Goal: Task Accomplishment & Management: Use online tool/utility

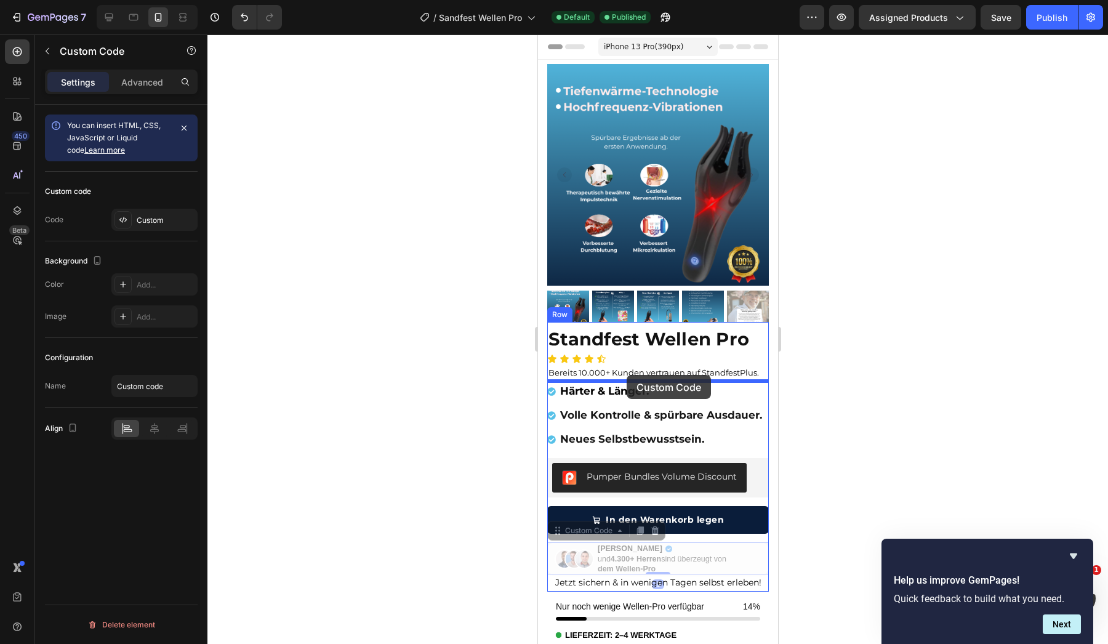
drag, startPoint x: 622, startPoint y: 560, endPoint x: 626, endPoint y: 376, distance: 184.7
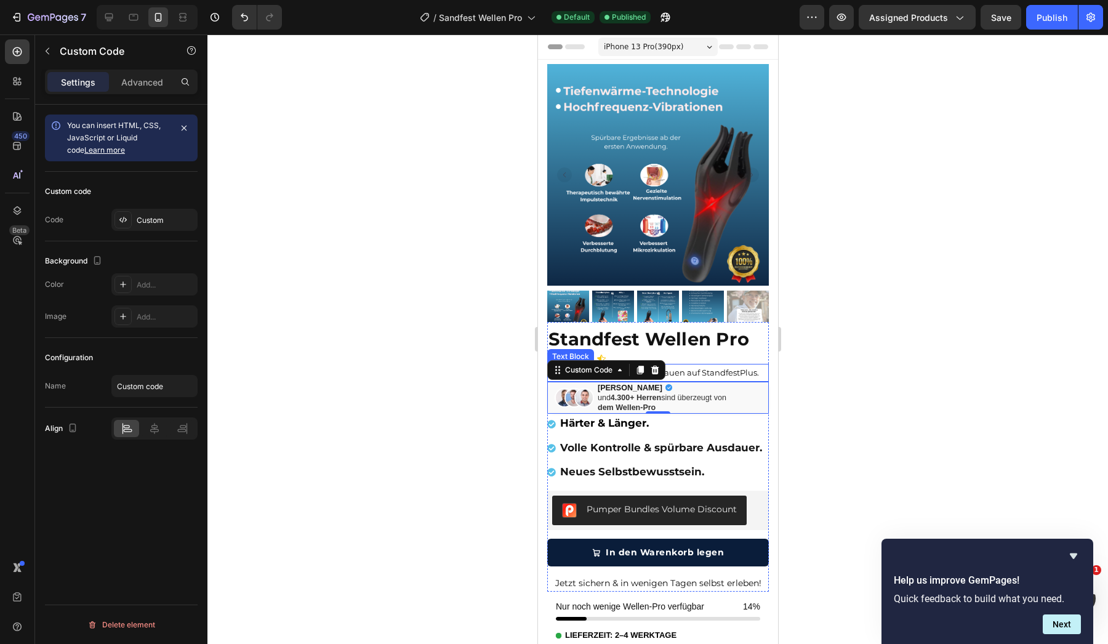
click at [699, 373] on span "Bereits 10.000+ Kunden vertrauen auf StandfestPlus." at bounding box center [653, 373] width 211 height 10
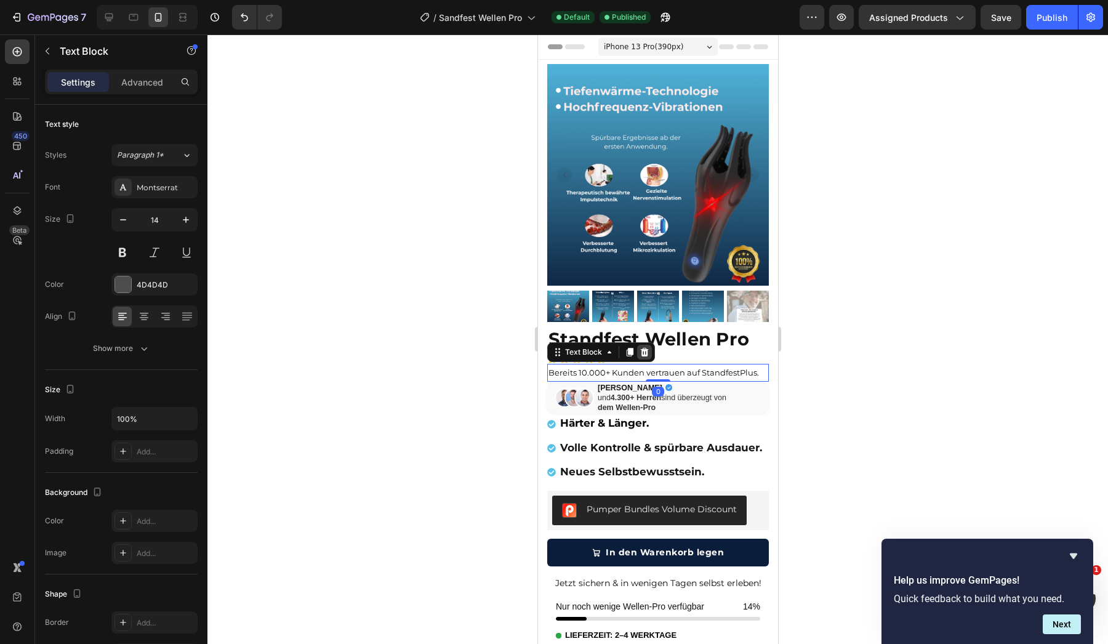
click at [641, 353] on icon at bounding box center [644, 351] width 8 height 9
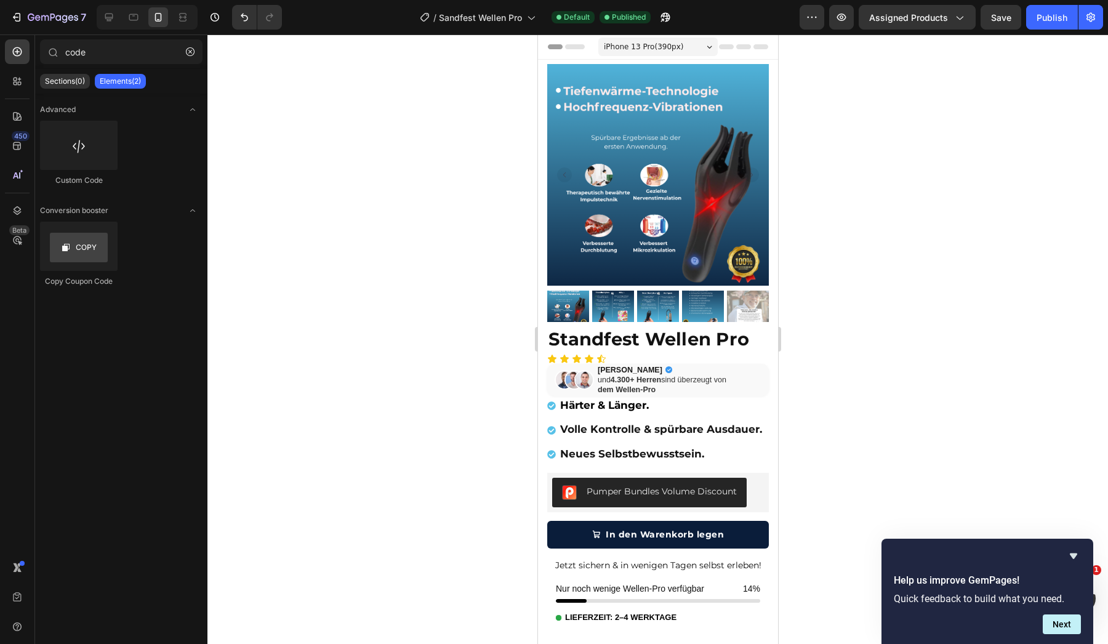
click at [400, 418] on div at bounding box center [657, 338] width 901 height 609
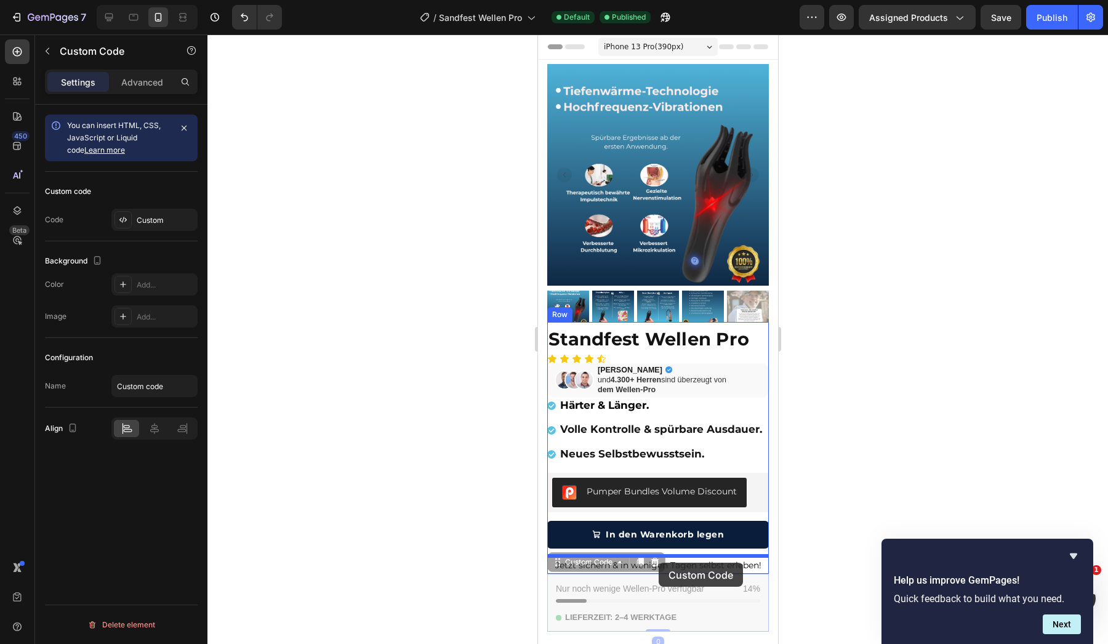
drag, startPoint x: 657, startPoint y: 587, endPoint x: 658, endPoint y: 562, distance: 25.3
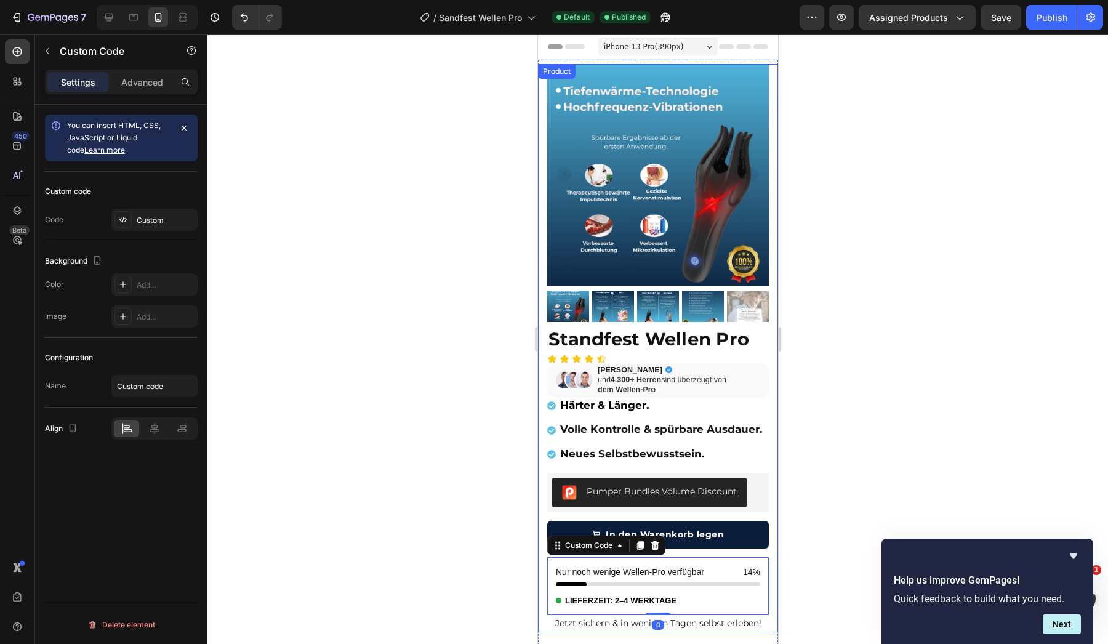
click at [396, 539] on div at bounding box center [657, 338] width 901 height 609
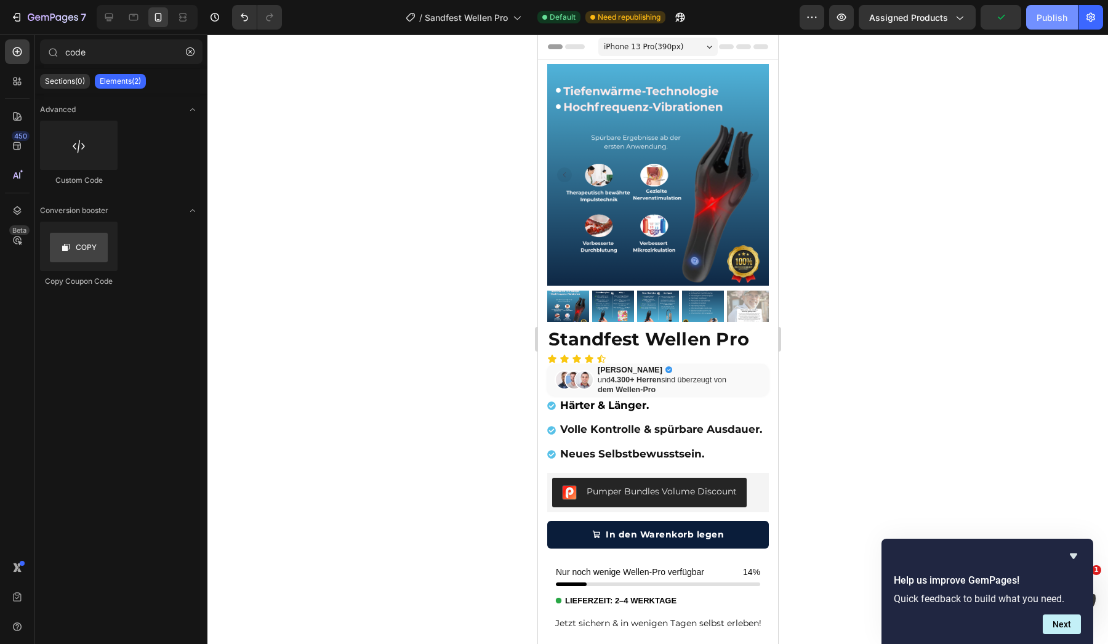
click at [1036, 22] on button "Publish" at bounding box center [1052, 17] width 52 height 25
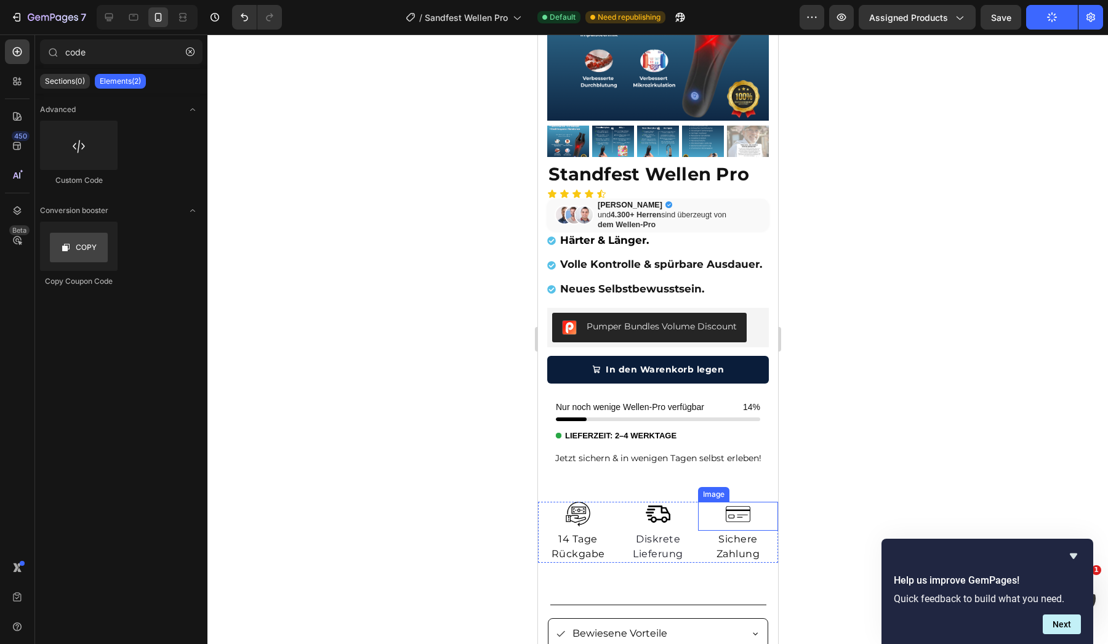
scroll to position [164, 0]
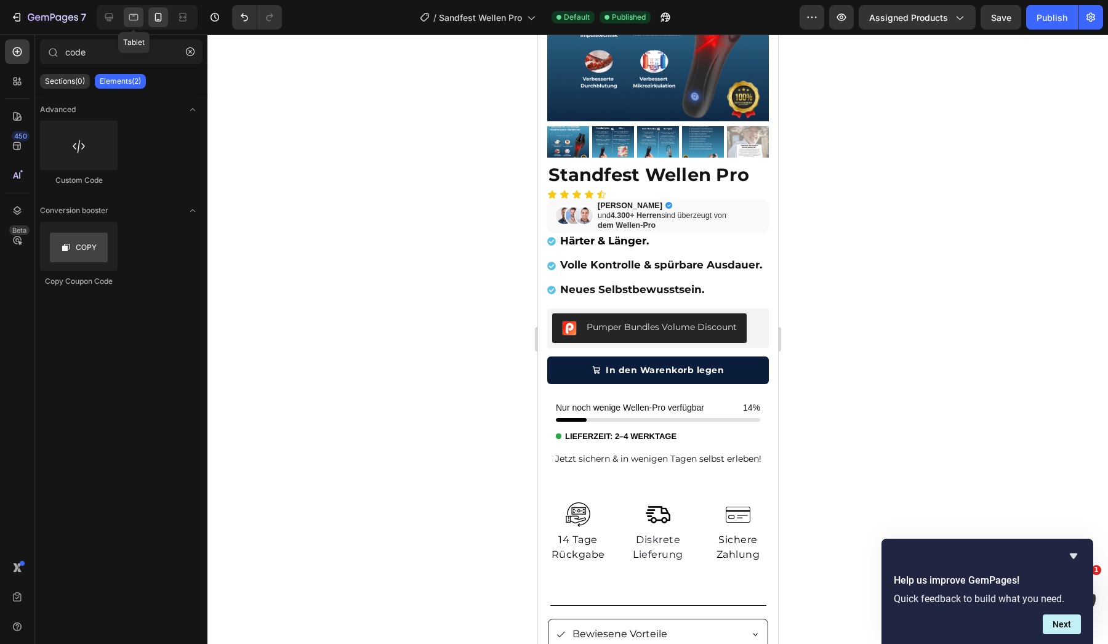
click at [139, 25] on div at bounding box center [134, 17] width 20 height 20
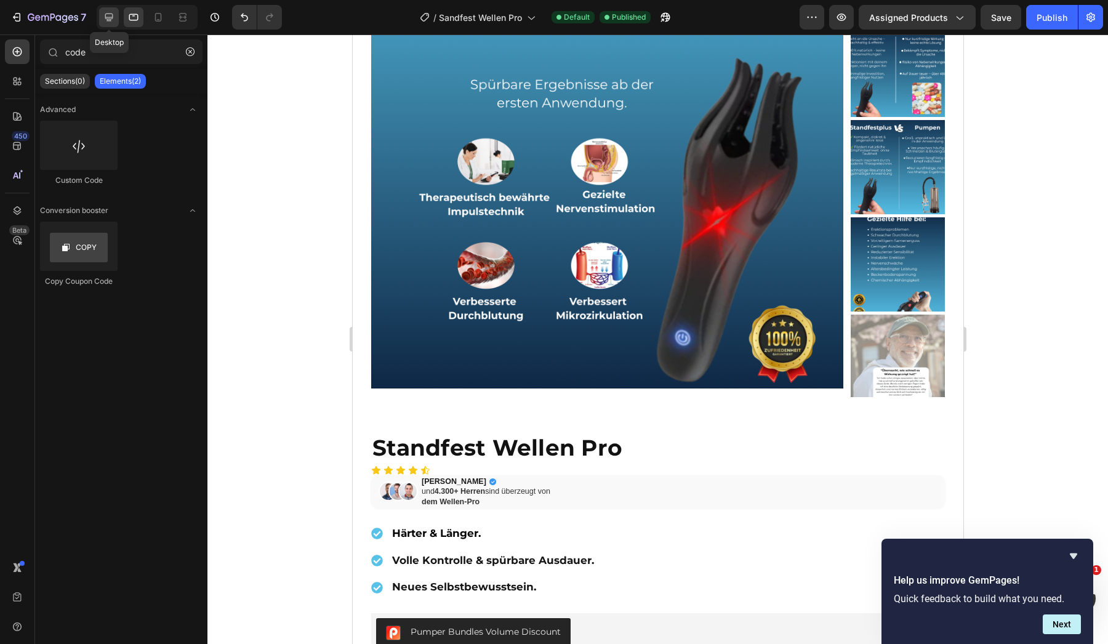
click at [110, 24] on div at bounding box center [109, 17] width 20 height 20
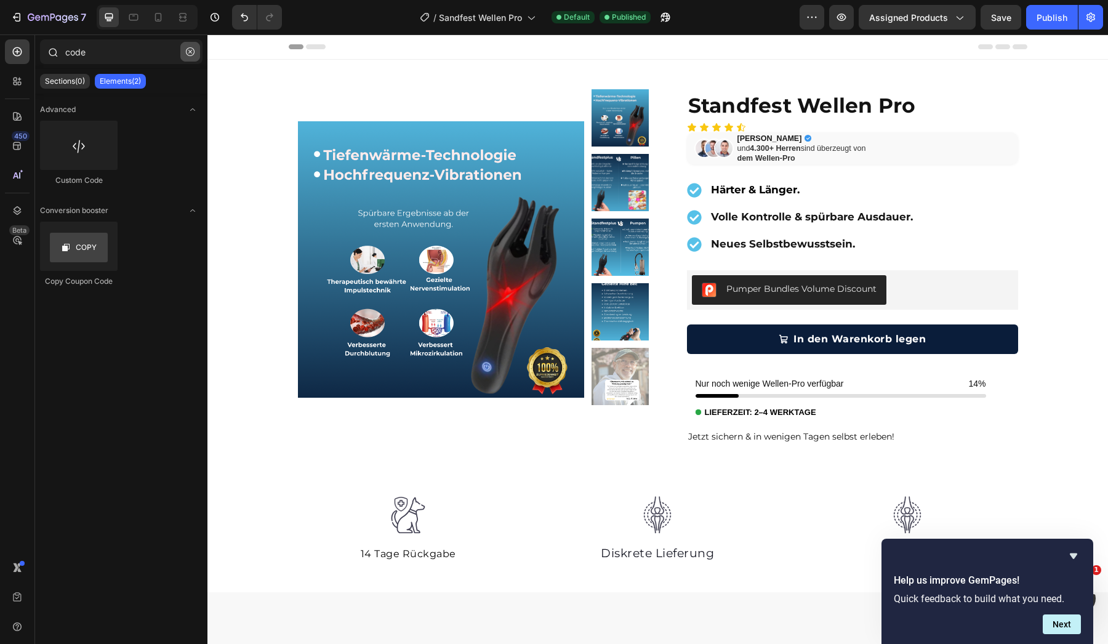
click at [191, 59] on button "button" at bounding box center [190, 52] width 20 height 20
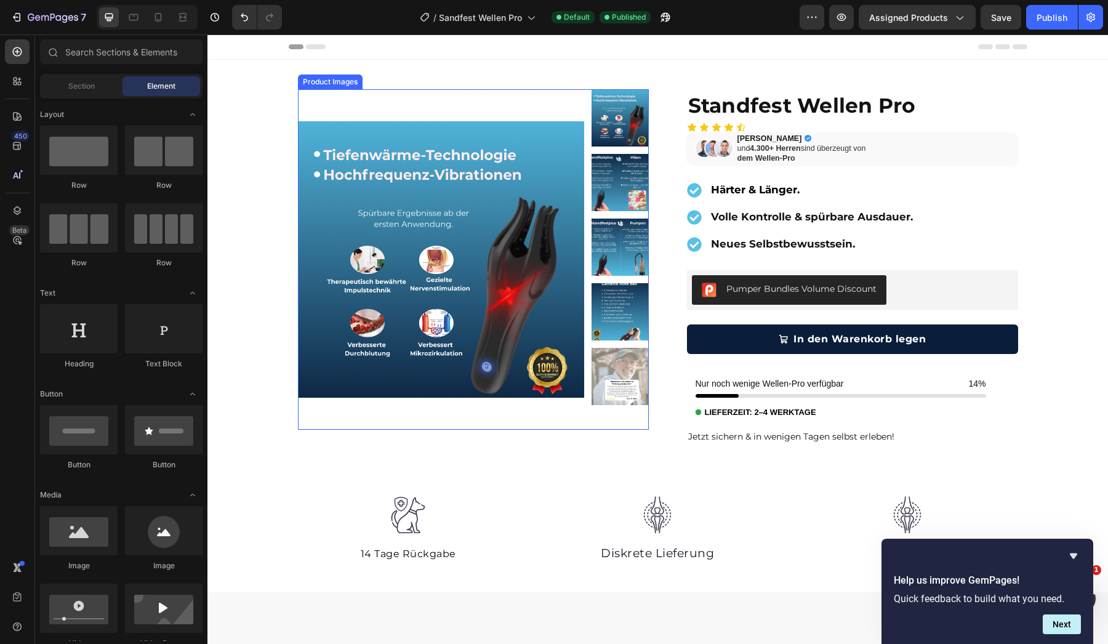
click at [336, 226] on img at bounding box center [441, 259] width 286 height 340
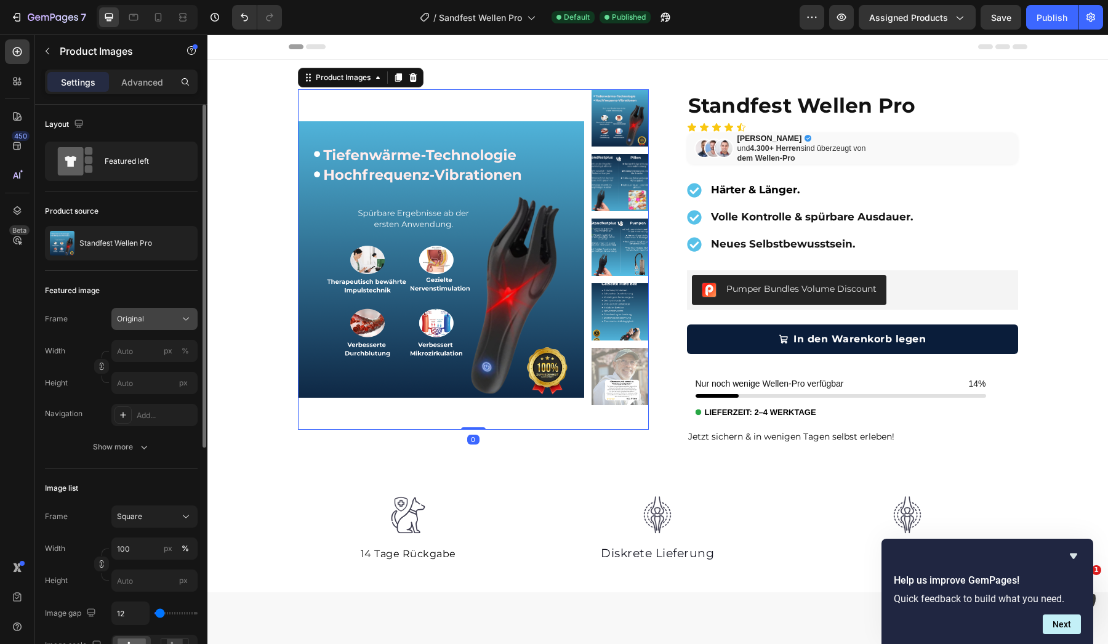
click at [167, 324] on div "Original" at bounding box center [147, 318] width 60 height 11
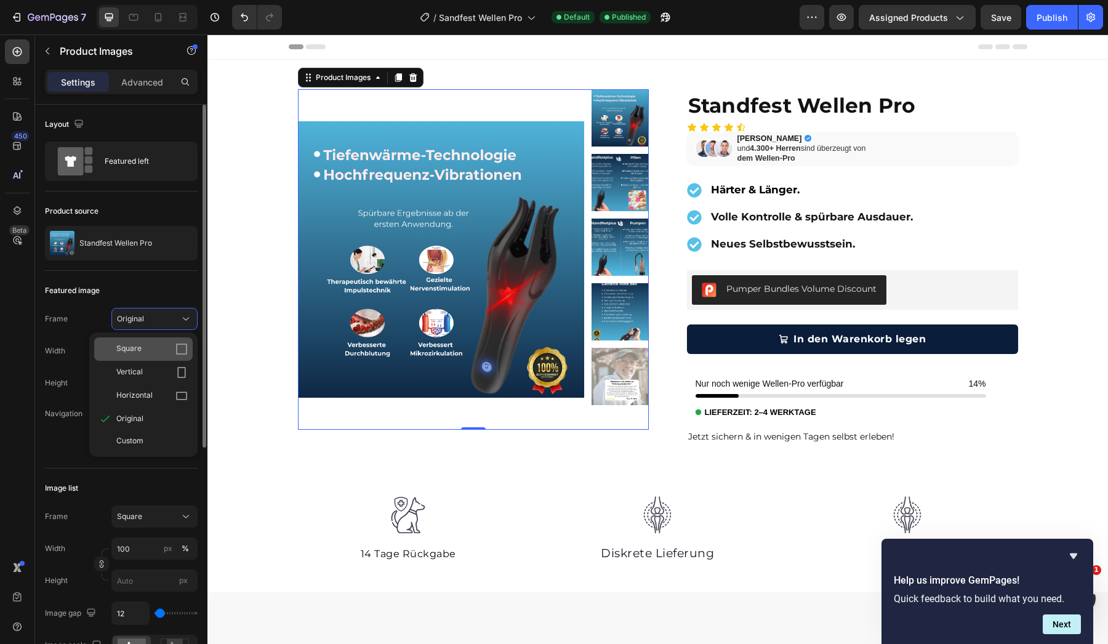
click at [169, 338] on div "Square" at bounding box center [143, 348] width 99 height 23
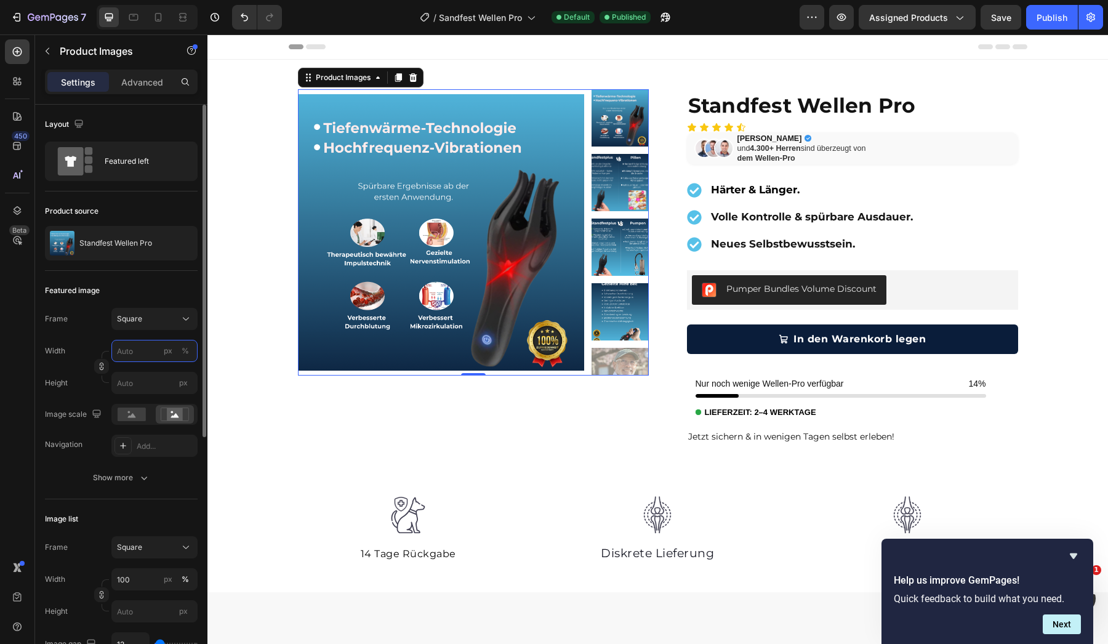
click at [141, 353] on input "px %" at bounding box center [154, 351] width 86 height 22
click at [148, 381] on p "Full 100%" at bounding box center [151, 380] width 71 height 11
type input "100"
click at [150, 382] on input "px" at bounding box center [154, 383] width 86 height 22
click at [160, 348] on input "100" at bounding box center [154, 351] width 86 height 22
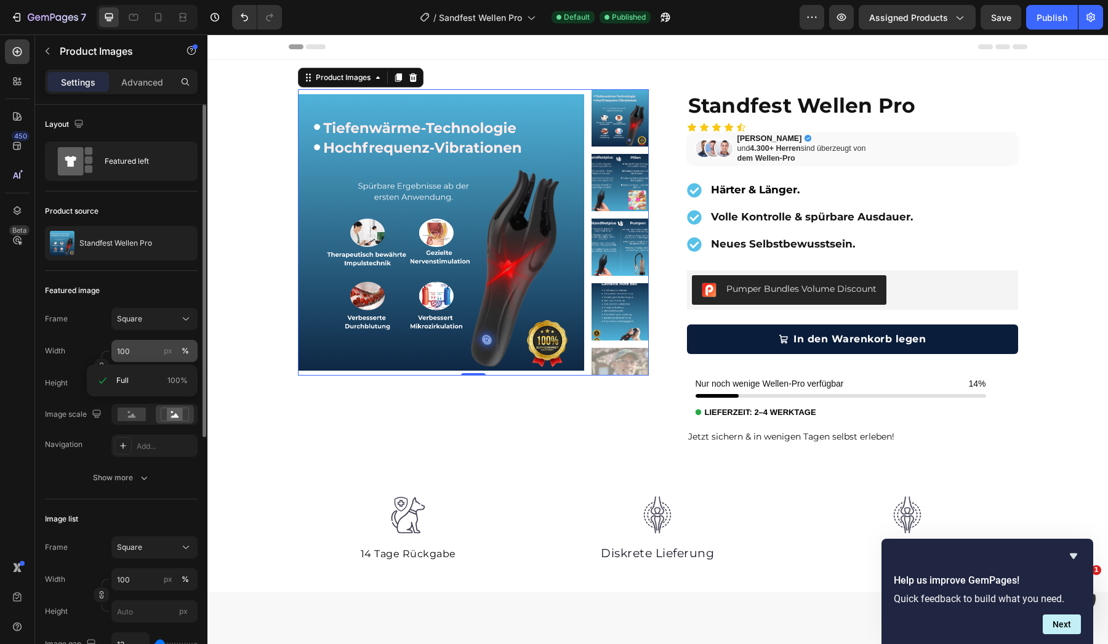
click at [190, 350] on button "%" at bounding box center [185, 351] width 15 height 15
click at [141, 418] on rect at bounding box center [132, 415] width 28 height 14
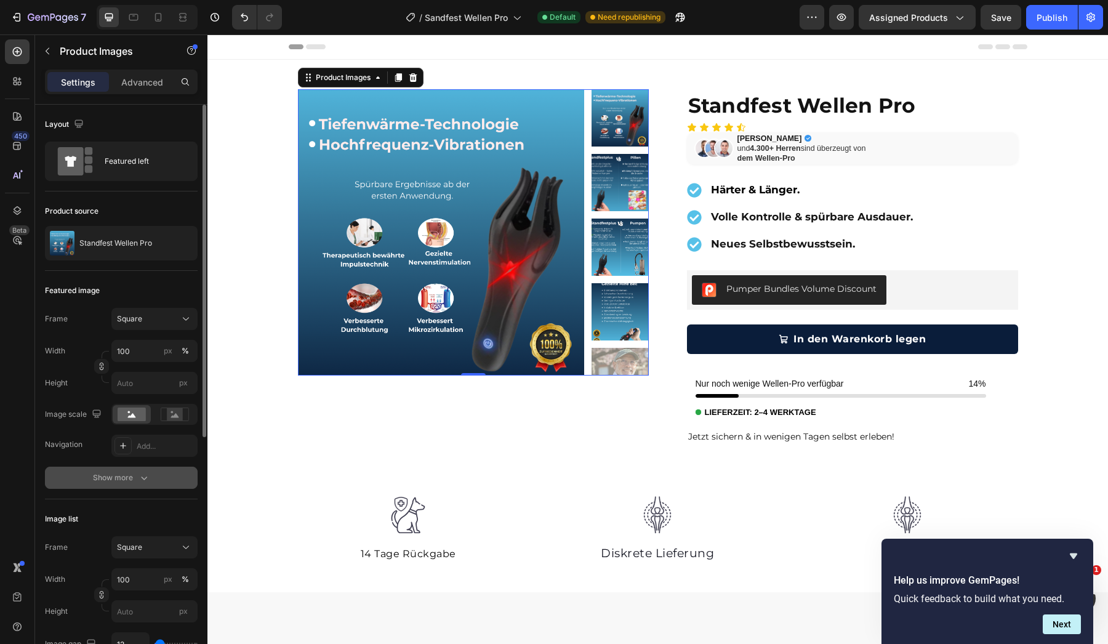
click at [122, 485] on button "Show more" at bounding box center [121, 478] width 153 height 22
click at [126, 480] on icon at bounding box center [123, 478] width 10 height 10
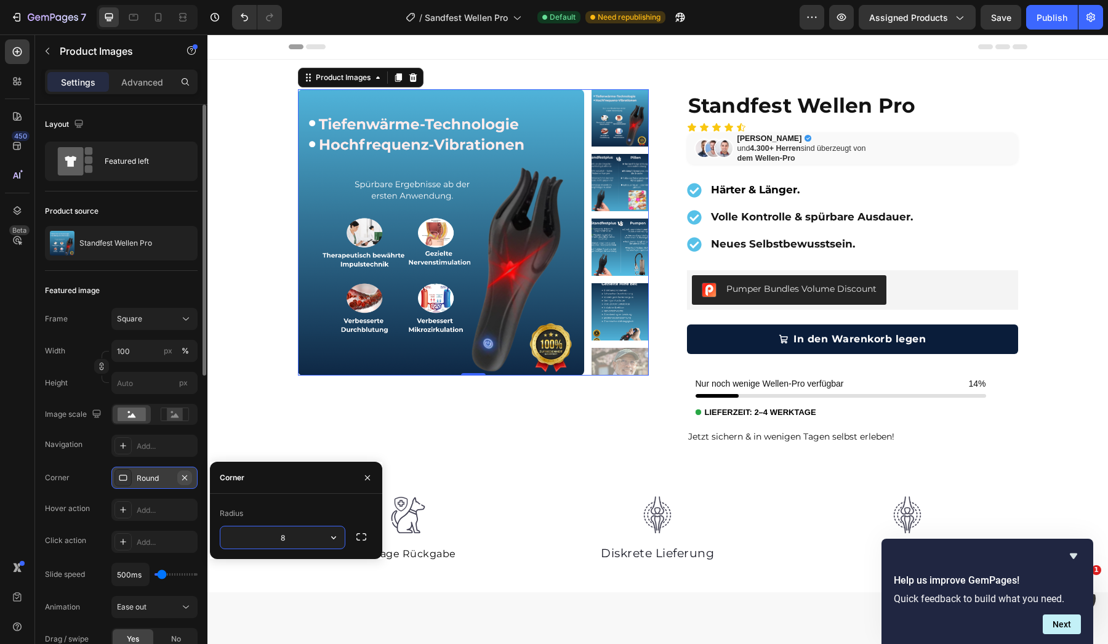
click at [181, 480] on icon "button" at bounding box center [185, 478] width 10 height 10
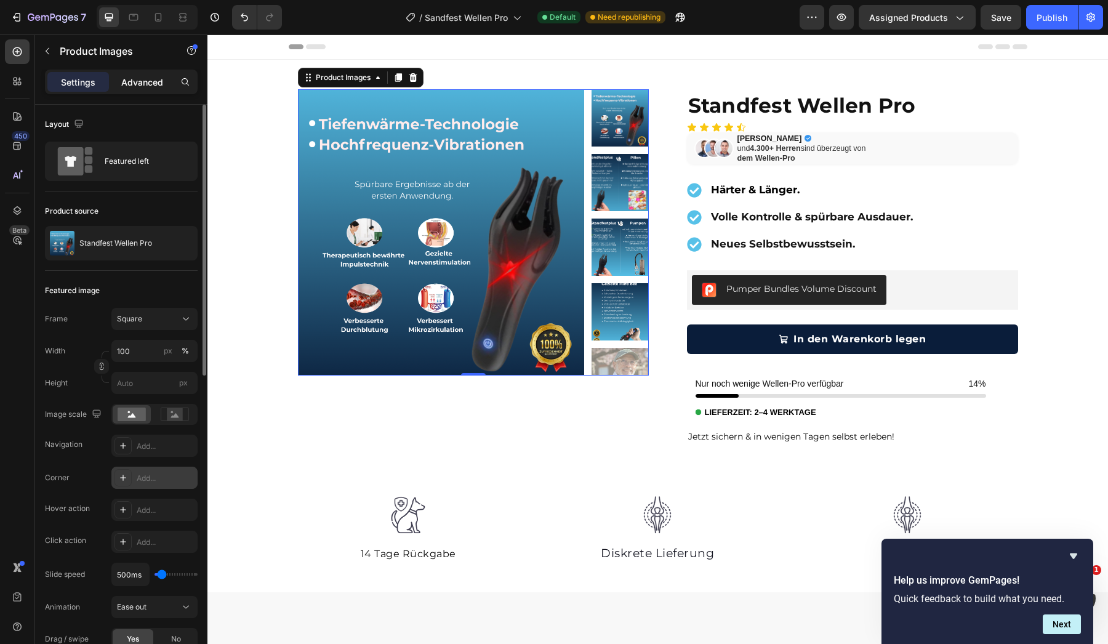
click at [142, 83] on p "Advanced" at bounding box center [142, 82] width 42 height 13
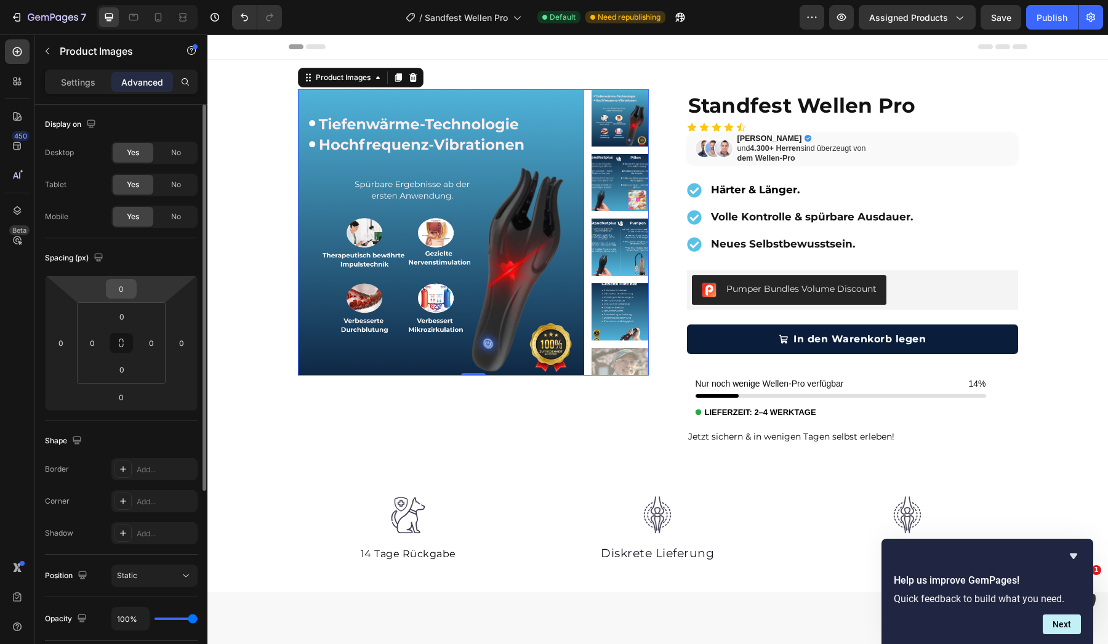
click at [133, 297] on input "0" at bounding box center [121, 288] width 25 height 18
click at [166, 256] on div "Spacing (px)" at bounding box center [121, 258] width 153 height 20
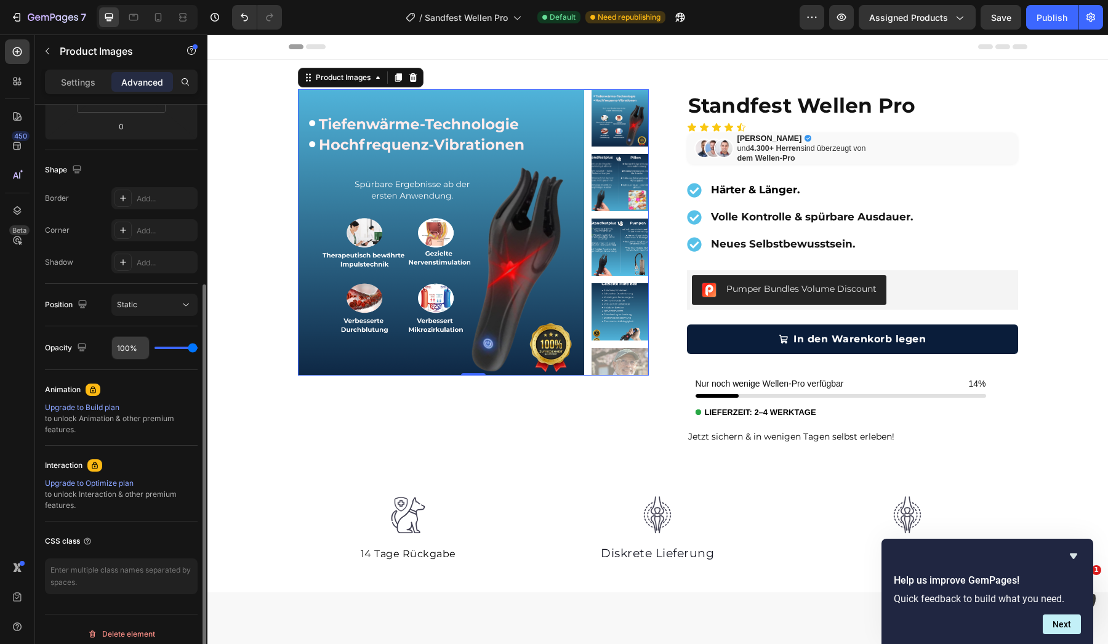
scroll to position [276, 0]
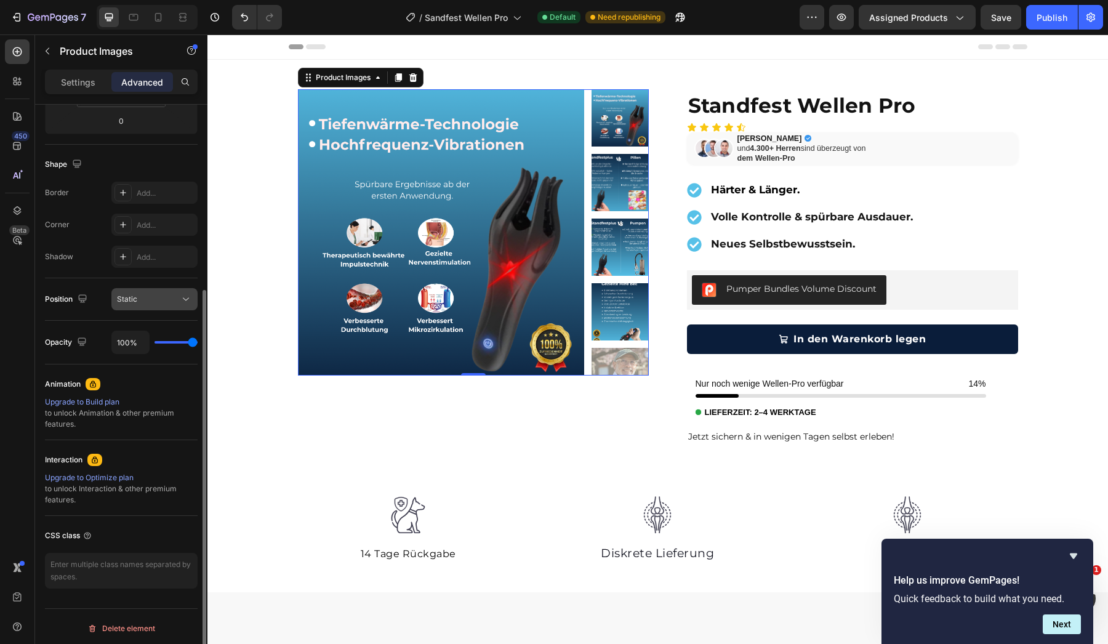
click at [158, 292] on button "Static" at bounding box center [154, 299] width 86 height 22
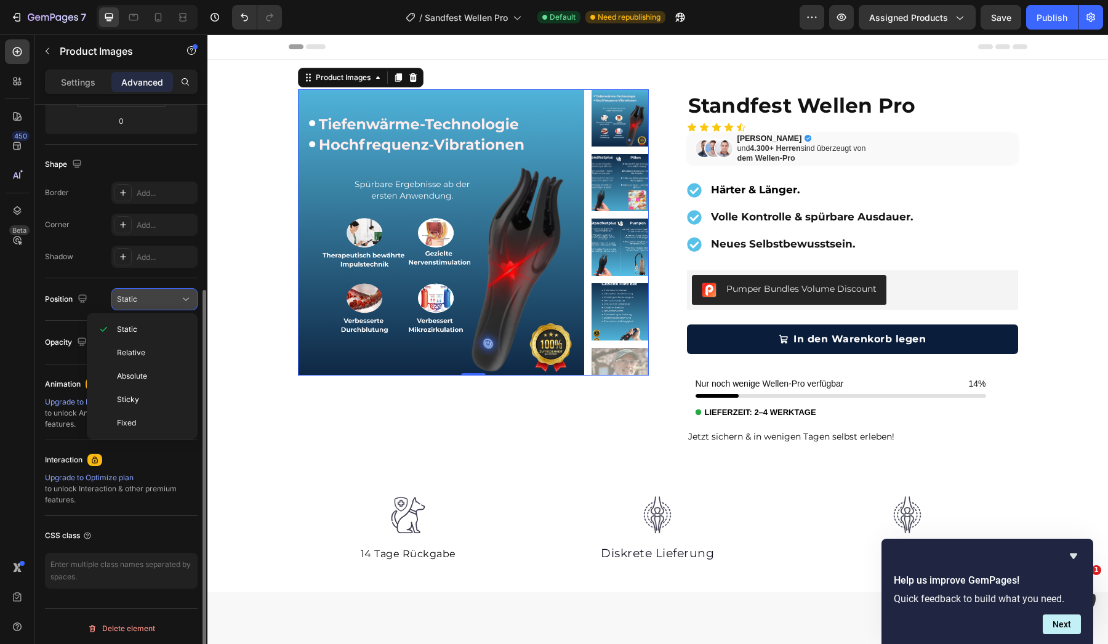
click at [158, 292] on button "Static" at bounding box center [154, 299] width 86 height 22
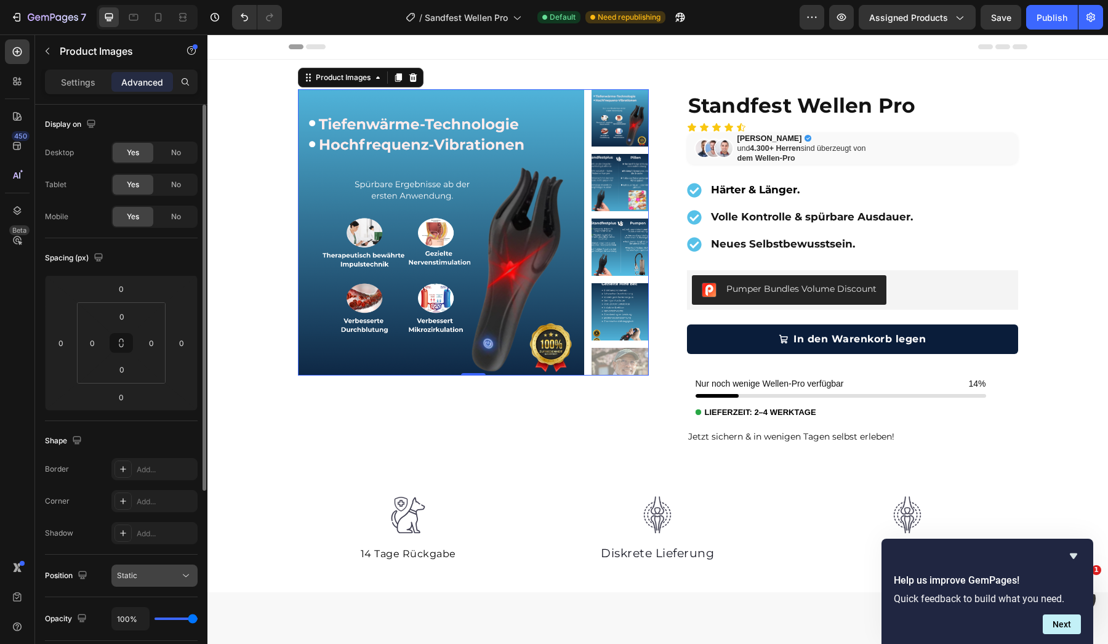
scroll to position [0, 0]
click at [96, 68] on div "Product Images" at bounding box center [105, 51] width 140 height 35
click at [71, 82] on p "Settings" at bounding box center [78, 82] width 34 height 13
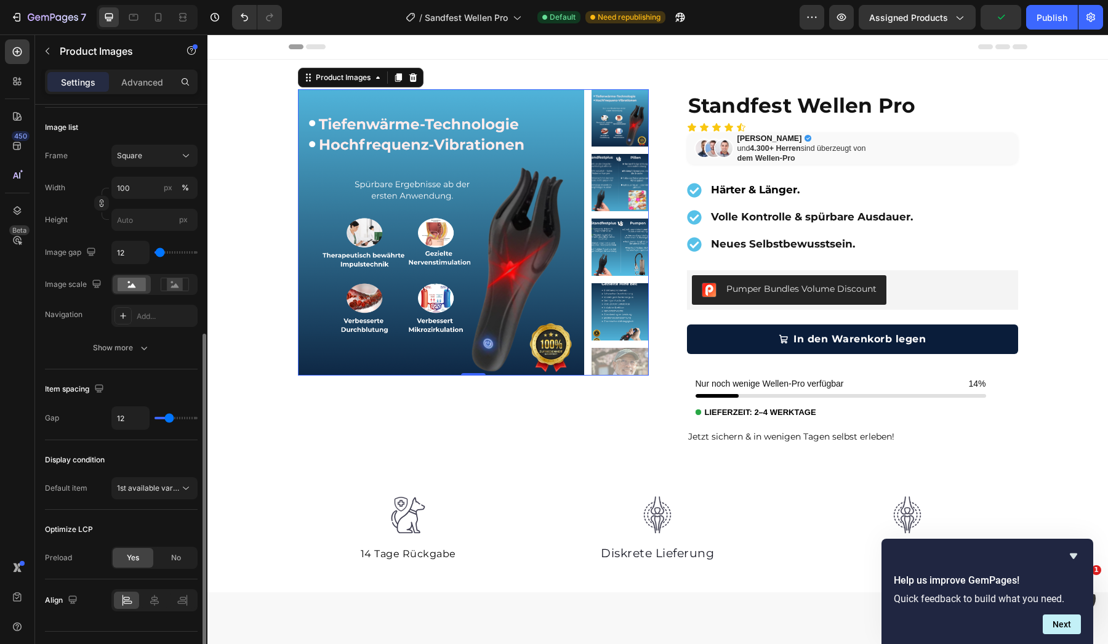
scroll to position [418, 0]
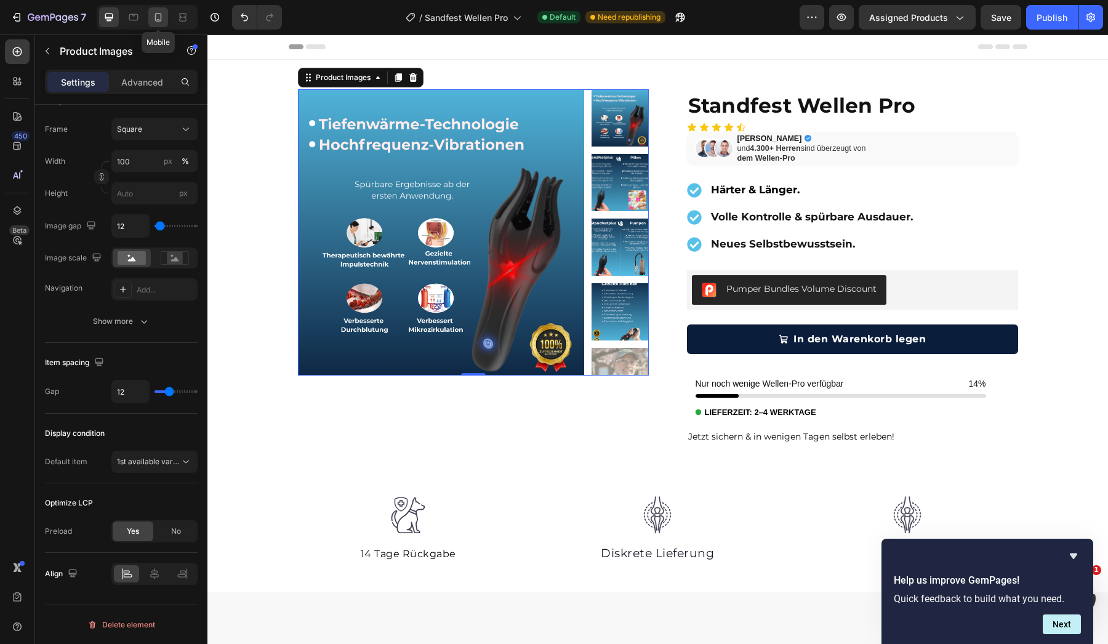
click at [161, 10] on div at bounding box center [158, 17] width 20 height 20
type input "8"
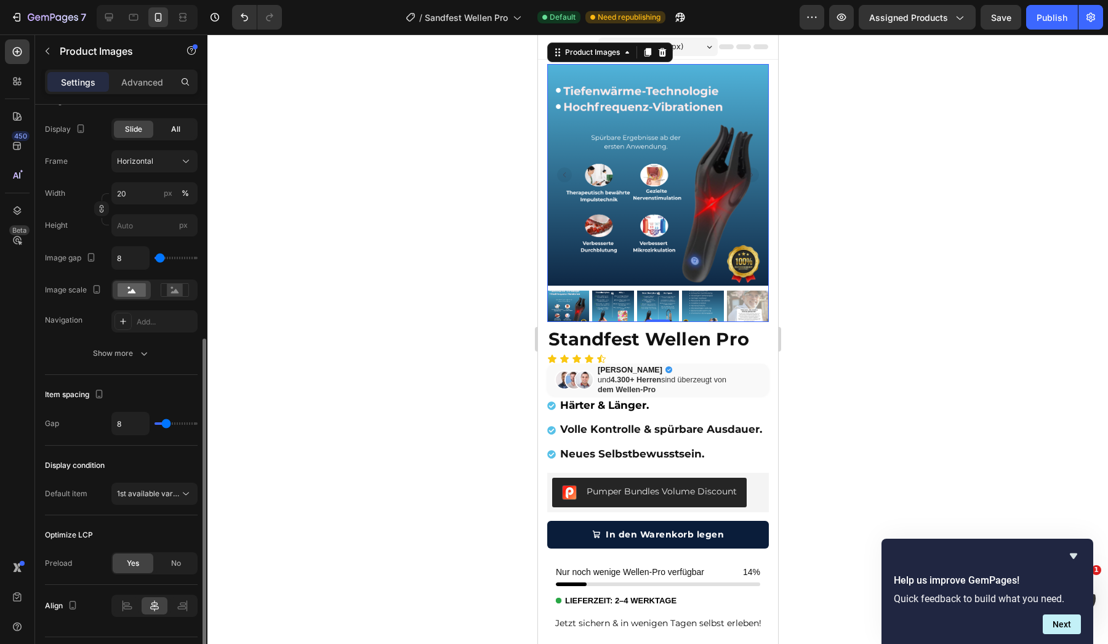
click at [180, 133] on div "All" at bounding box center [175, 129] width 39 height 17
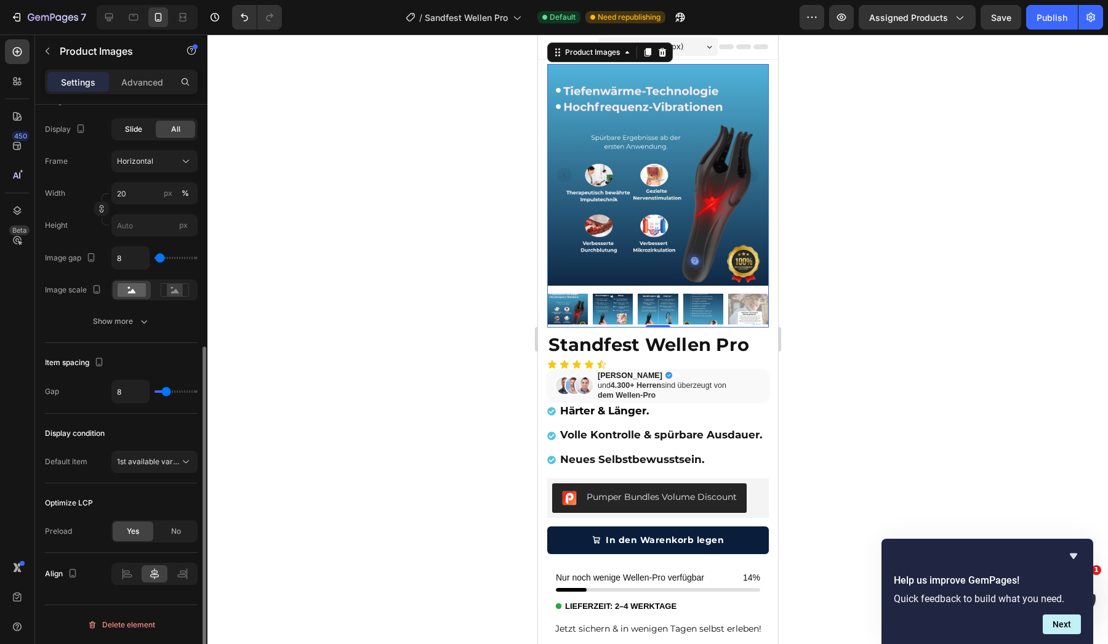
click at [137, 132] on span "Slide" at bounding box center [133, 129] width 17 height 11
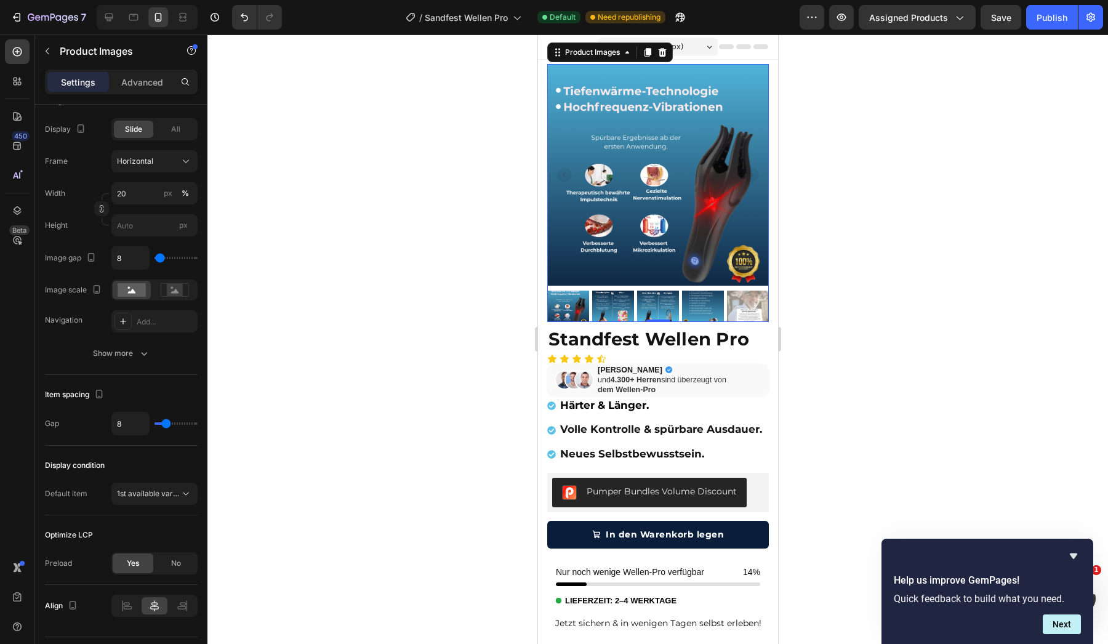
click at [213, 127] on div at bounding box center [657, 338] width 901 height 609
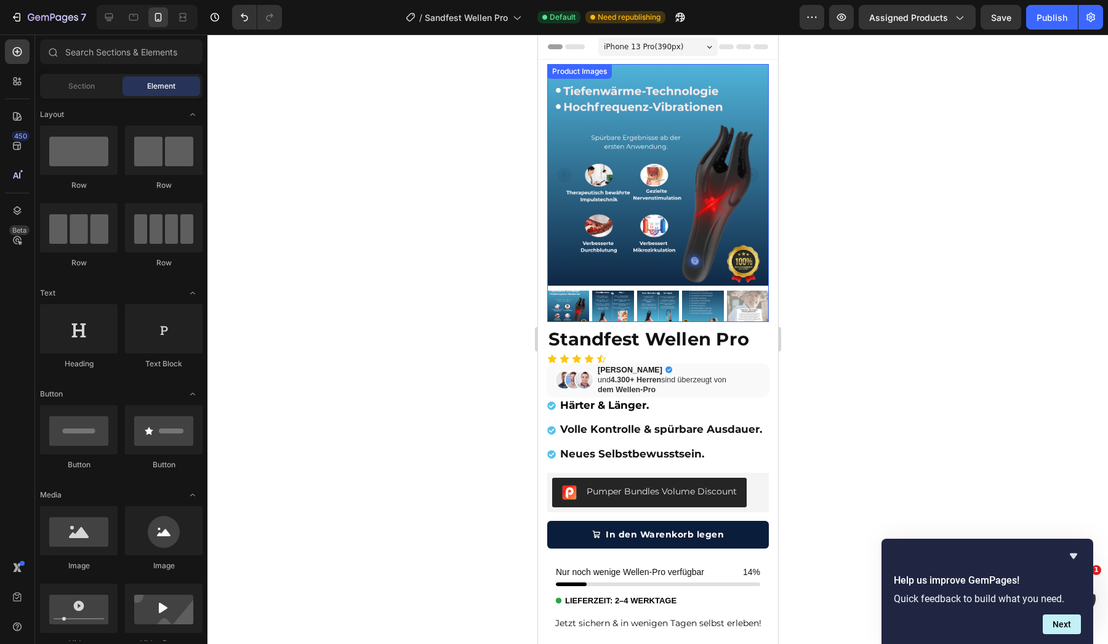
click at [548, 215] on img at bounding box center [658, 175] width 222 height 222
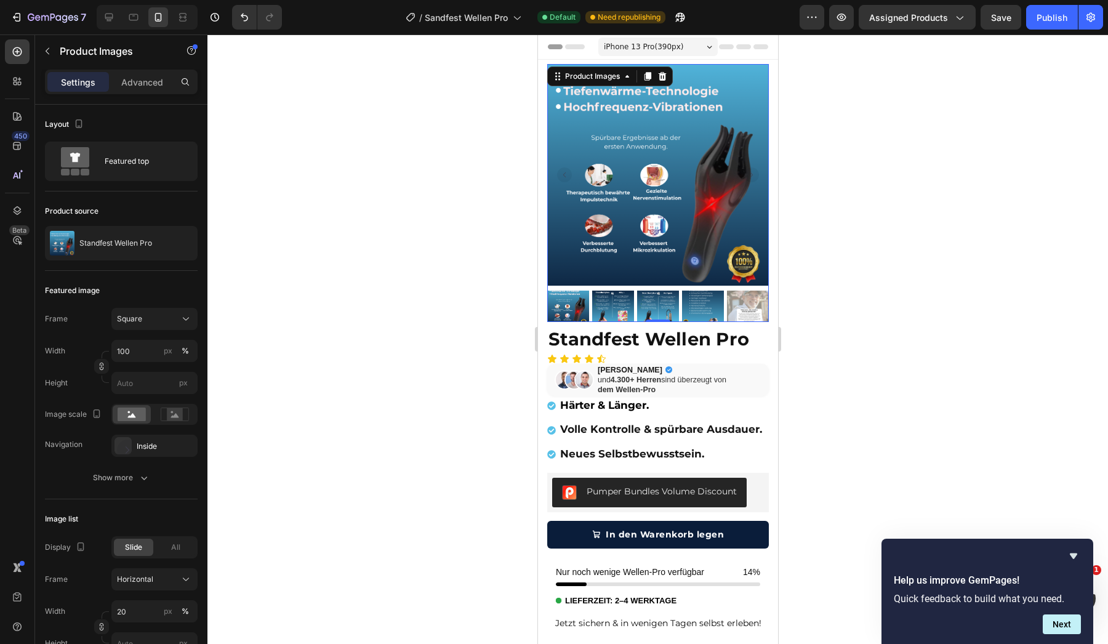
click at [666, 242] on img at bounding box center [658, 175] width 222 height 222
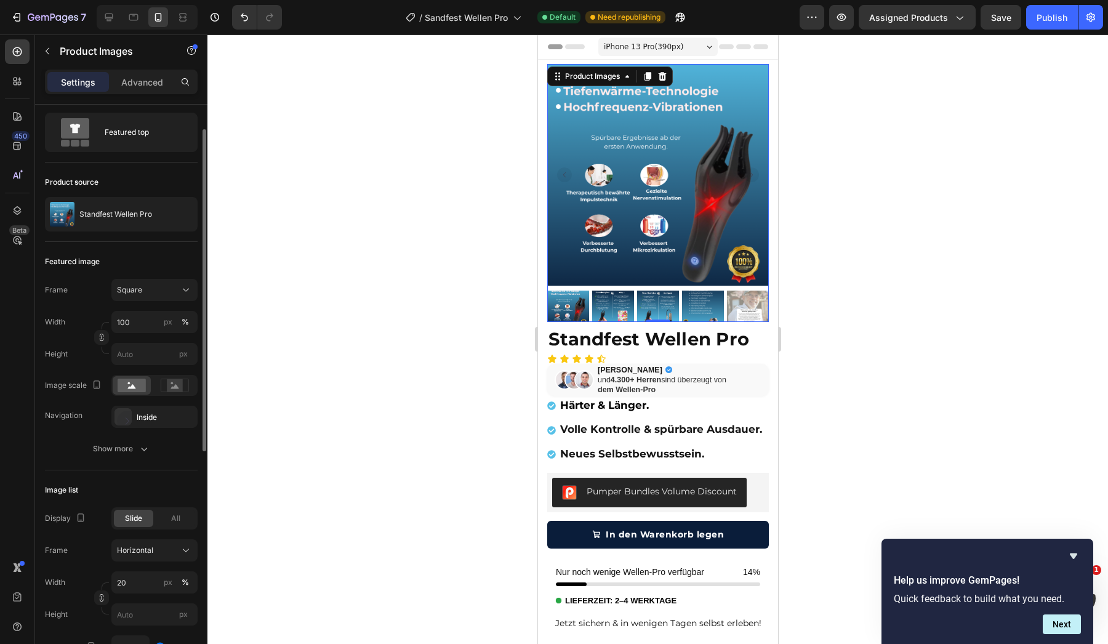
scroll to position [34, 0]
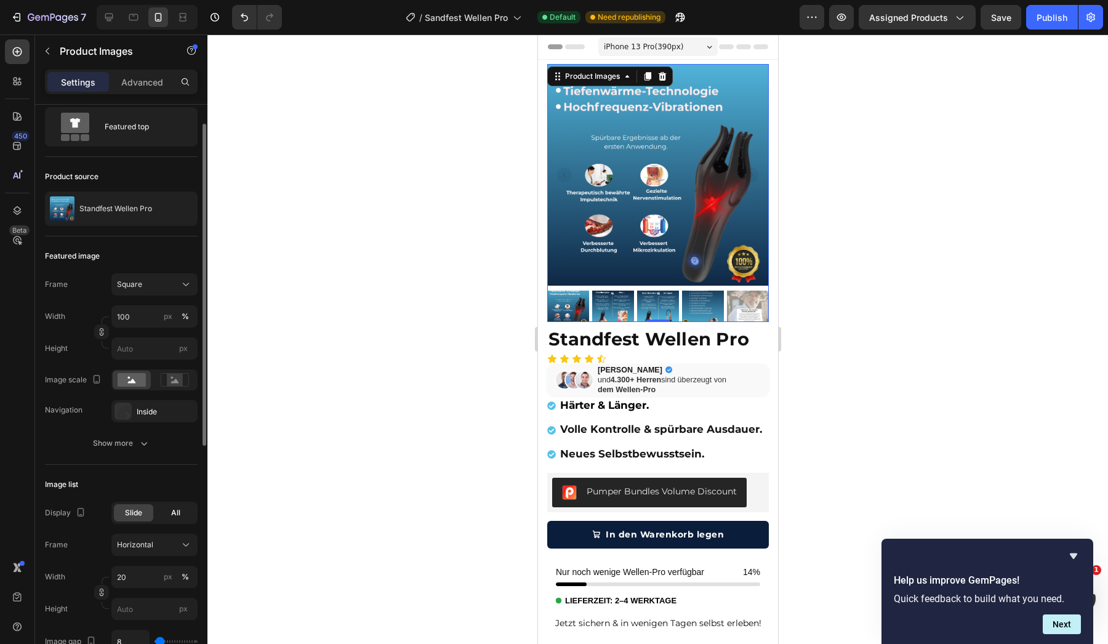
click at [167, 515] on div "All" at bounding box center [175, 512] width 39 height 17
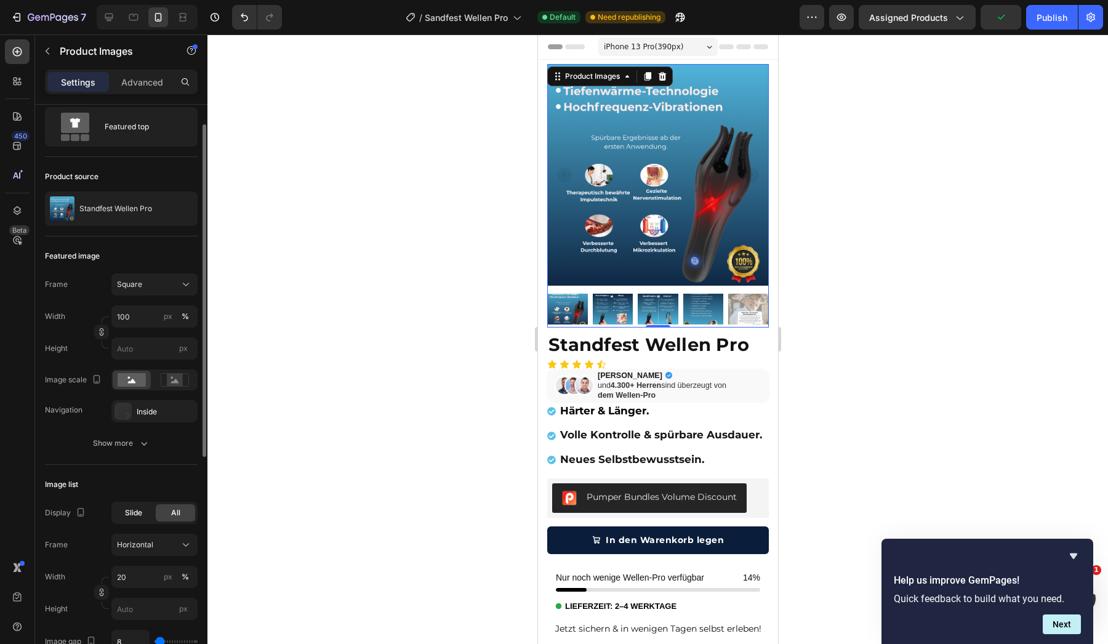
click at [133, 510] on span "Slide" at bounding box center [133, 512] width 17 height 11
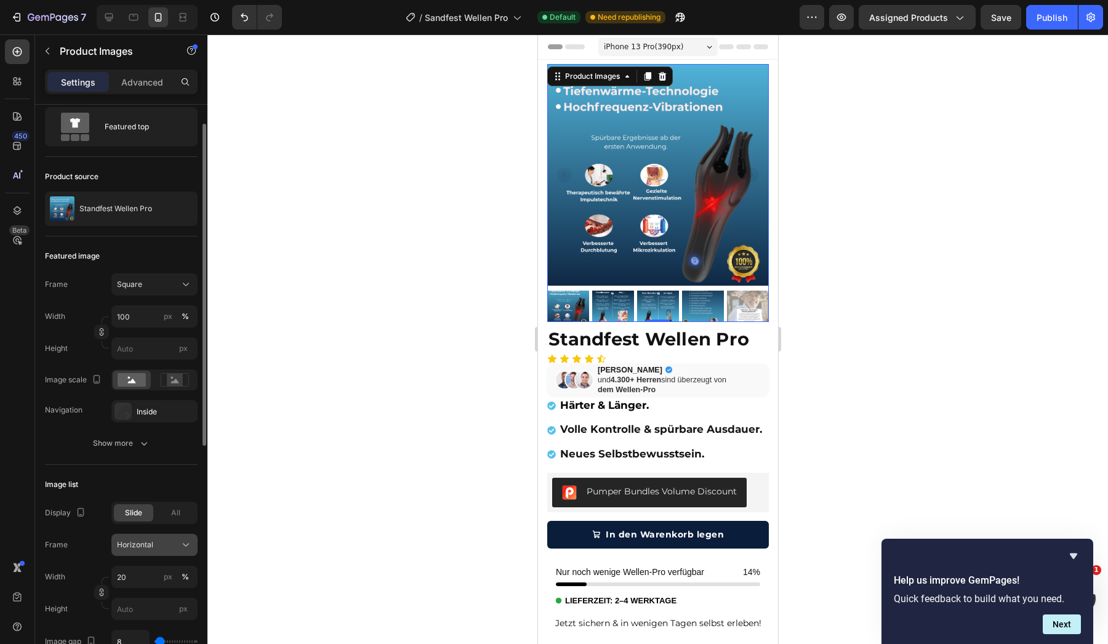
click at [167, 546] on div "Horizontal" at bounding box center [147, 544] width 60 height 11
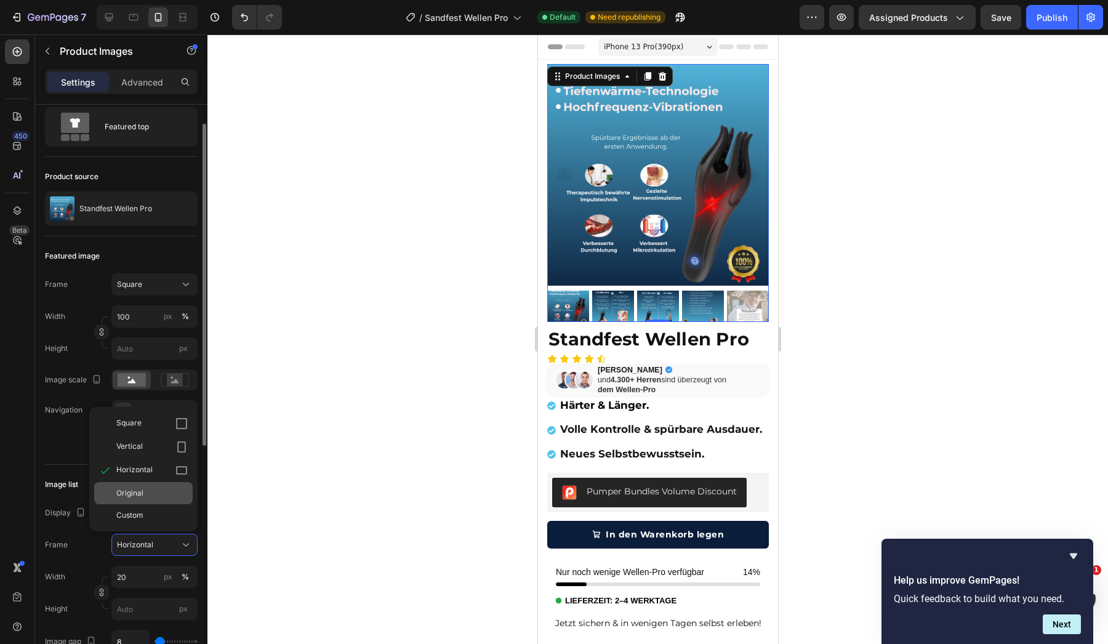
click at [169, 493] on div "Original" at bounding box center [151, 493] width 71 height 11
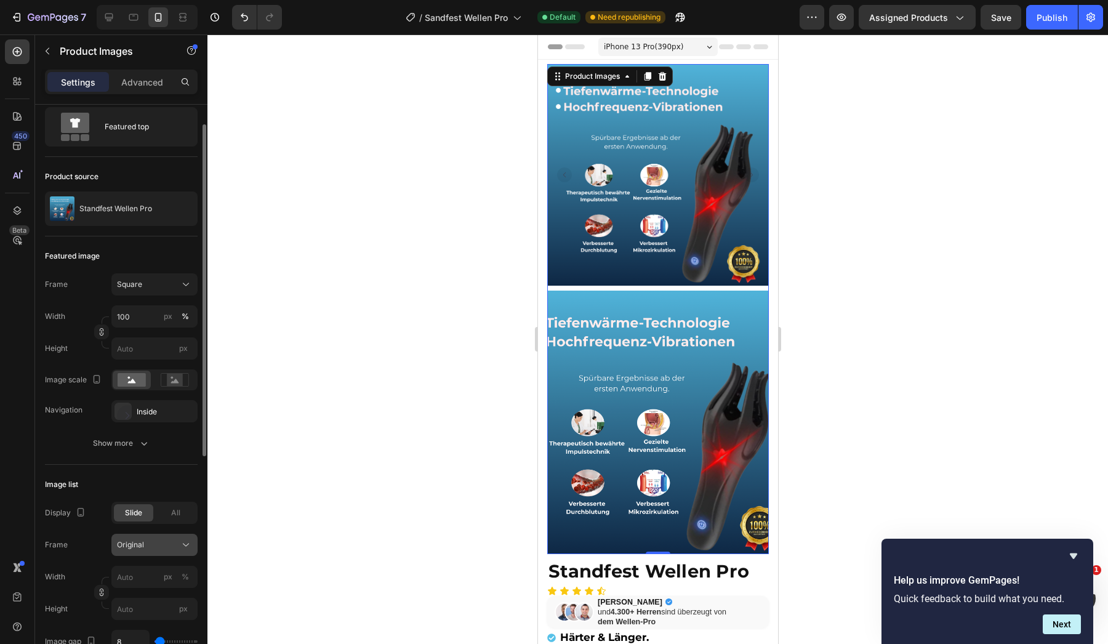
click at [161, 541] on div "Original" at bounding box center [147, 544] width 60 height 11
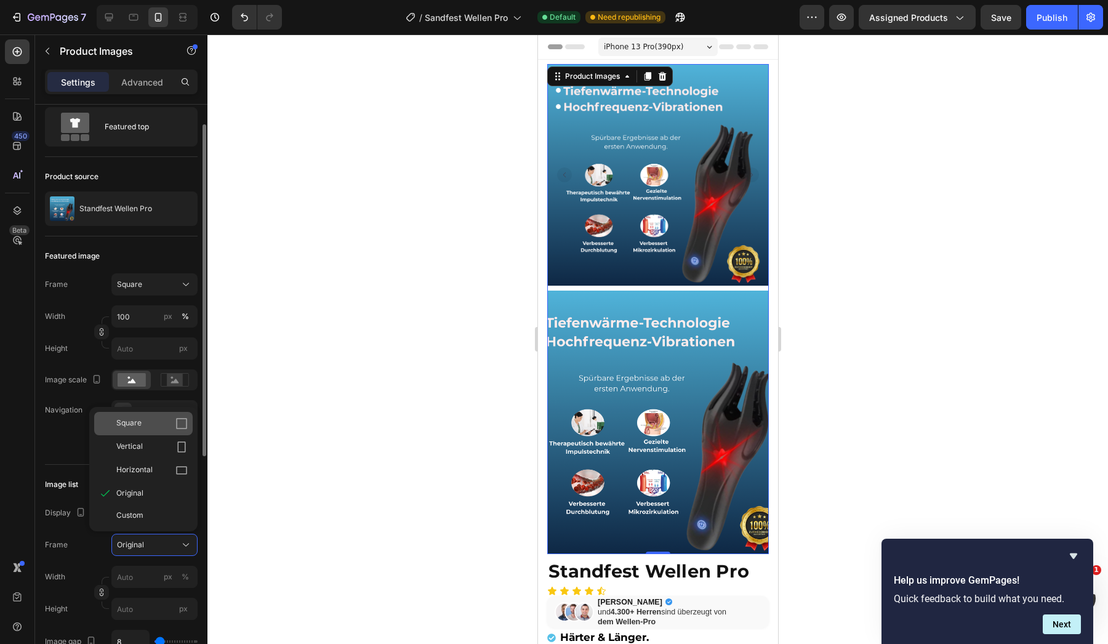
click at [164, 424] on div "Square" at bounding box center [151, 423] width 71 height 12
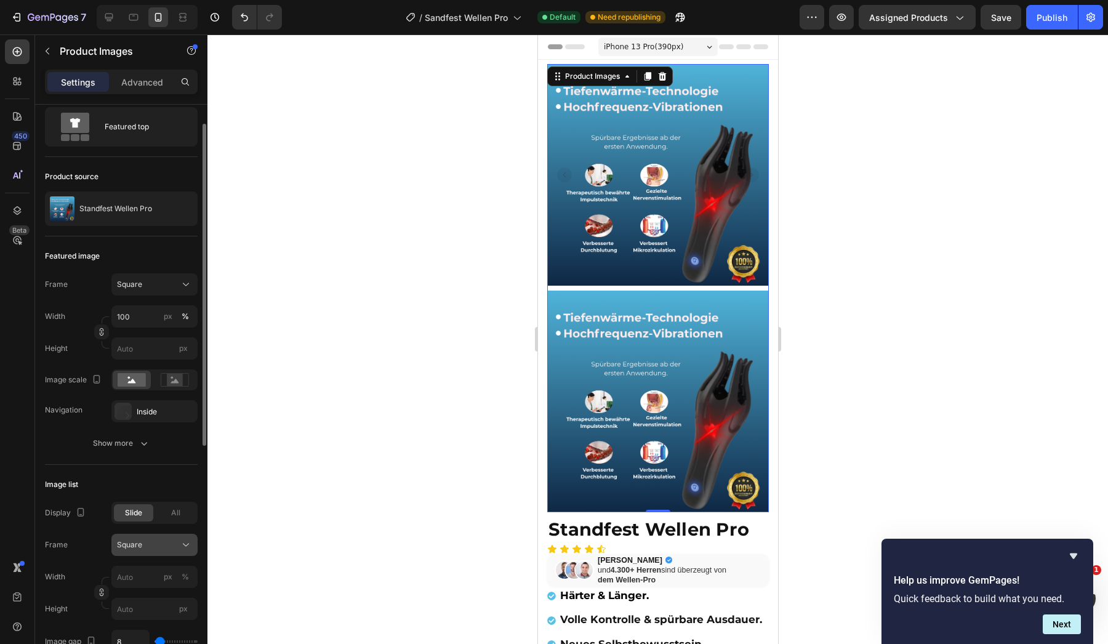
click at [161, 546] on div "Square" at bounding box center [147, 544] width 60 height 11
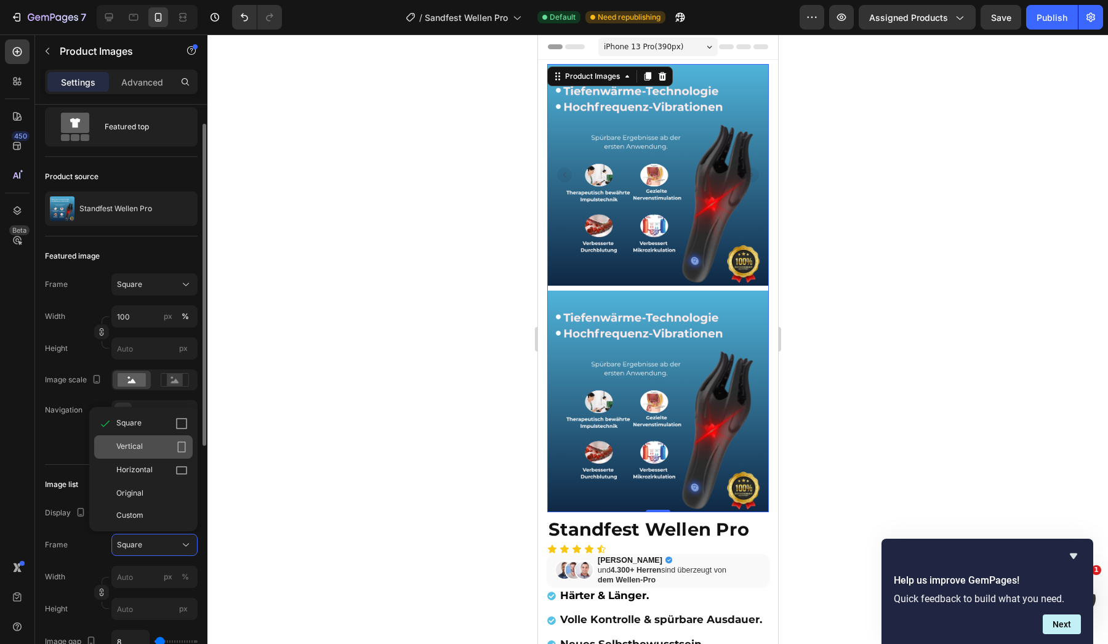
click at [171, 447] on div "Vertical" at bounding box center [151, 447] width 71 height 12
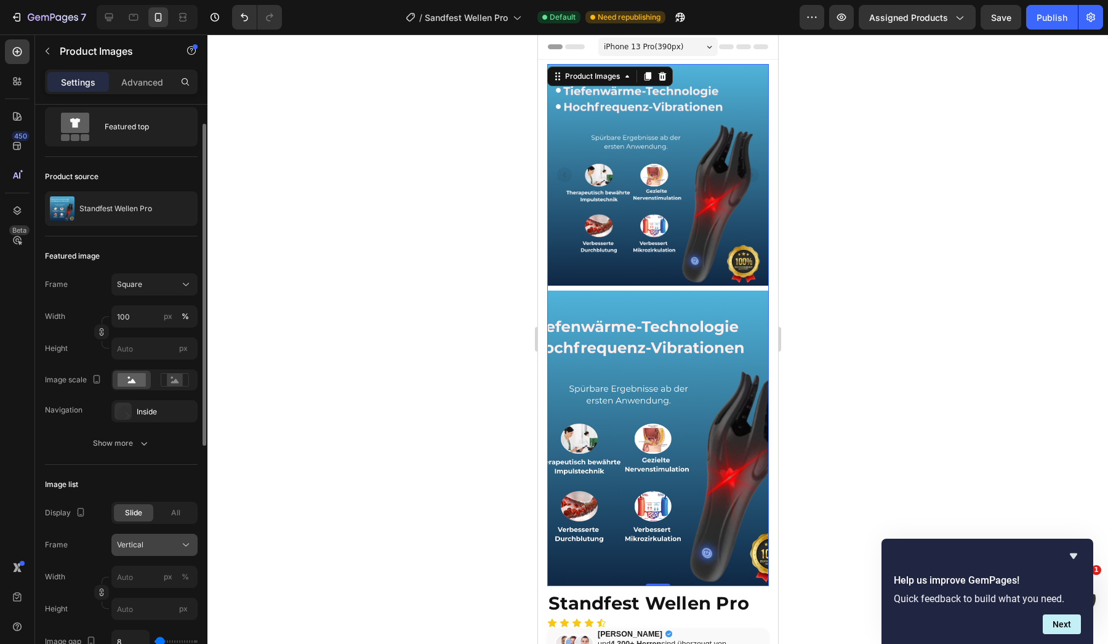
click at [162, 545] on div "Vertical" at bounding box center [147, 544] width 60 height 11
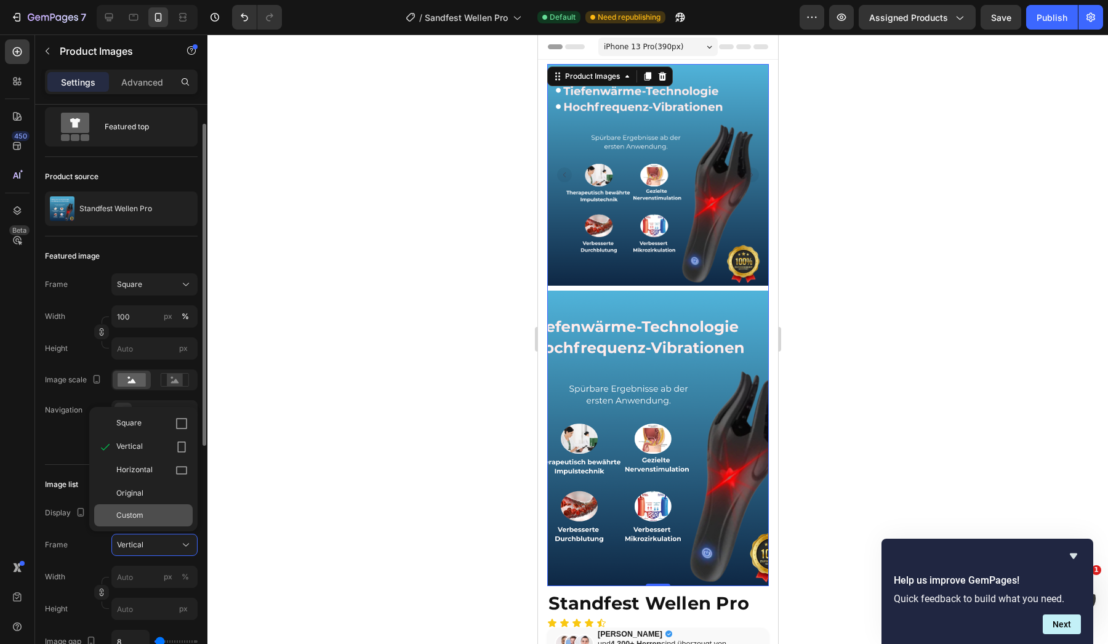
click at [161, 512] on div "Custom" at bounding box center [151, 515] width 71 height 11
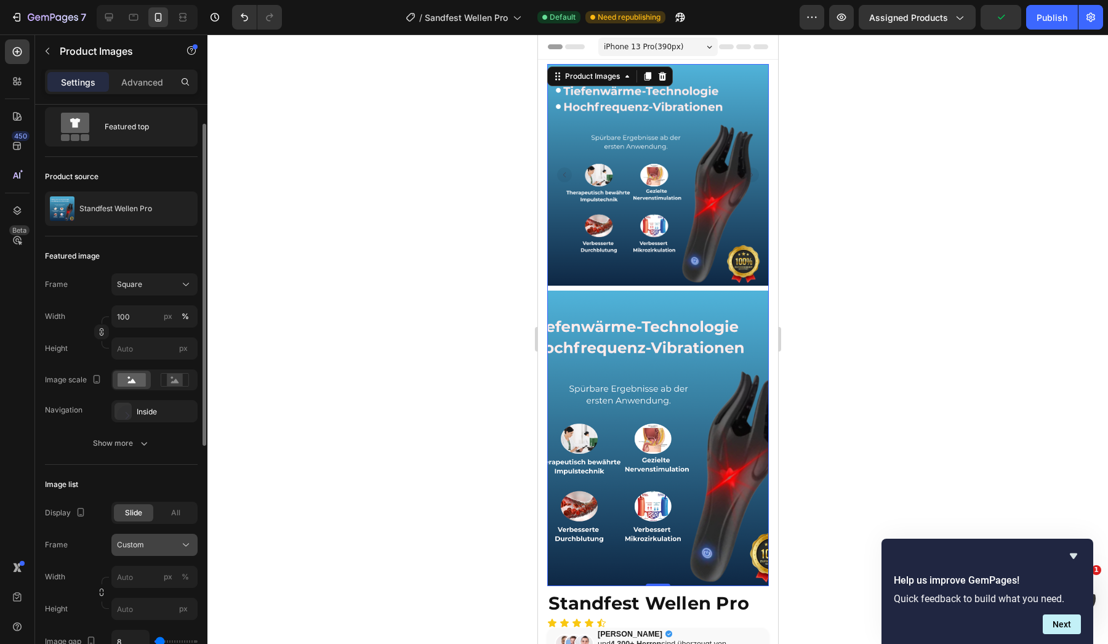
click at [158, 545] on div "Custom" at bounding box center [147, 544] width 60 height 11
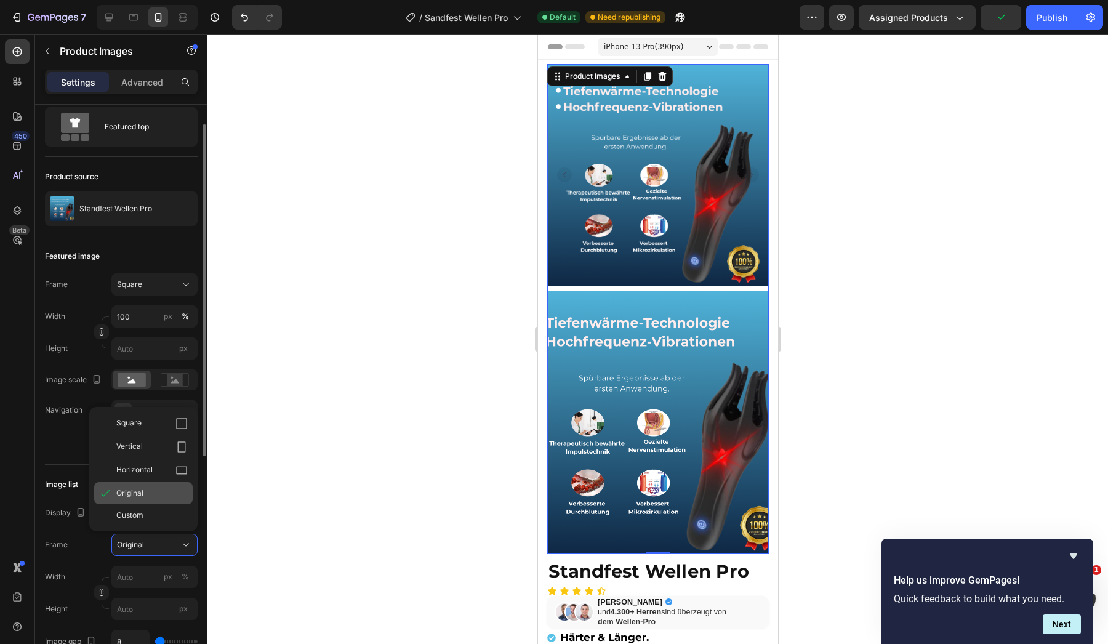
click at [158, 491] on div "Original" at bounding box center [151, 493] width 71 height 11
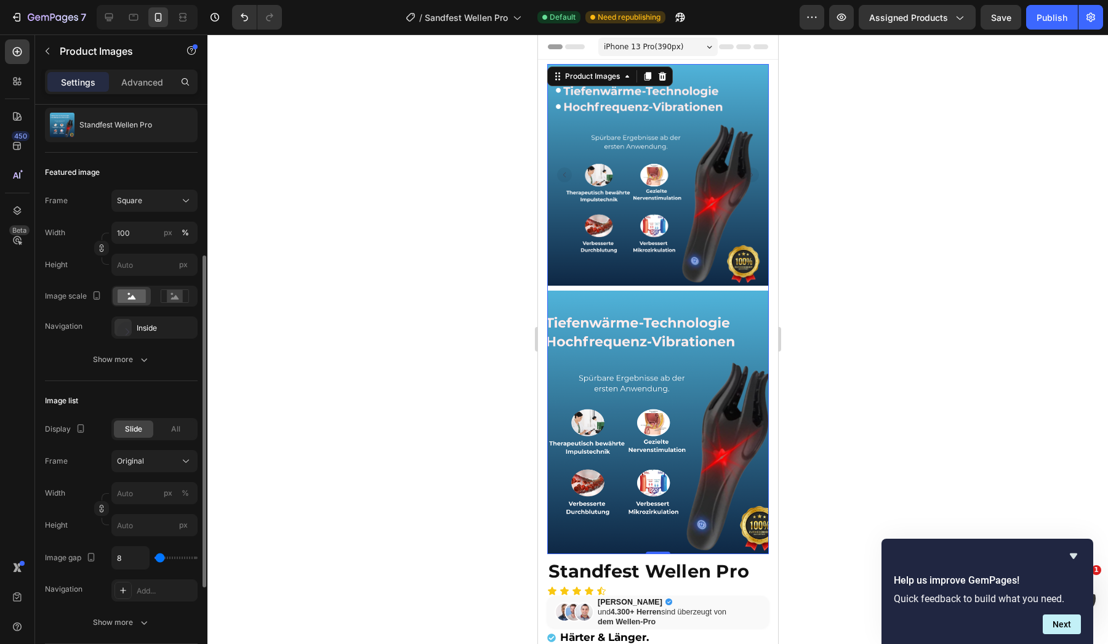
scroll to position [171, 0]
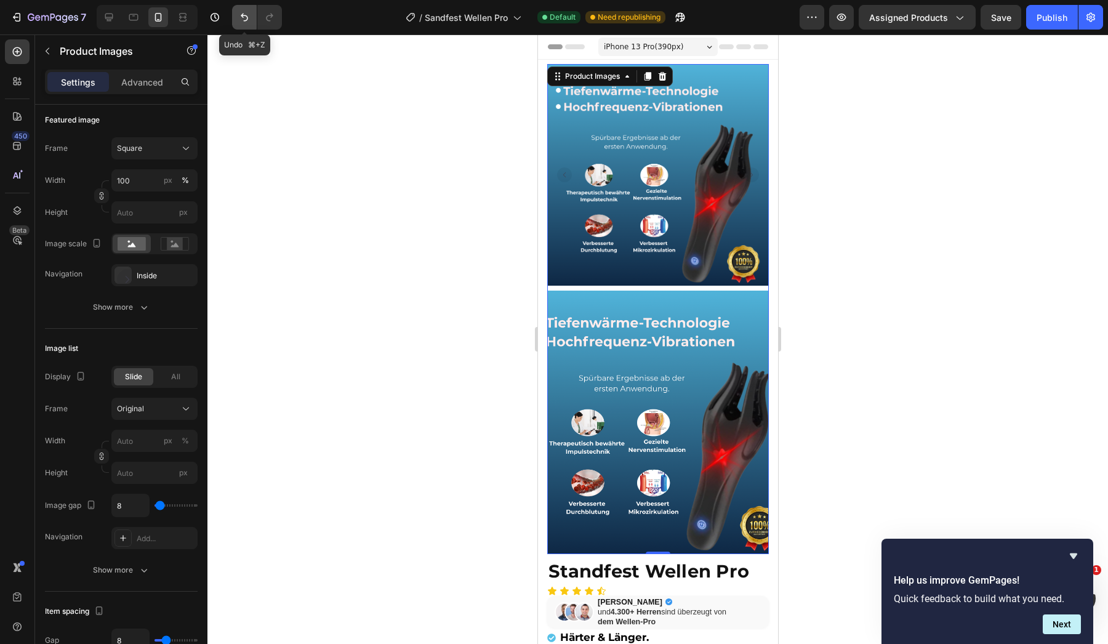
click at [250, 17] on icon "Undo/Redo" at bounding box center [244, 17] width 12 height 12
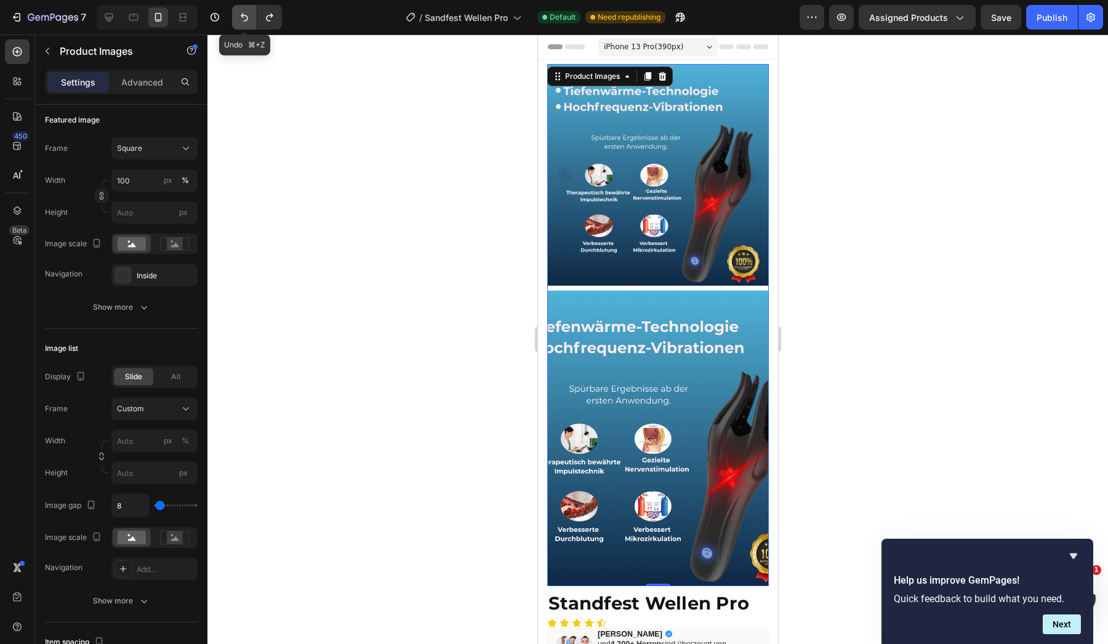
click at [250, 17] on icon "Undo/Redo" at bounding box center [244, 17] width 12 height 12
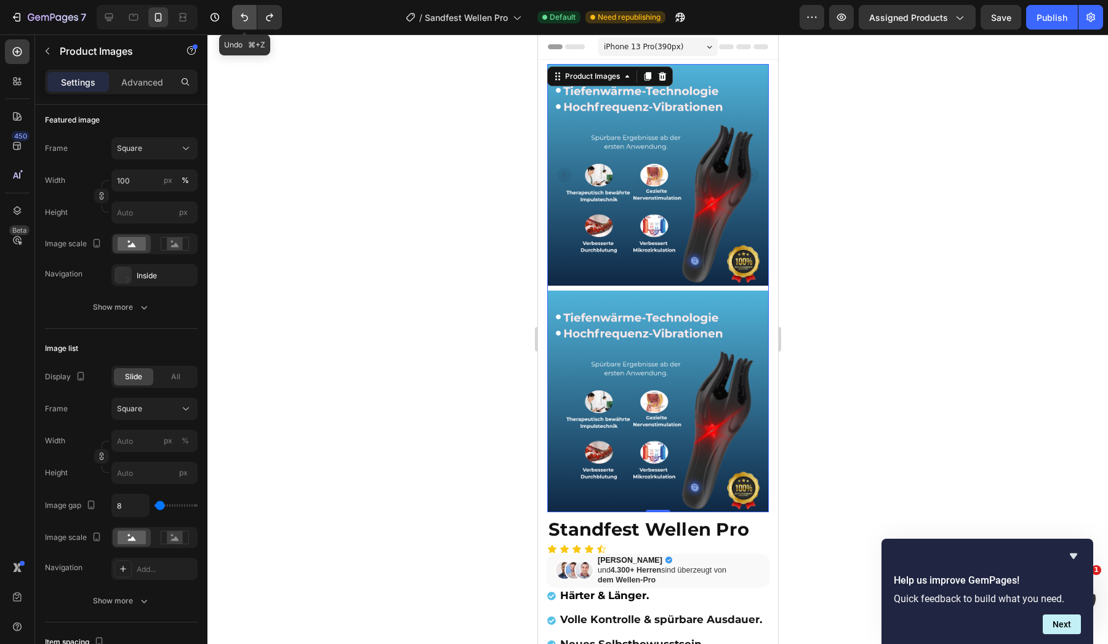
click at [250, 17] on icon "Undo/Redo" at bounding box center [244, 17] width 12 height 12
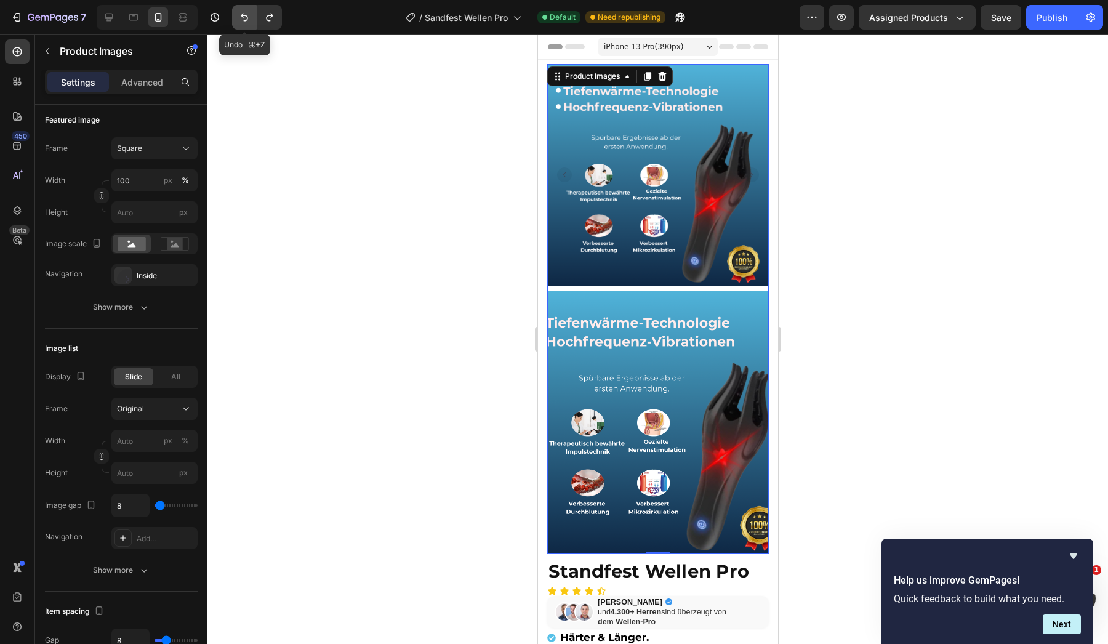
click at [250, 17] on icon "Undo/Redo" at bounding box center [244, 17] width 12 height 12
type input "20"
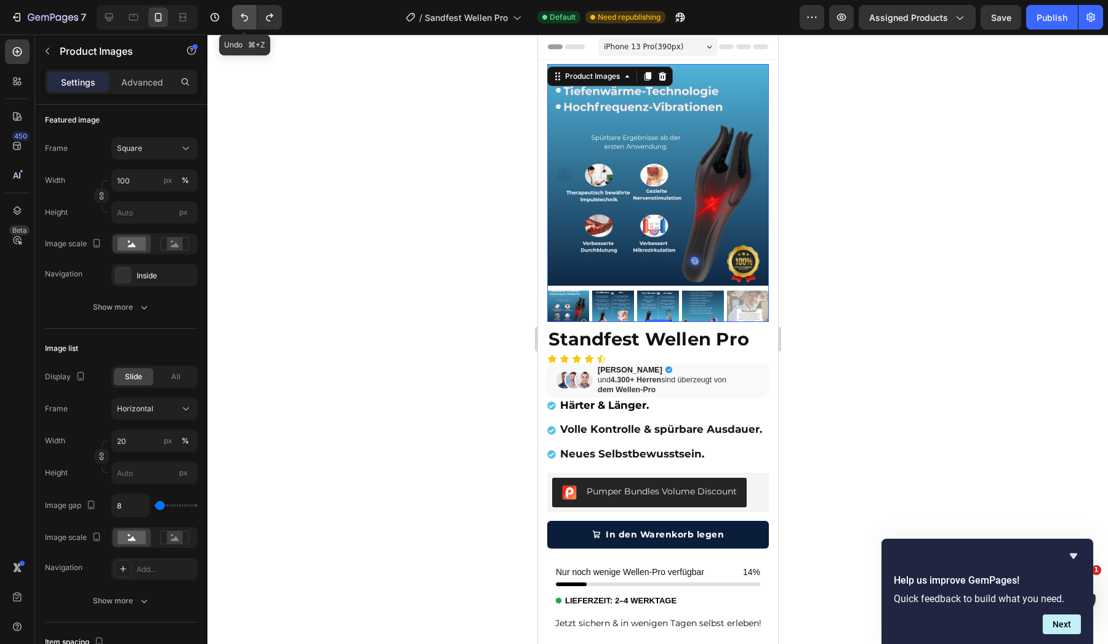
click at [250, 17] on icon "Undo/Redo" at bounding box center [244, 17] width 12 height 12
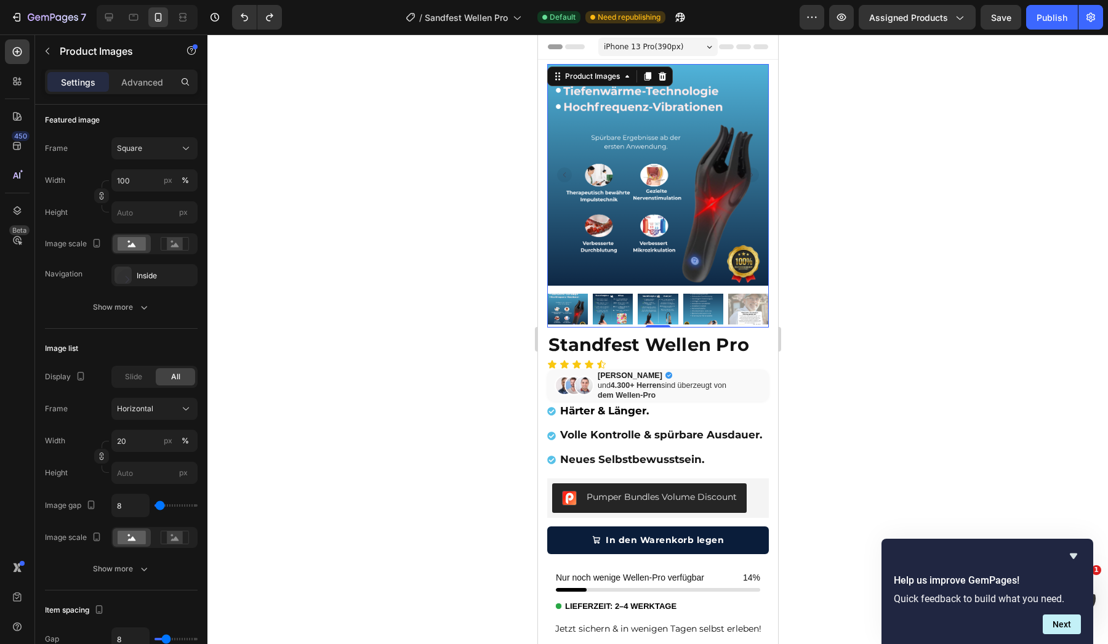
scroll to position [207, 0]
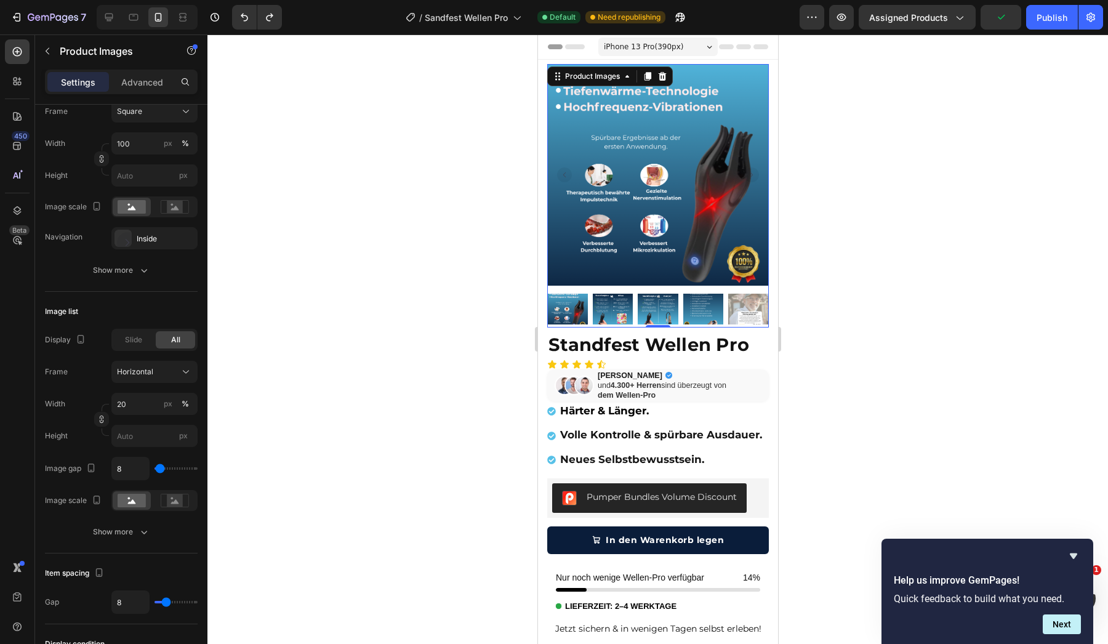
drag, startPoint x: 161, startPoint y: 473, endPoint x: 171, endPoint y: 473, distance: 9.9
click at [171, 473] on div "8" at bounding box center [154, 468] width 86 height 23
type input "22"
type input "31"
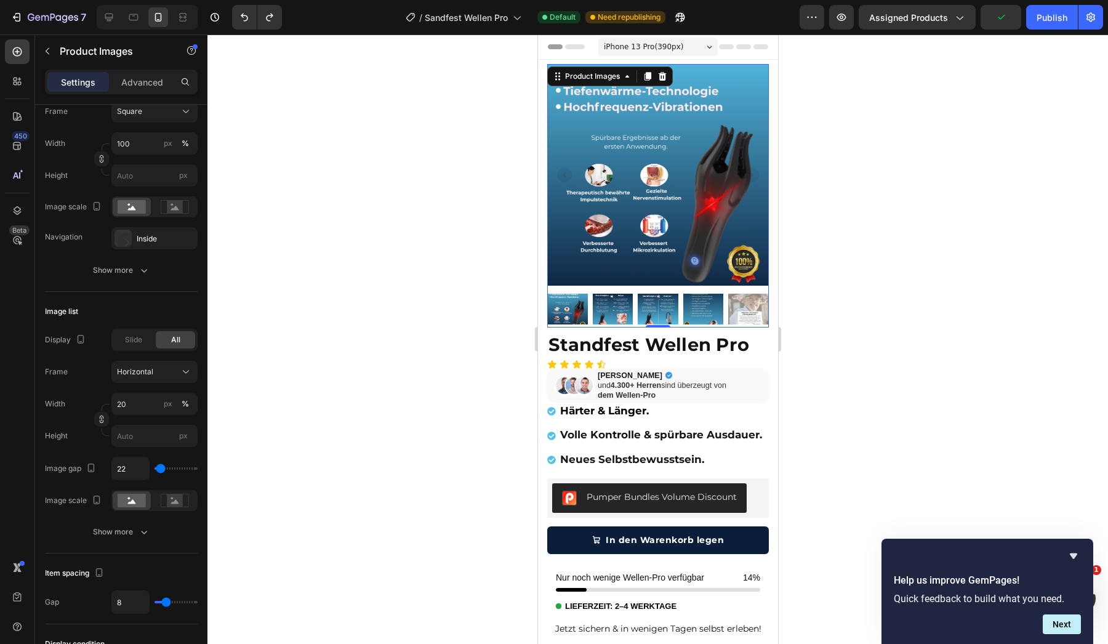
type input "31"
type input "48"
type input "57"
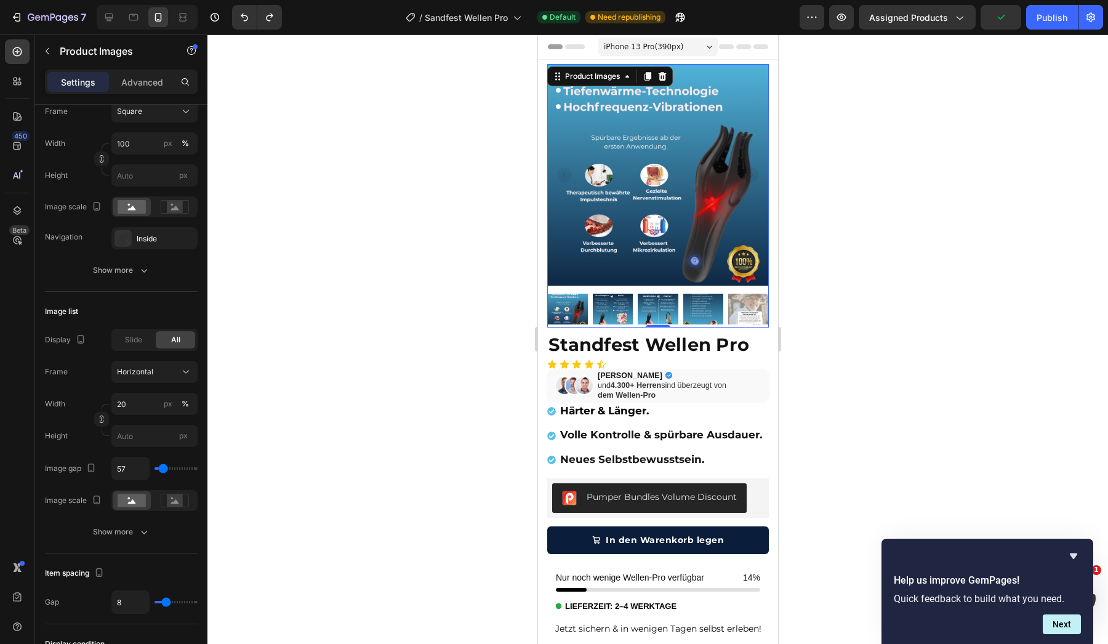
type input "66"
type input "83"
type input "92"
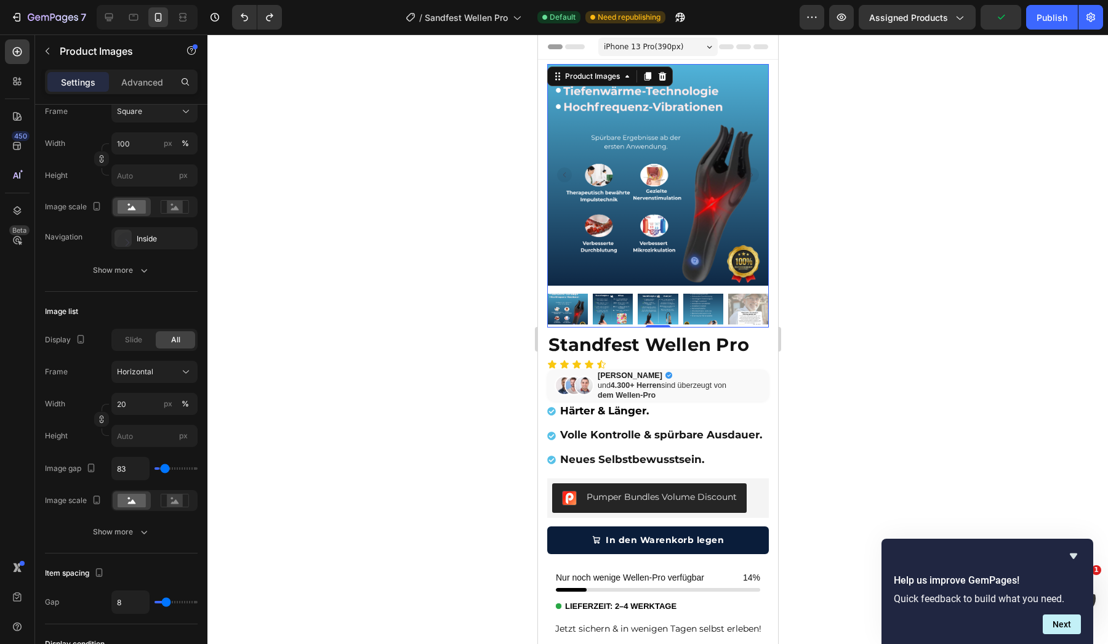
type input "92"
type input "110"
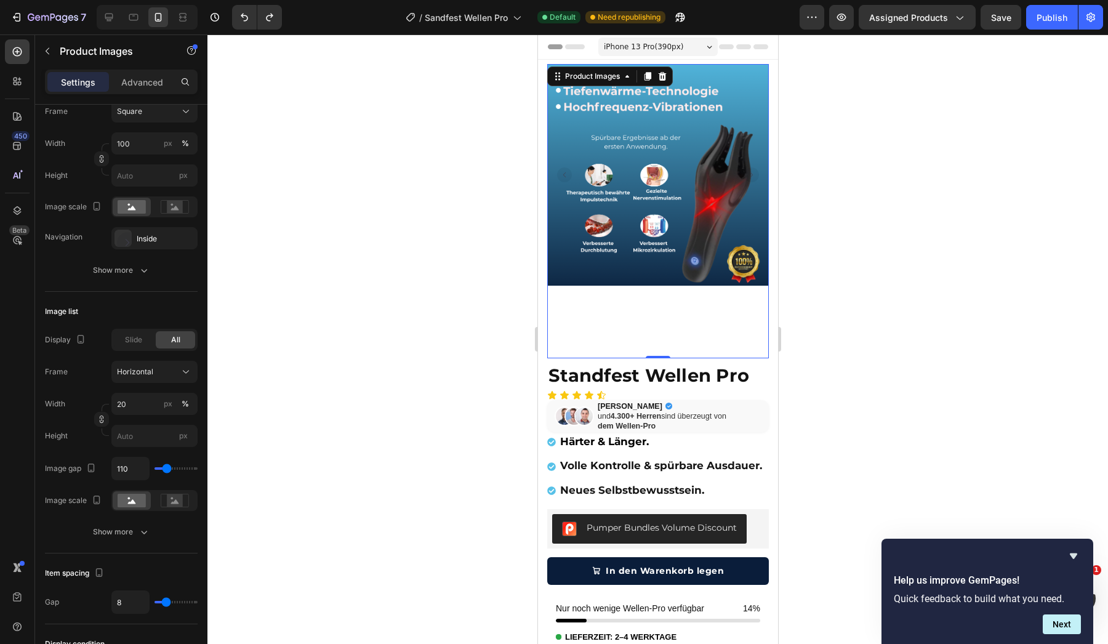
type input "127"
type input "136"
type input "145"
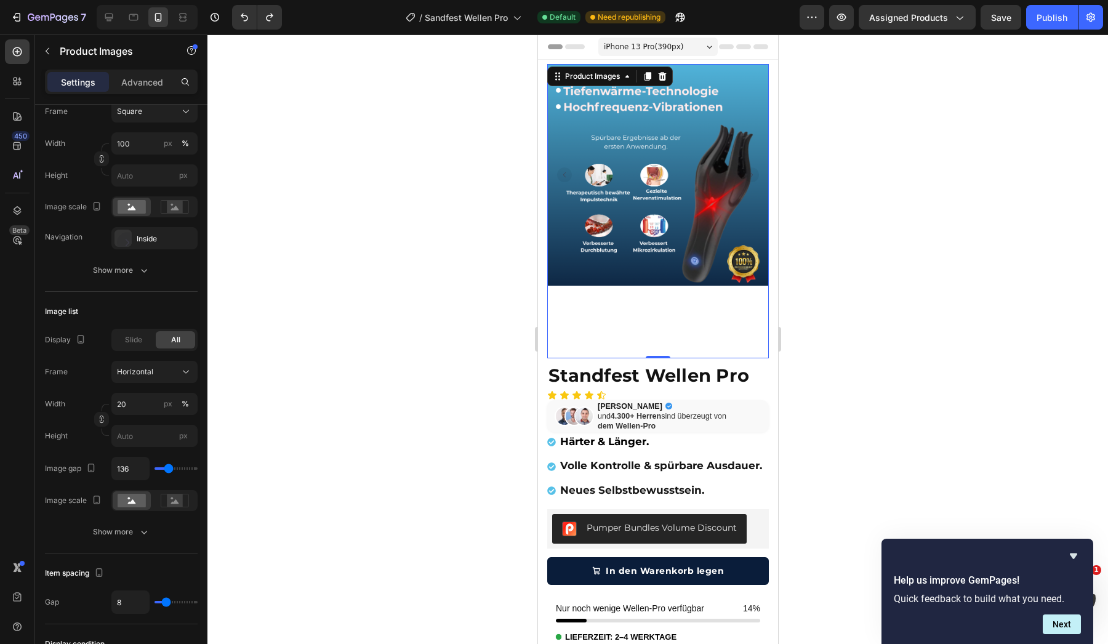
type input "145"
type input "154"
type input "171"
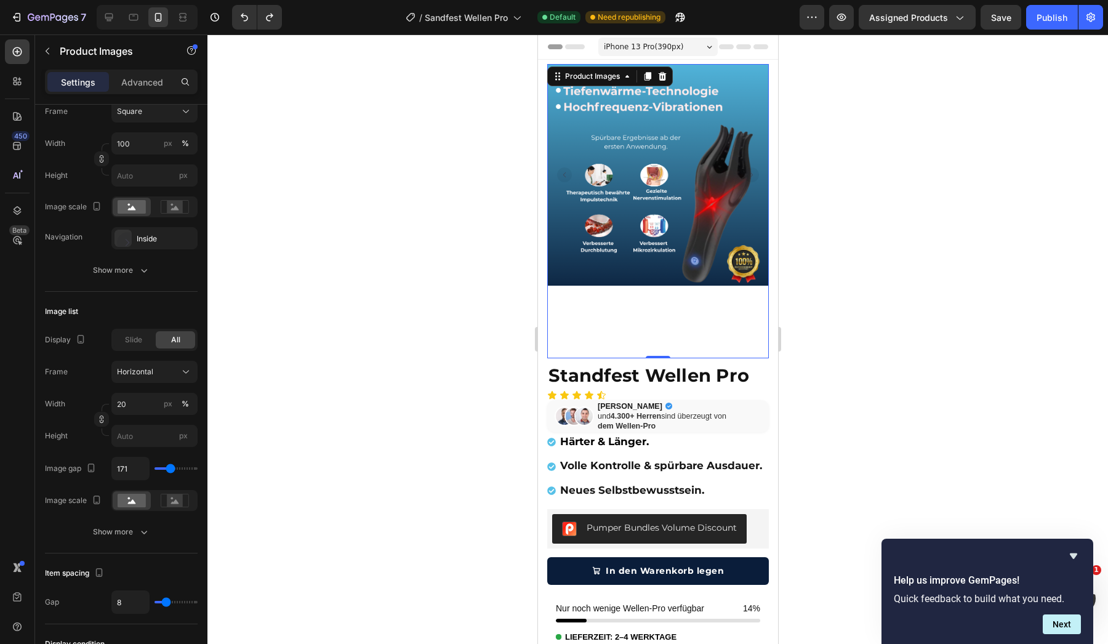
type input "180"
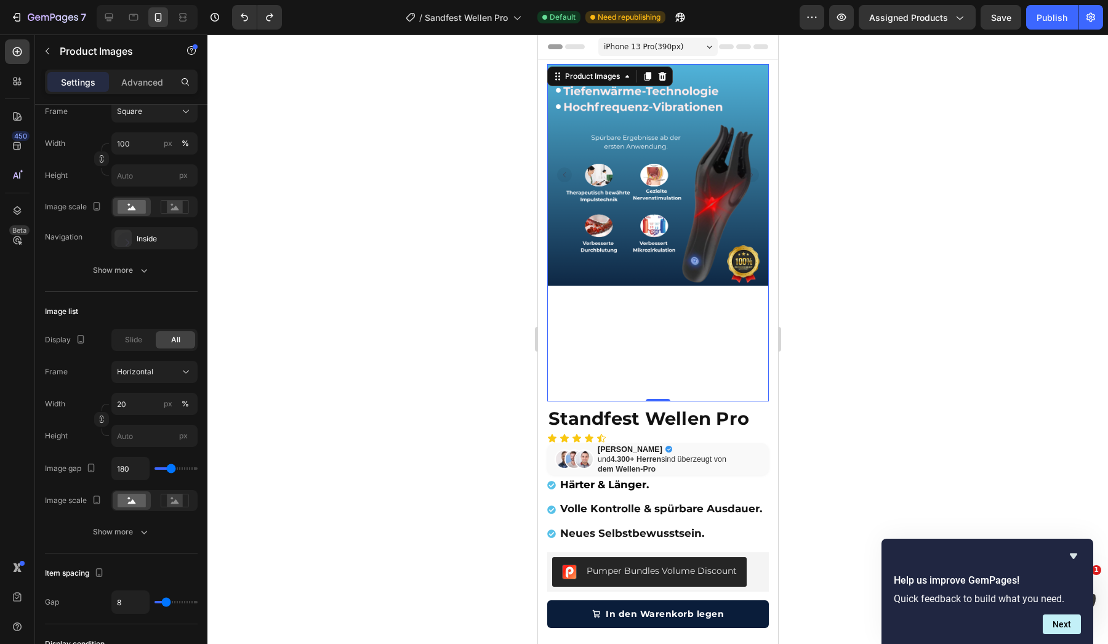
type input "171"
type input "162"
type input "154"
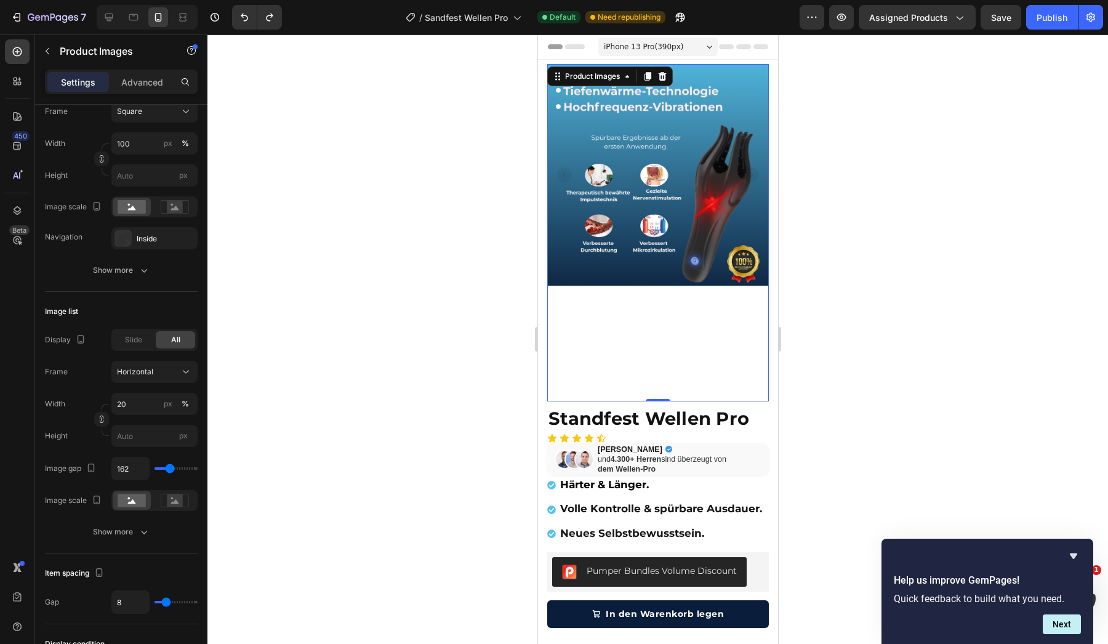
type input "154"
type input "136"
type input "118"
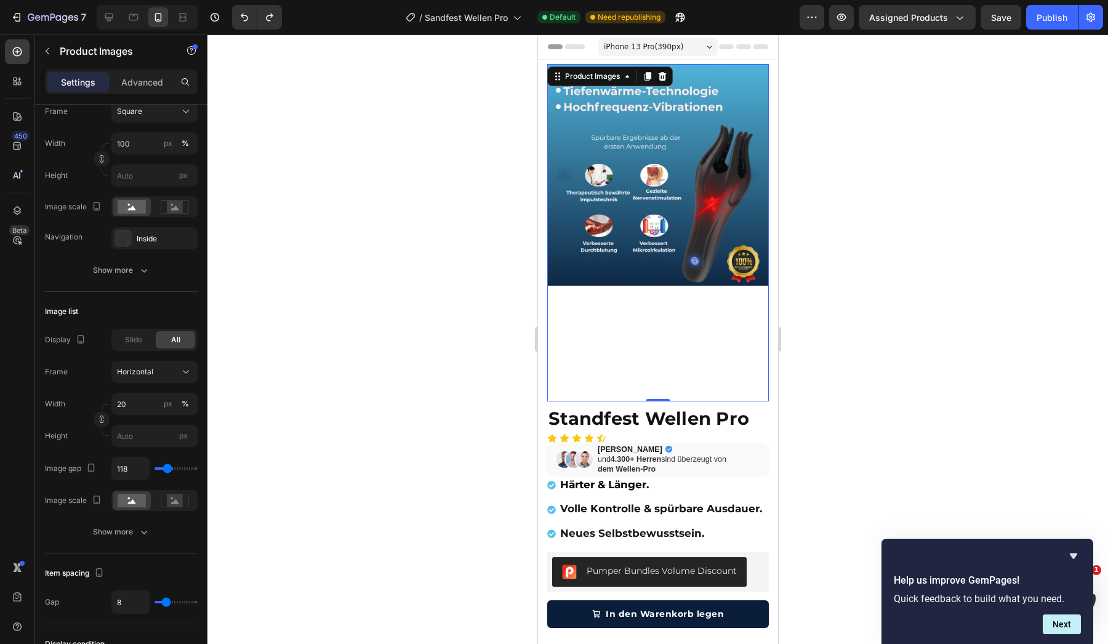
type input "101"
type input "92"
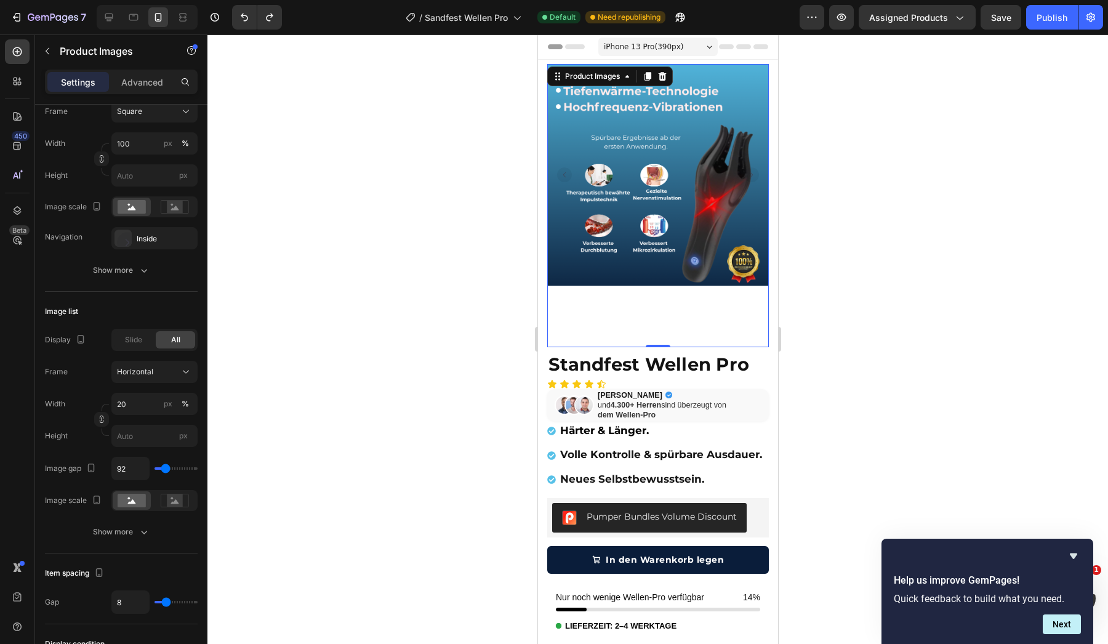
type input "66"
type input "48"
type input "31"
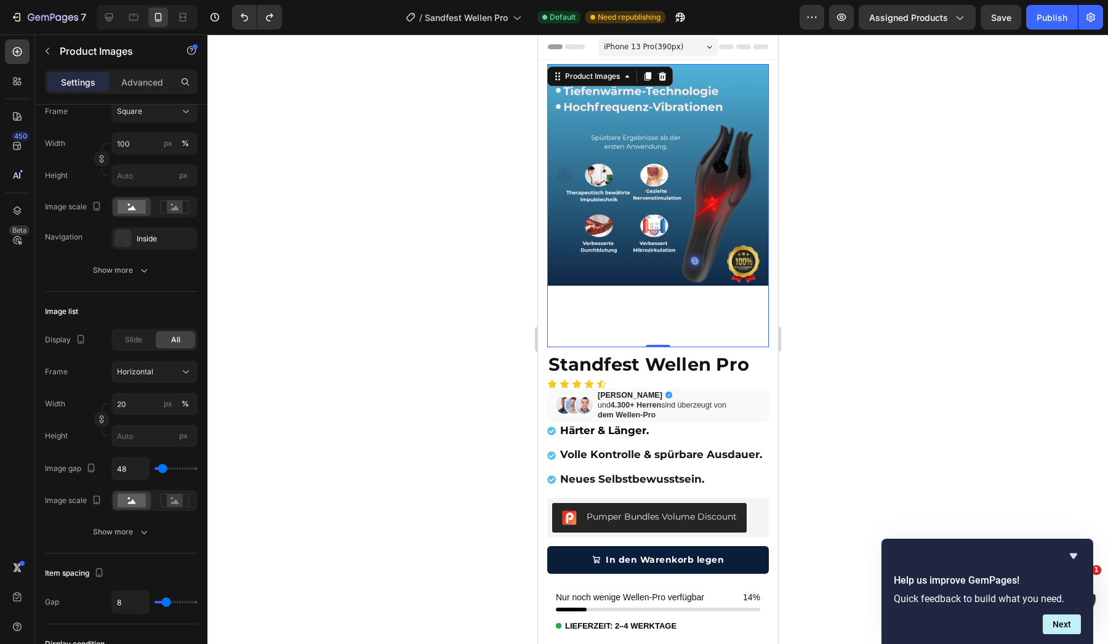
type input "31"
type input "22"
type input "13"
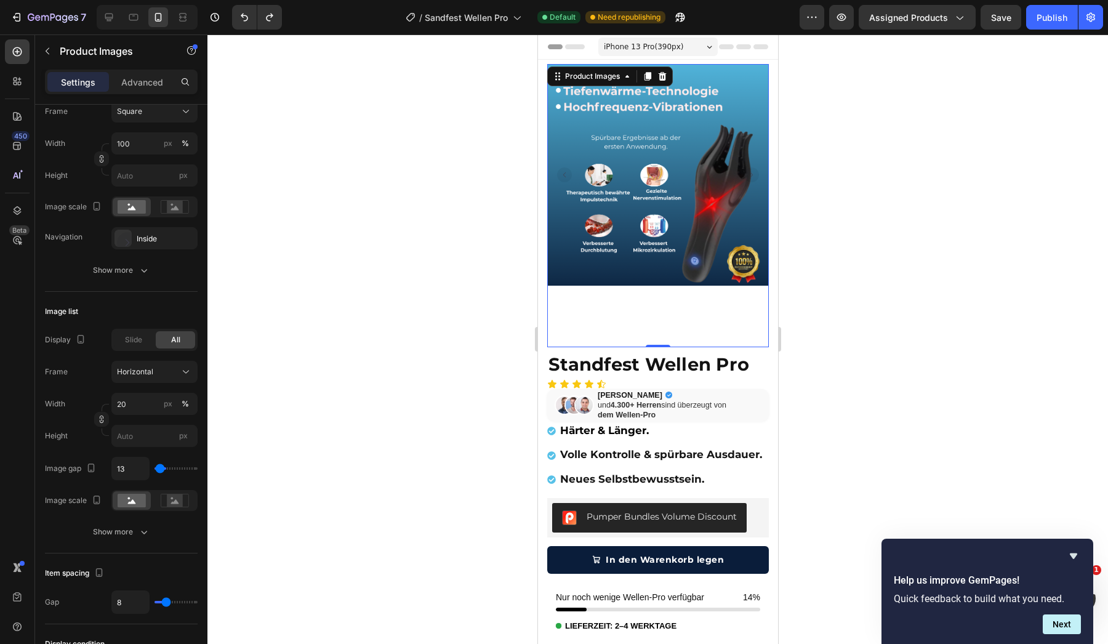
type input "4"
type input "0"
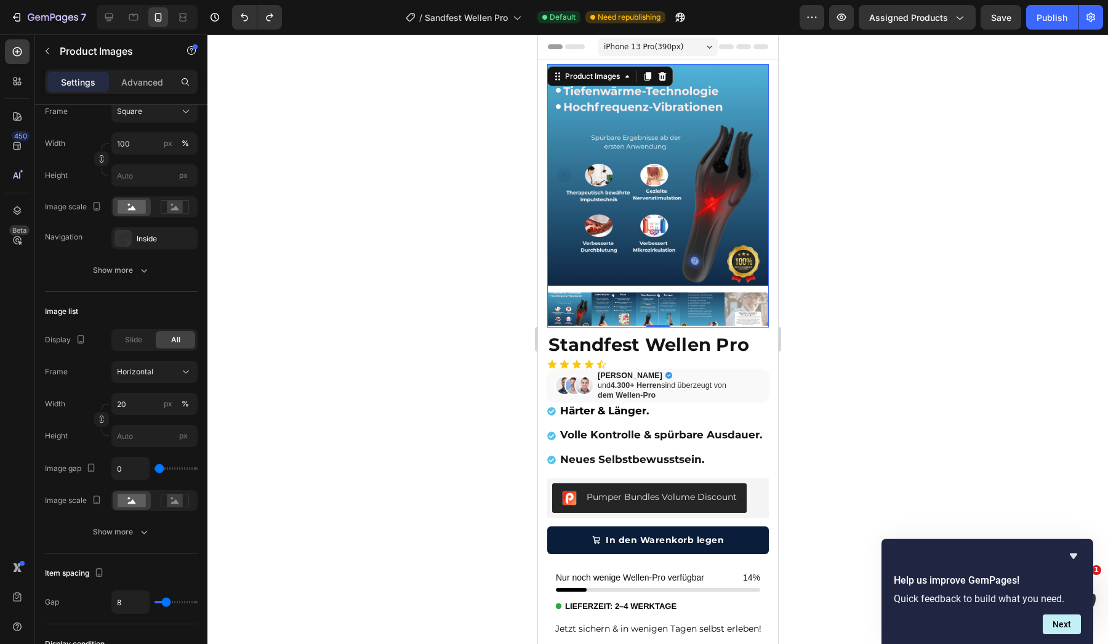
type input "4"
type input "13"
type input "22"
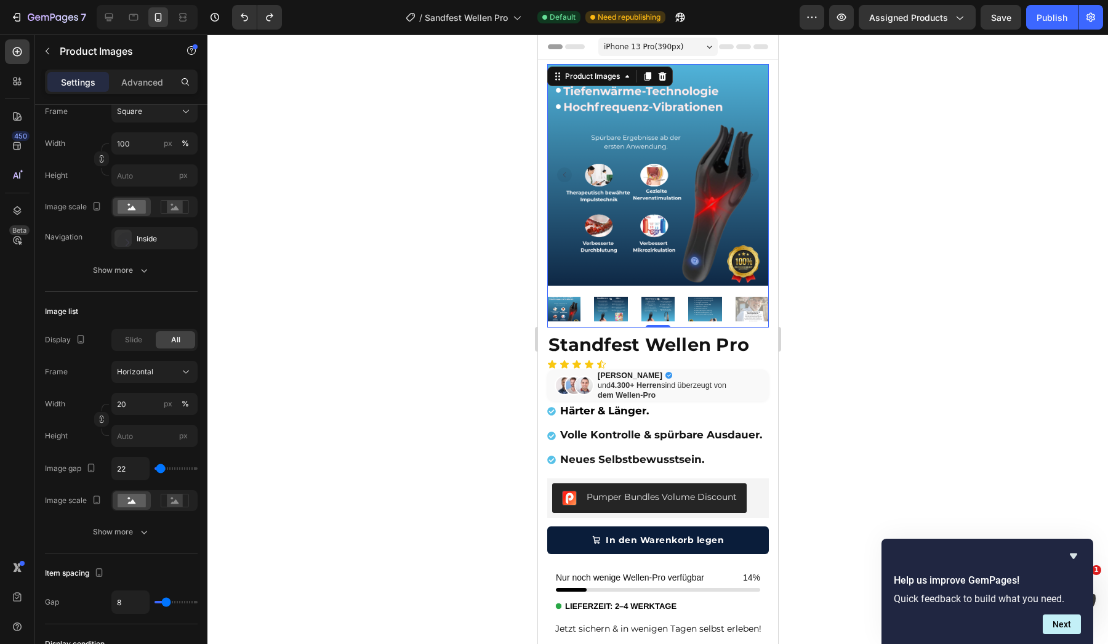
type input "22"
click at [159, 467] on input "range" at bounding box center [176, 468] width 43 height 2
click at [135, 465] on input "22" at bounding box center [130, 468] width 37 height 22
type input "2"
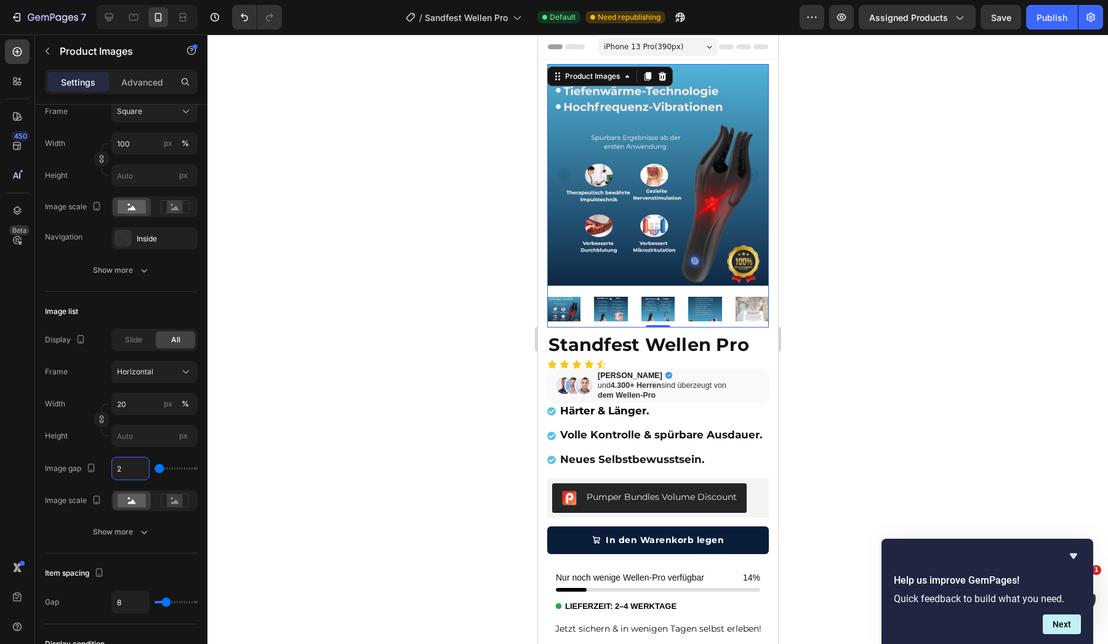
type input "0"
type input "4"
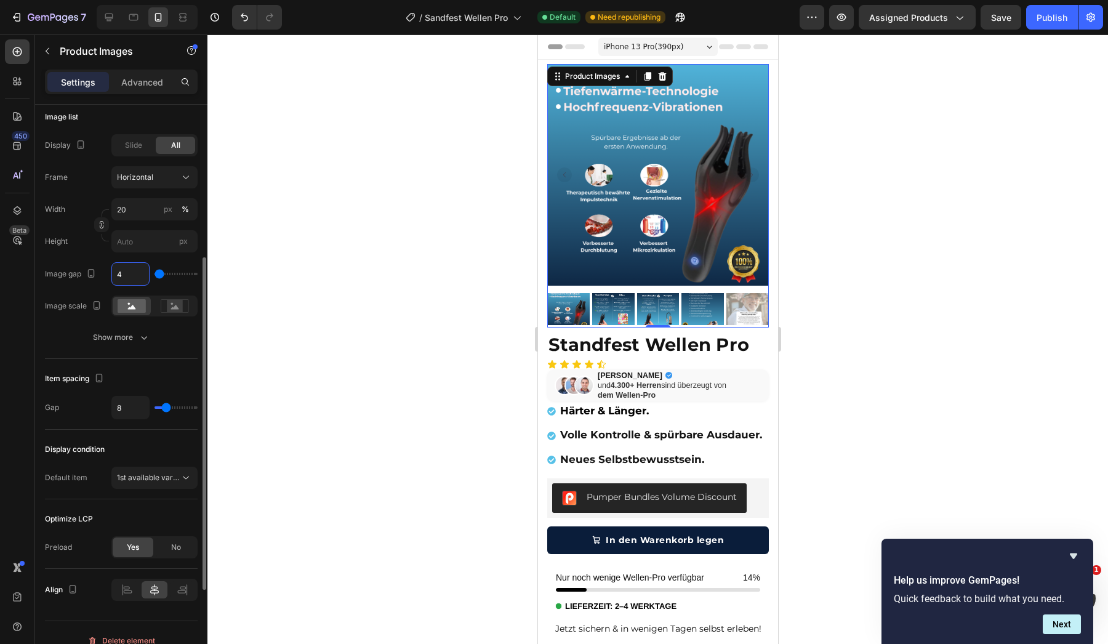
scroll to position [418, 0]
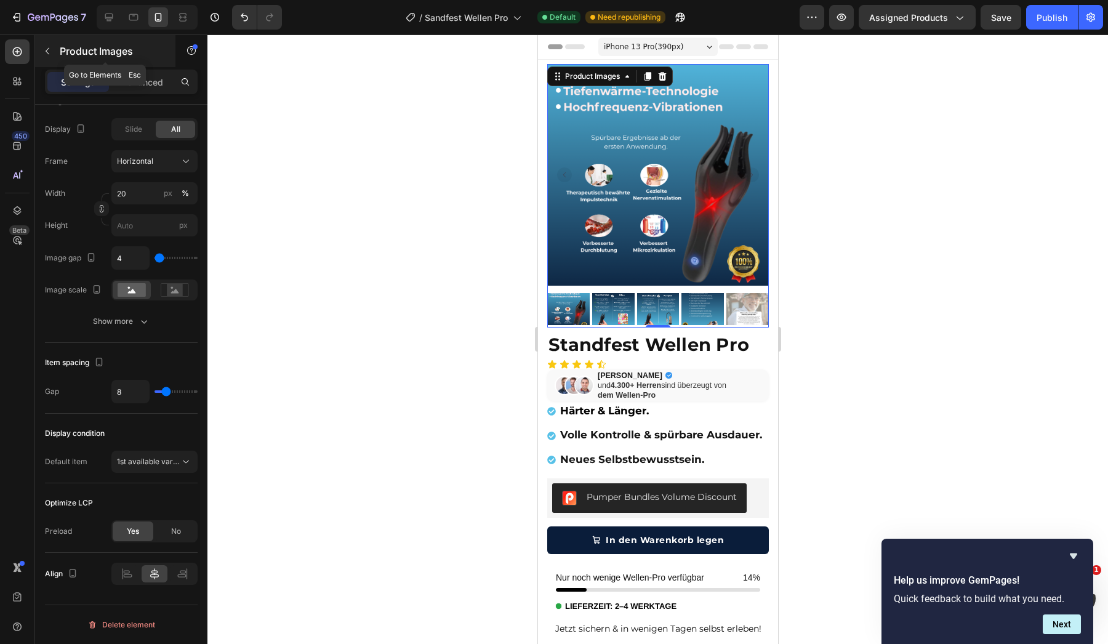
click at [49, 51] on icon "button" at bounding box center [47, 51] width 10 height 10
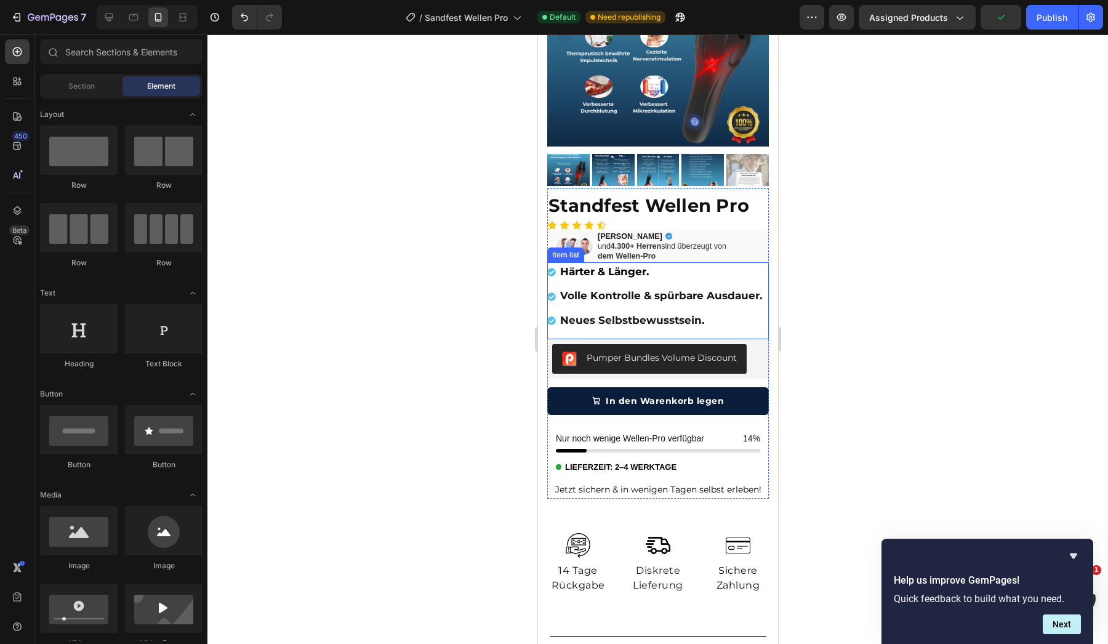
scroll to position [147, 0]
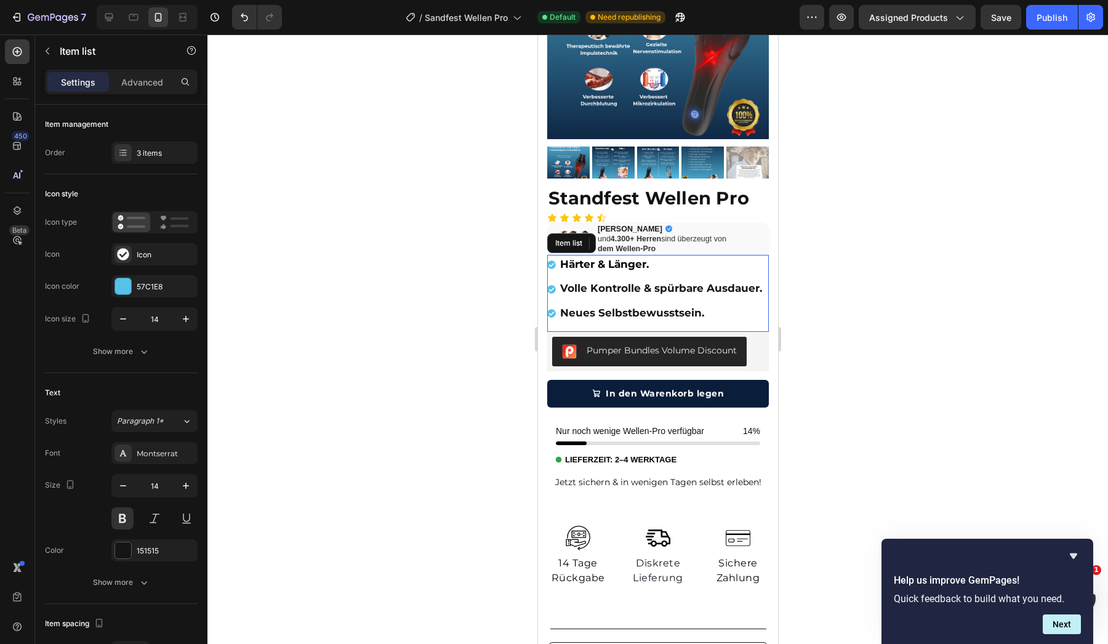
click at [637, 260] on strong "Härter & Länger." at bounding box center [604, 264] width 89 height 12
click at [124, 310] on button "button" at bounding box center [123, 319] width 22 height 22
click at [190, 320] on icon "button" at bounding box center [186, 319] width 12 height 12
type input "13"
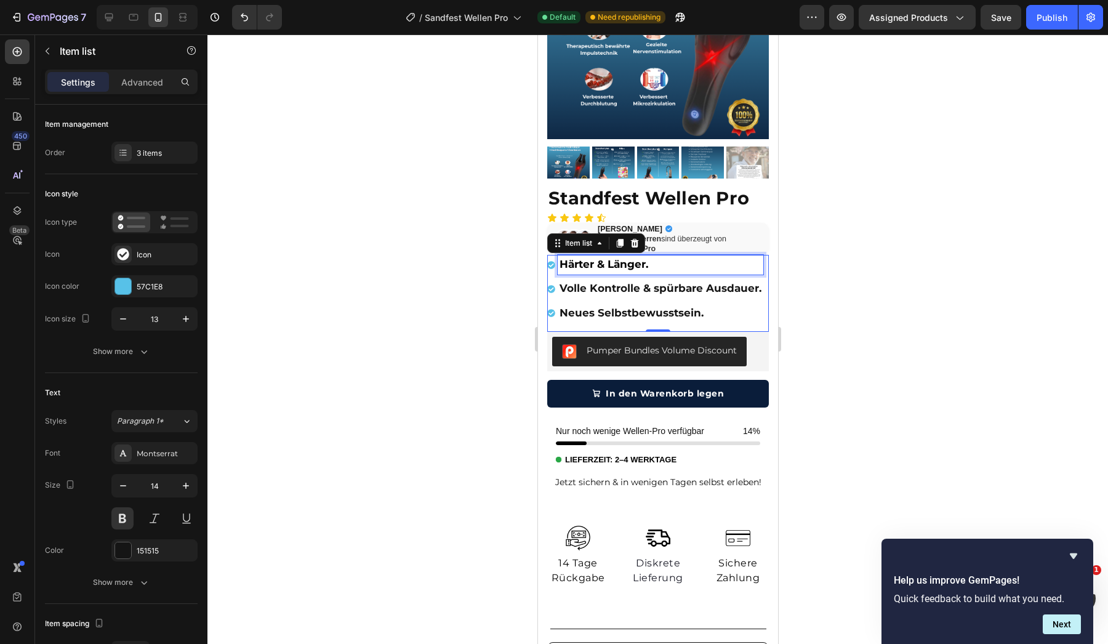
click at [624, 255] on div "Härter & Länger." at bounding box center [660, 265] width 206 height 20
click at [617, 264] on strong "Härter & Länger." at bounding box center [603, 264] width 89 height 12
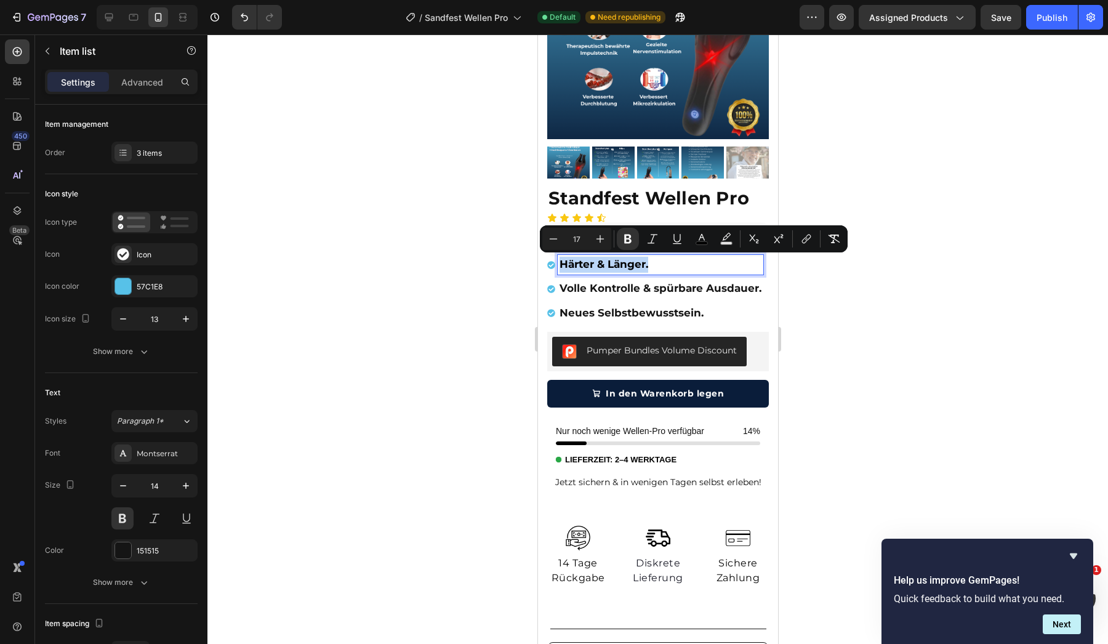
click at [617, 264] on strong "Härter & Länger." at bounding box center [603, 264] width 89 height 12
click at [553, 238] on icon "Editor contextual toolbar" at bounding box center [553, 239] width 12 height 12
type input "16"
click at [595, 292] on strong "Volle Kontrolle & spürbare Ausdauer." at bounding box center [660, 288] width 202 height 12
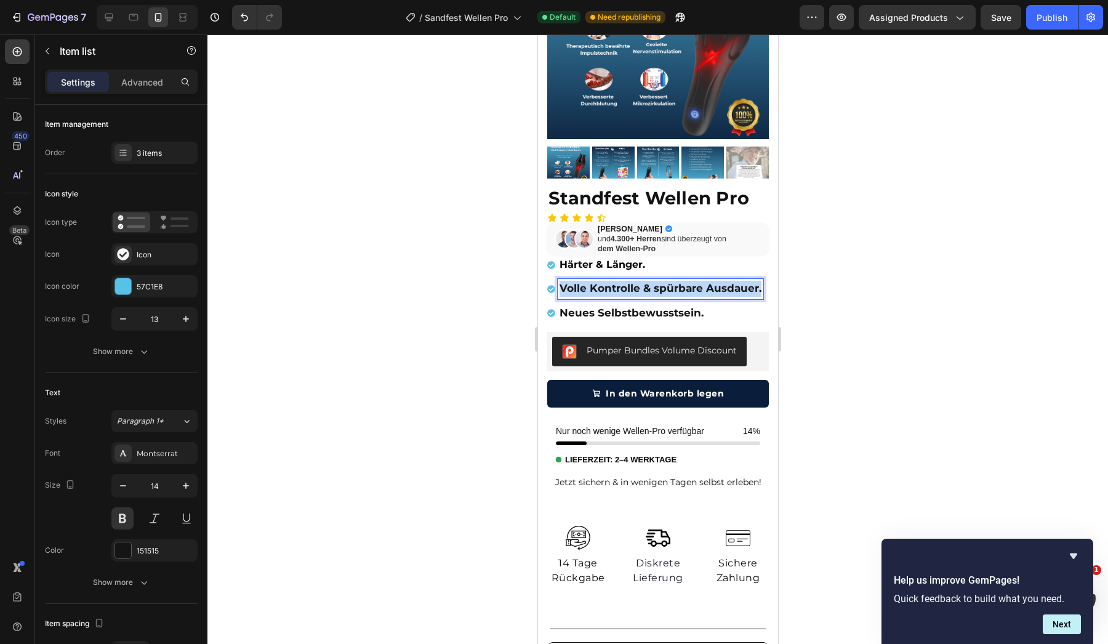
click at [595, 292] on strong "Volle Kontrolle & spürbare Ausdauer." at bounding box center [660, 288] width 202 height 12
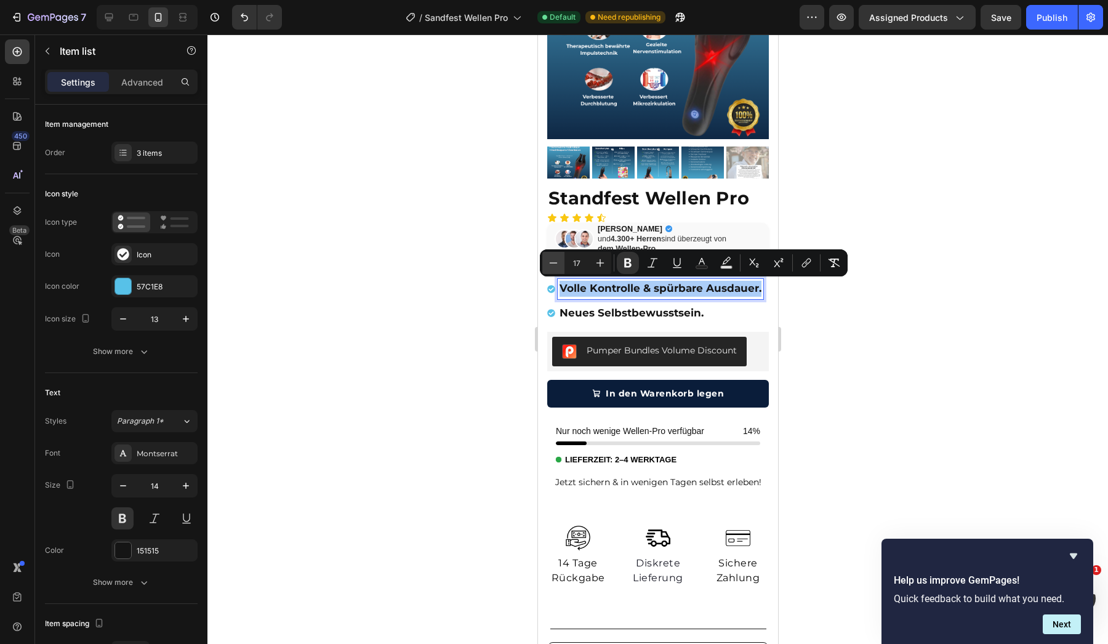
click at [553, 265] on icon "Editor contextual toolbar" at bounding box center [553, 263] width 12 height 12
type input "16"
click at [576, 309] on strong "Neues Selbstbewusstsein." at bounding box center [631, 313] width 144 height 12
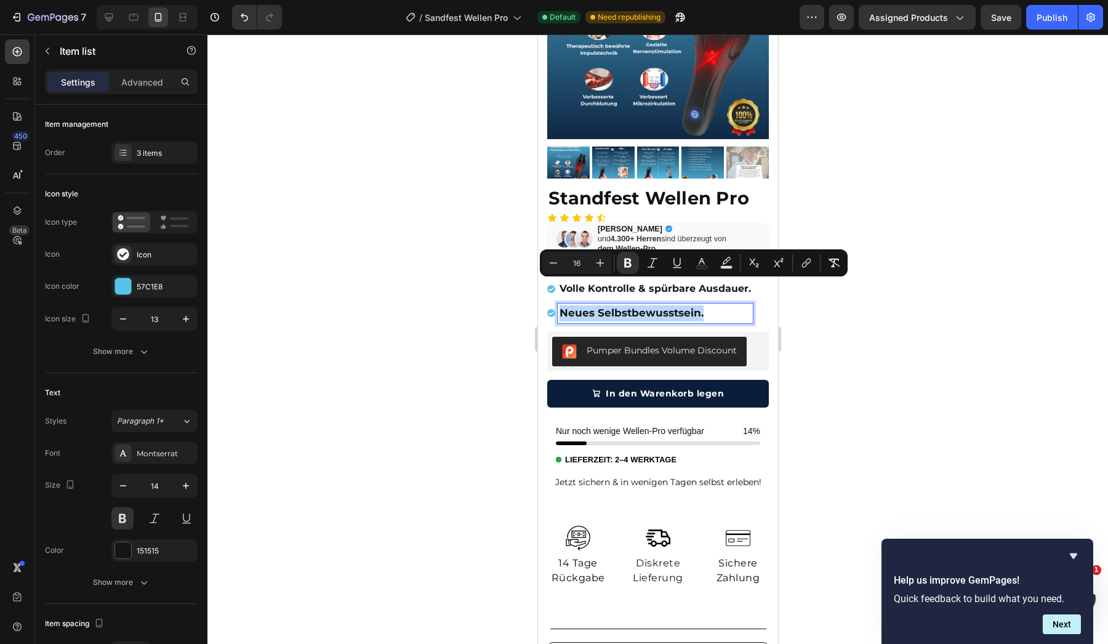
click at [576, 309] on strong "Neues Selbstbewusstsein." at bounding box center [631, 313] width 144 height 12
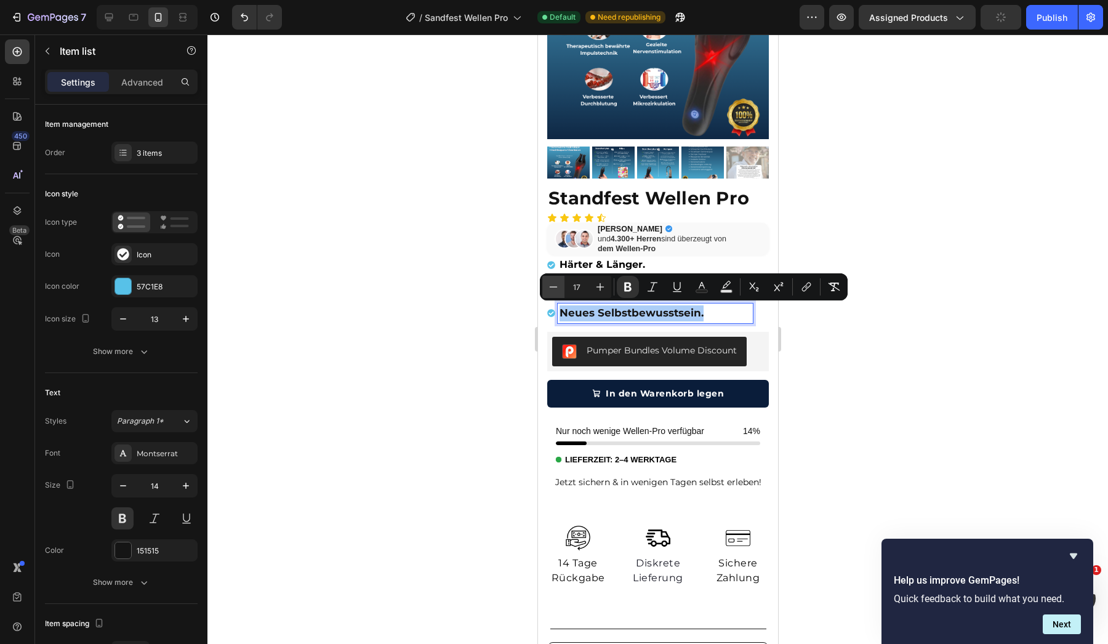
click at [551, 277] on button "Minus" at bounding box center [553, 287] width 22 height 22
type input "16"
click at [525, 288] on div at bounding box center [657, 338] width 901 height 609
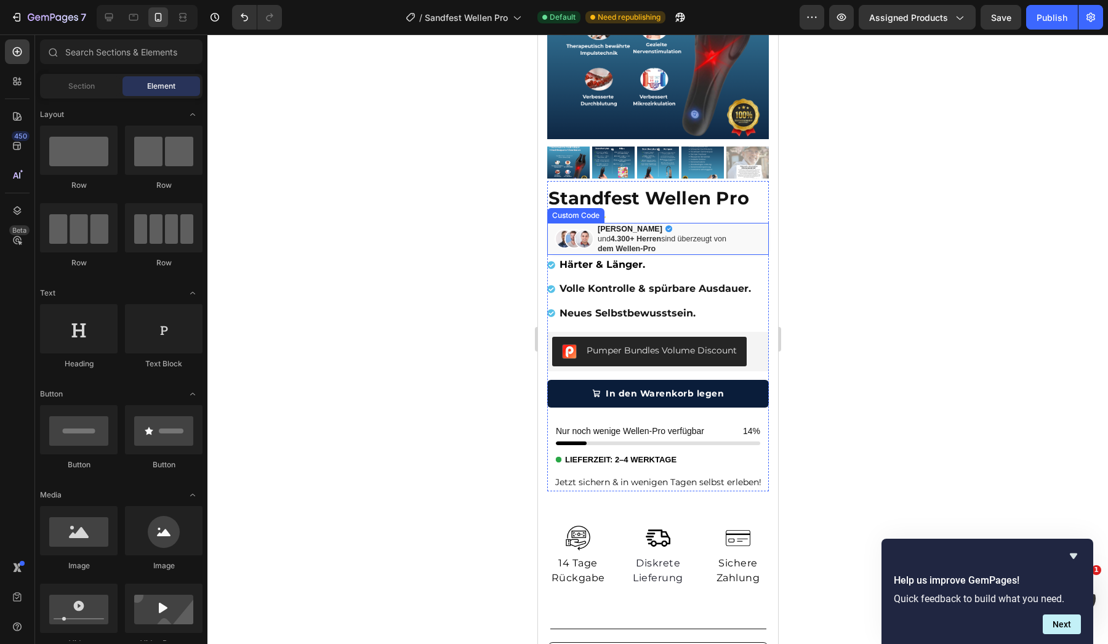
click at [722, 237] on div "und 4.300+ Herren sind überzeugt von dem Wellen-Pro" at bounding box center [661, 244] width 129 height 20
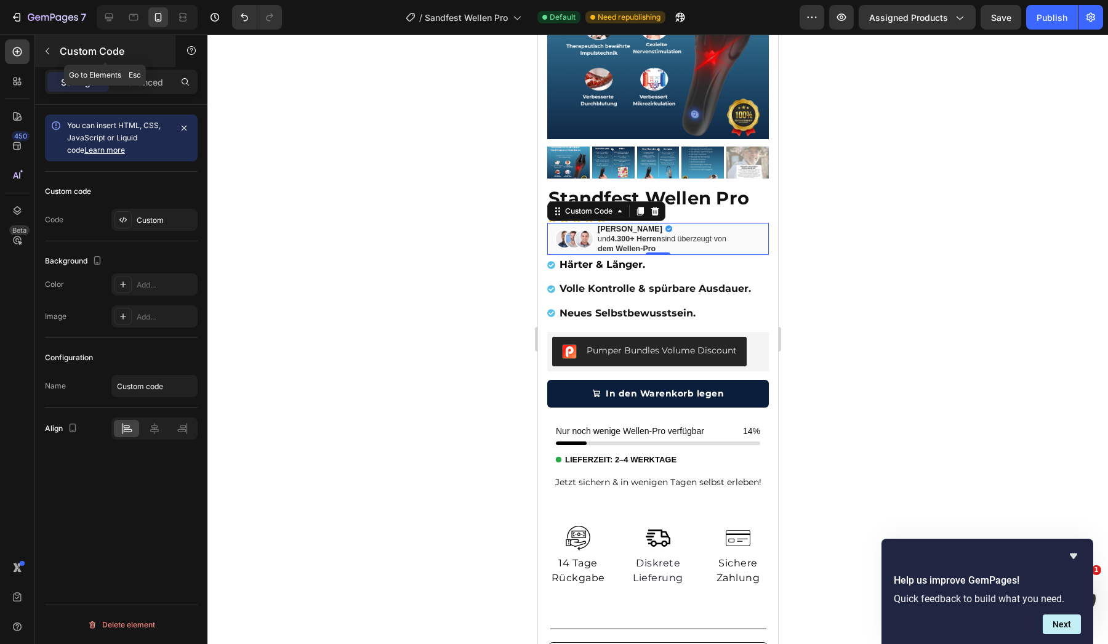
click at [43, 54] on icon "button" at bounding box center [47, 51] width 10 height 10
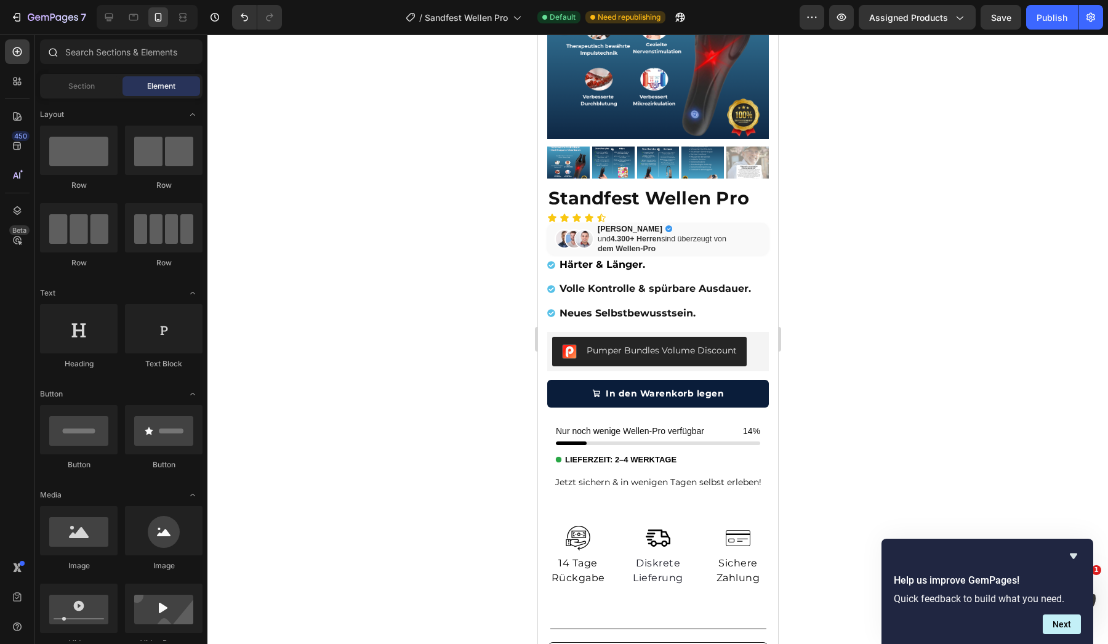
click at [142, 65] on div at bounding box center [121, 54] width 172 height 30
click at [142, 61] on input "text" at bounding box center [121, 51] width 163 height 25
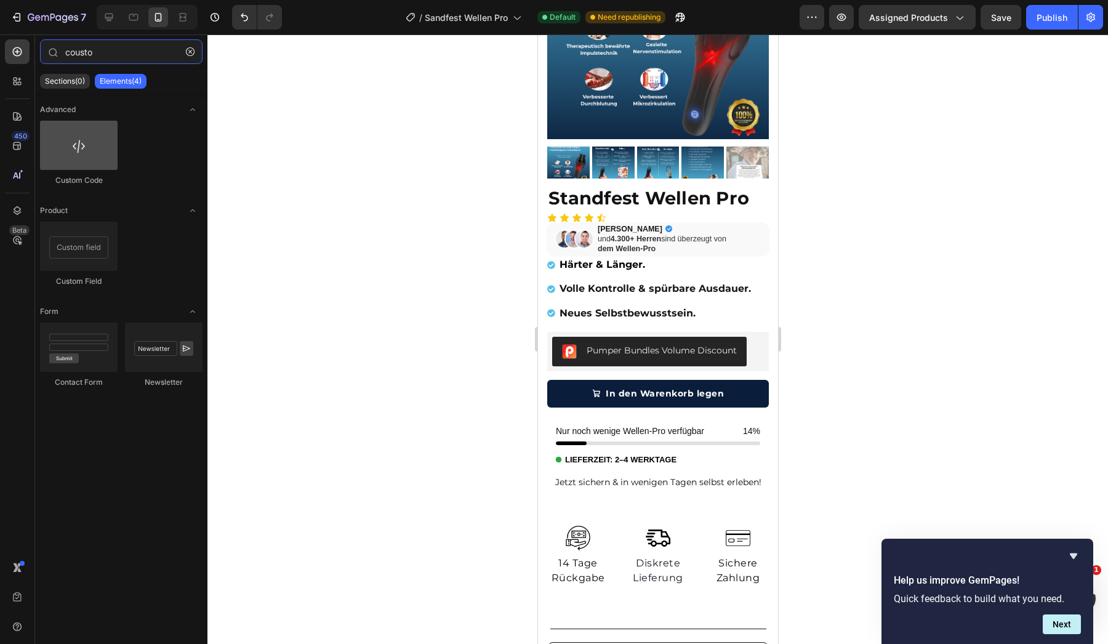
type input "cousto"
click at [102, 157] on div at bounding box center [79, 145] width 78 height 49
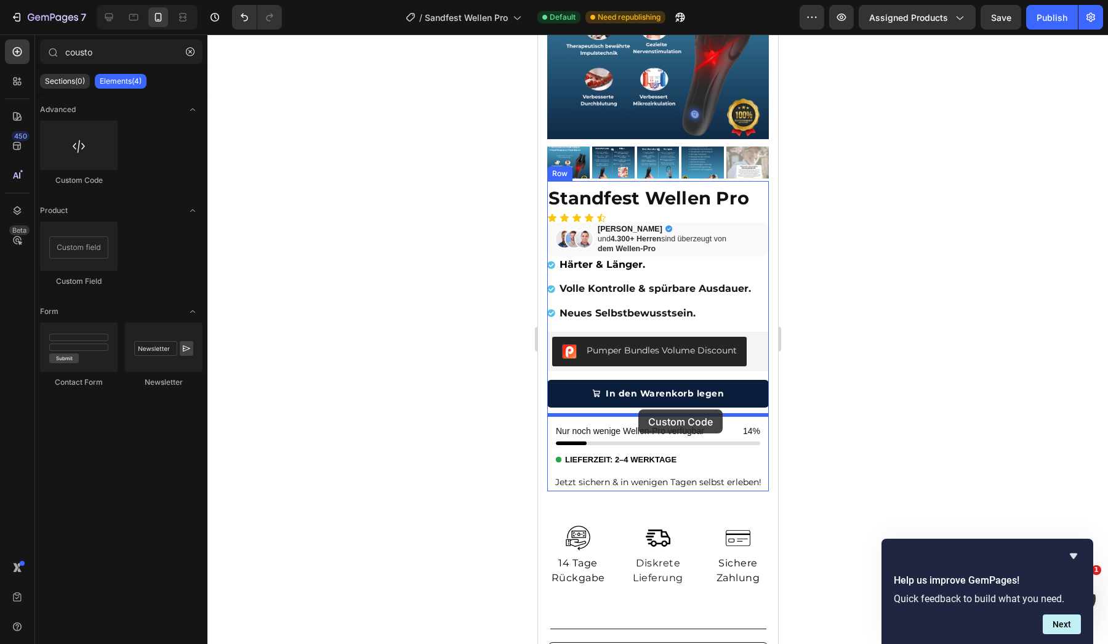
drag, startPoint x: 639, startPoint y: 191, endPoint x: 638, endPoint y: 409, distance: 217.9
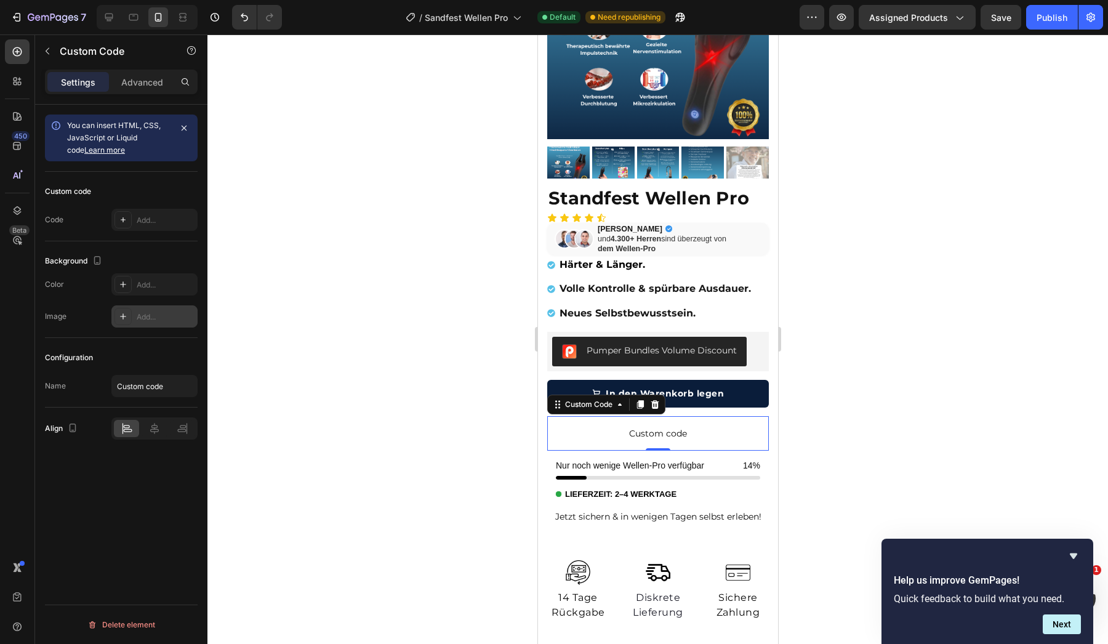
click at [153, 312] on div "Add..." at bounding box center [166, 317] width 58 height 11
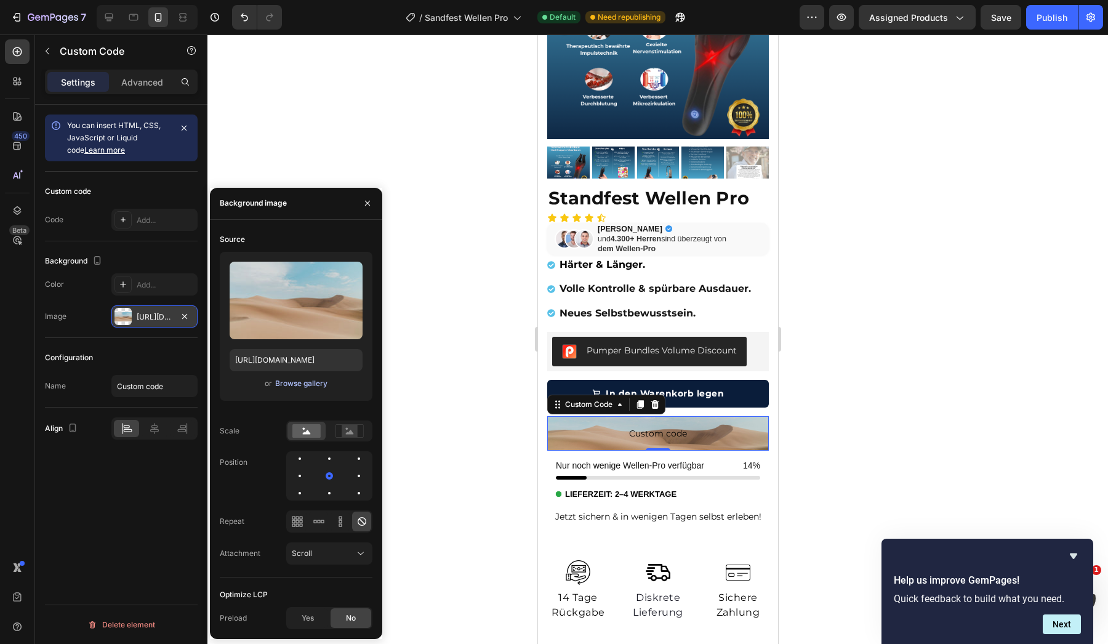
click at [299, 385] on div "Browse gallery" at bounding box center [301, 383] width 52 height 11
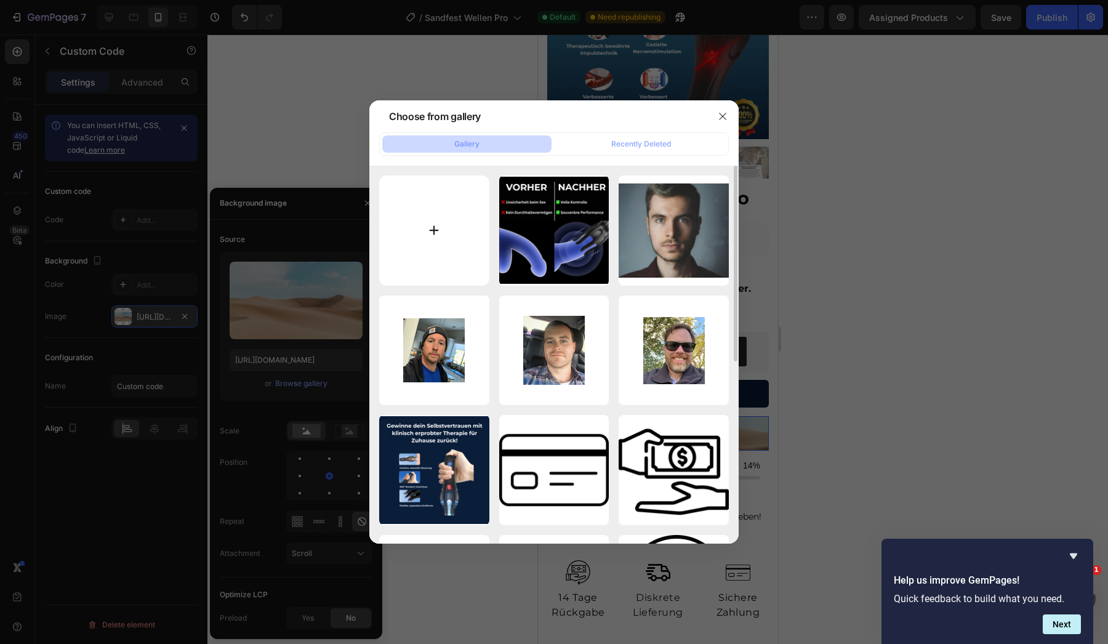
click at [462, 238] on input "file" at bounding box center [434, 230] width 110 height 110
type input "C:\fakepath\WhatsApp Image [DATE] 15.36.24.jpeg"
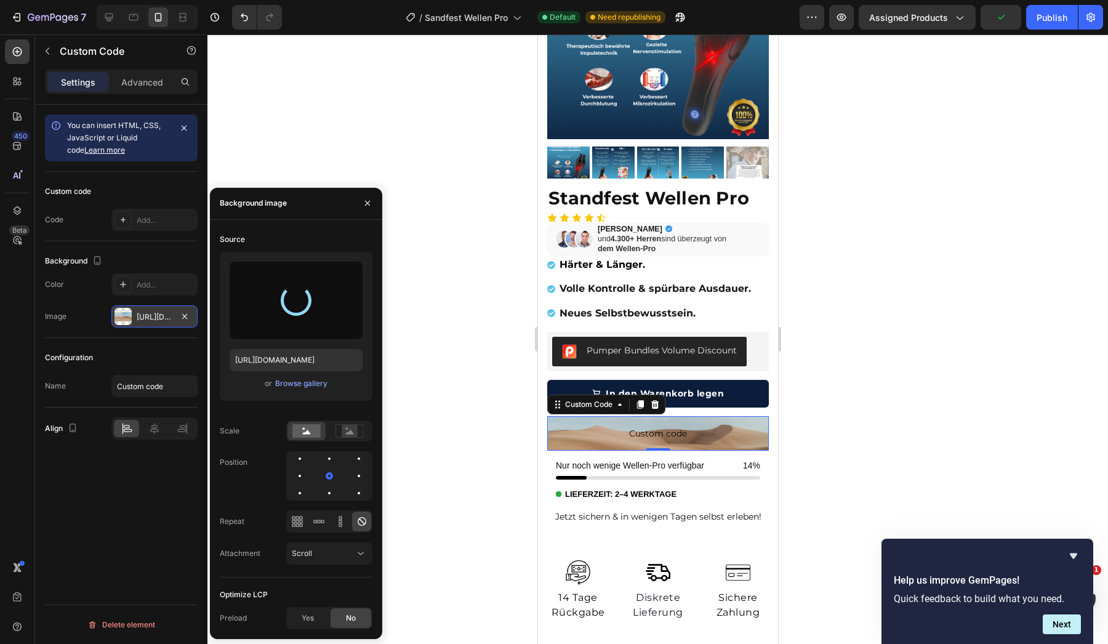
type input "[URL][DOMAIN_NAME]"
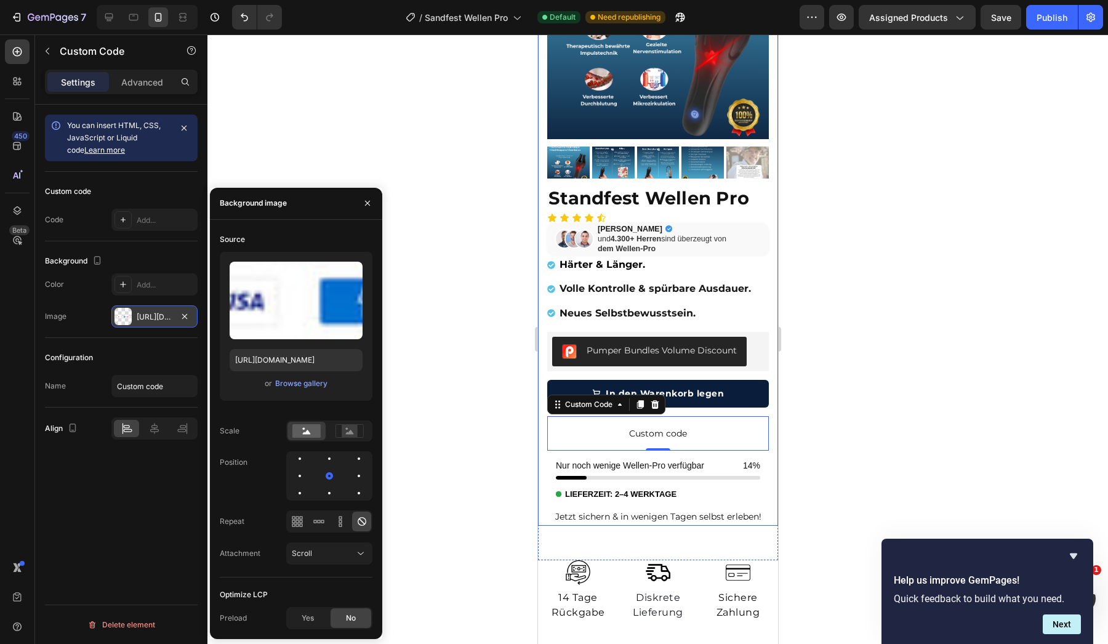
click at [459, 376] on div at bounding box center [657, 338] width 901 height 609
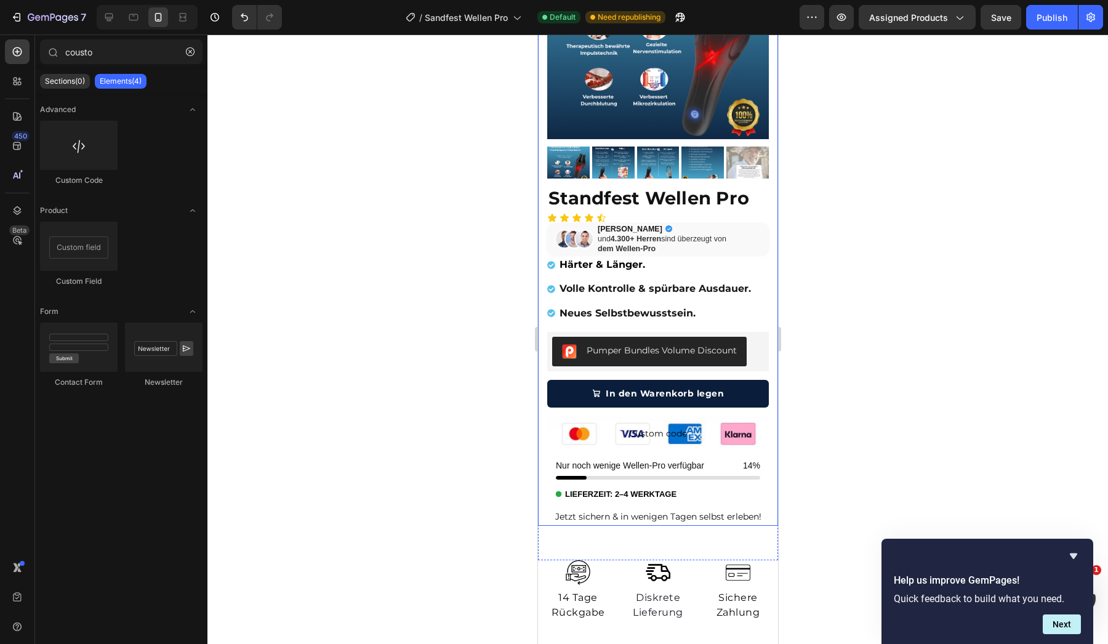
click at [459, 376] on div at bounding box center [657, 338] width 901 height 609
click at [654, 434] on span "Custom code" at bounding box center [658, 433] width 222 height 15
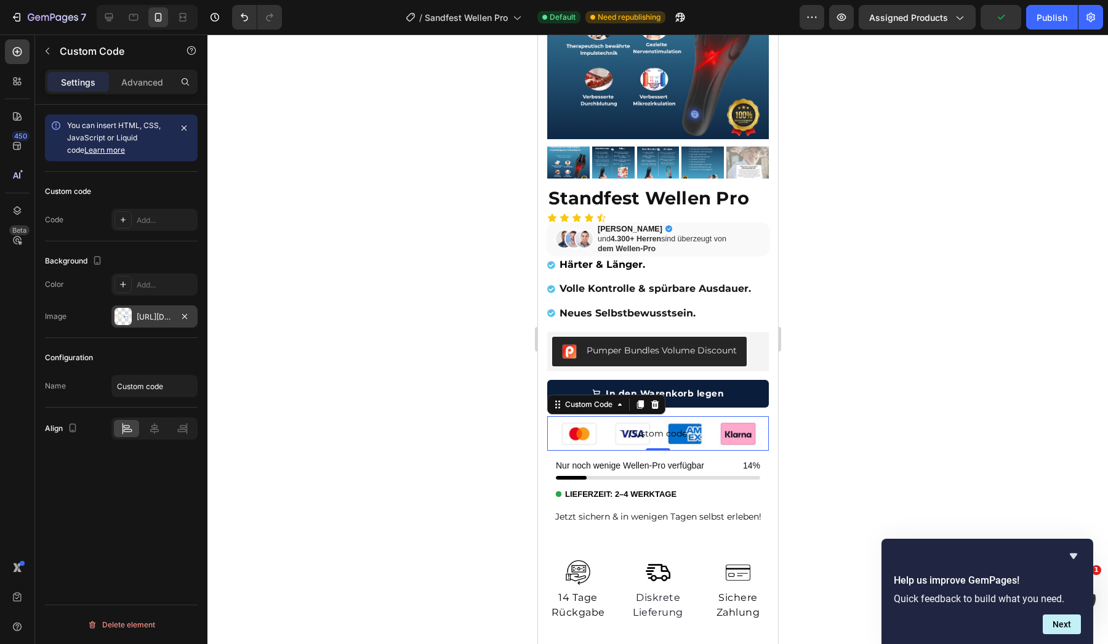
click at [132, 312] on div "[URL][DOMAIN_NAME]" at bounding box center [154, 316] width 86 height 22
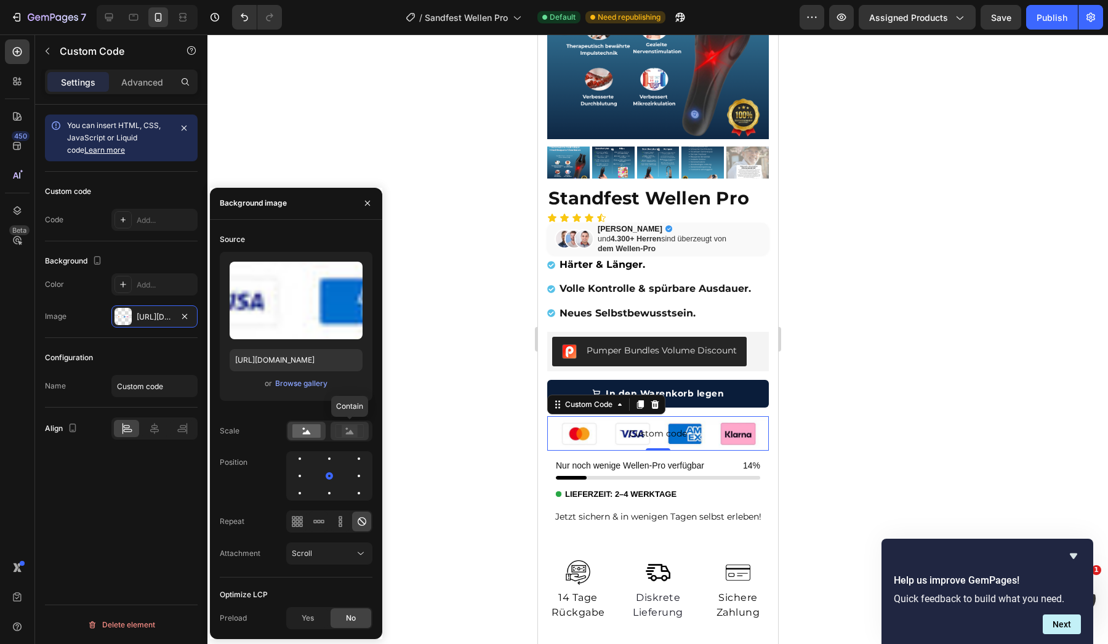
click at [364, 433] on div at bounding box center [350, 431] width 38 height 18
click at [340, 519] on icon at bounding box center [340, 517] width 3 height 3
click at [314, 522] on icon at bounding box center [314, 521] width 3 height 3
click at [291, 522] on icon at bounding box center [297, 521] width 12 height 12
click at [361, 523] on icon at bounding box center [362, 521] width 12 height 12
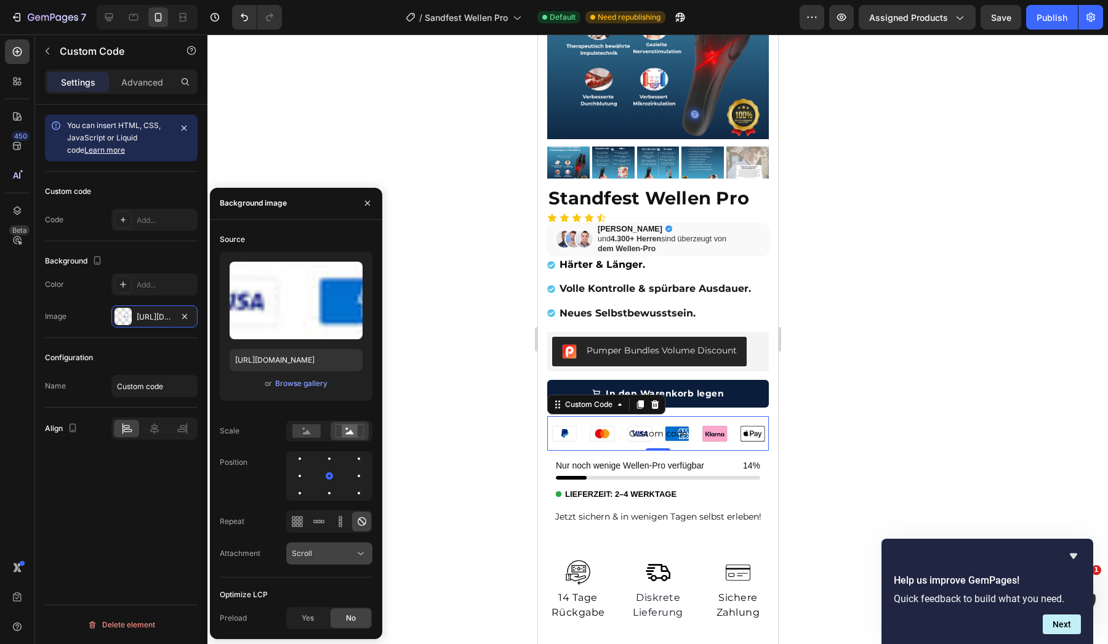
click at [348, 564] on button "Scroll" at bounding box center [329, 553] width 86 height 22
click at [311, 622] on span "Yes" at bounding box center [308, 618] width 12 height 11
click at [350, 622] on span "No" at bounding box center [351, 618] width 10 height 11
click at [424, 319] on div at bounding box center [657, 338] width 901 height 609
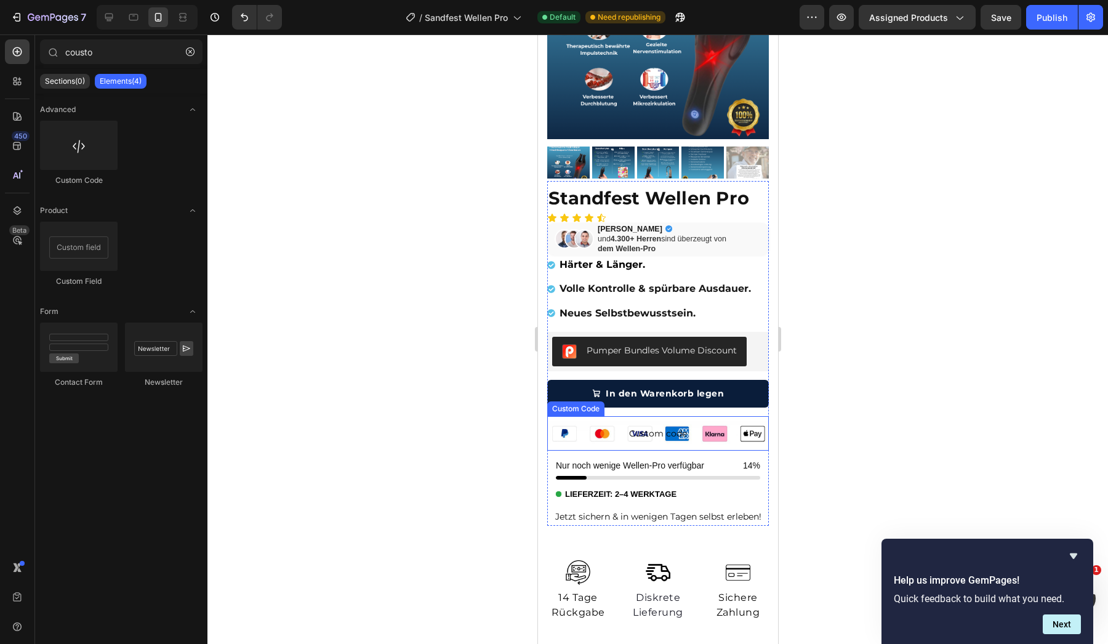
click at [654, 434] on span "Custom code" at bounding box center [658, 433] width 222 height 15
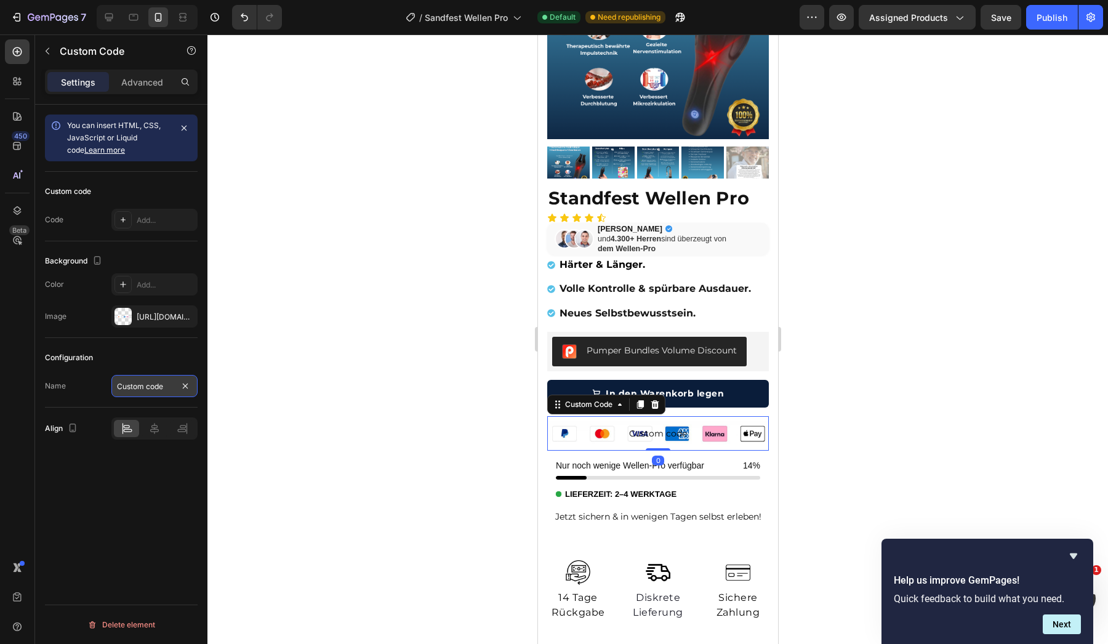
click at [163, 388] on input "Custom code" at bounding box center [154, 386] width 86 height 22
click at [480, 393] on div at bounding box center [657, 338] width 901 height 609
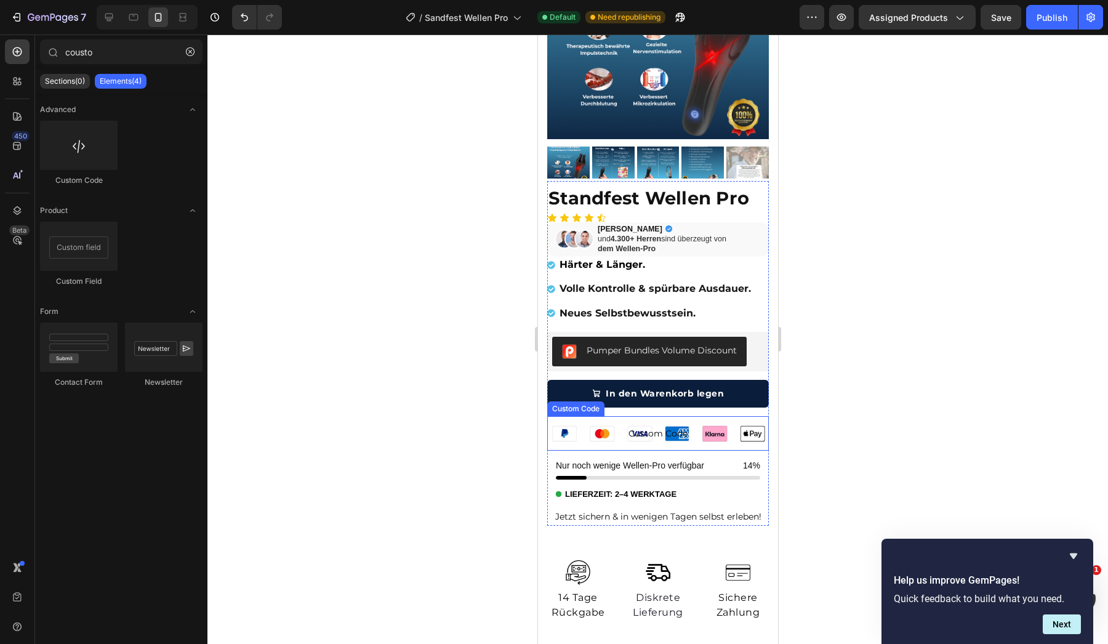
click at [654, 436] on span "Custom Code" at bounding box center [658, 433] width 222 height 15
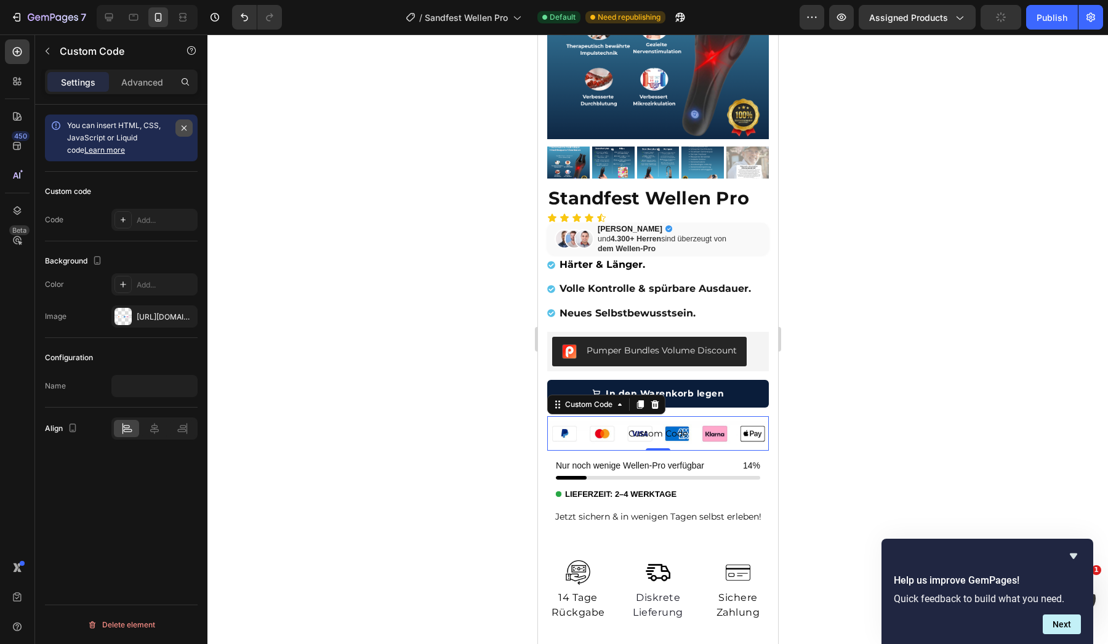
click at [186, 132] on icon "button" at bounding box center [184, 128] width 10 height 10
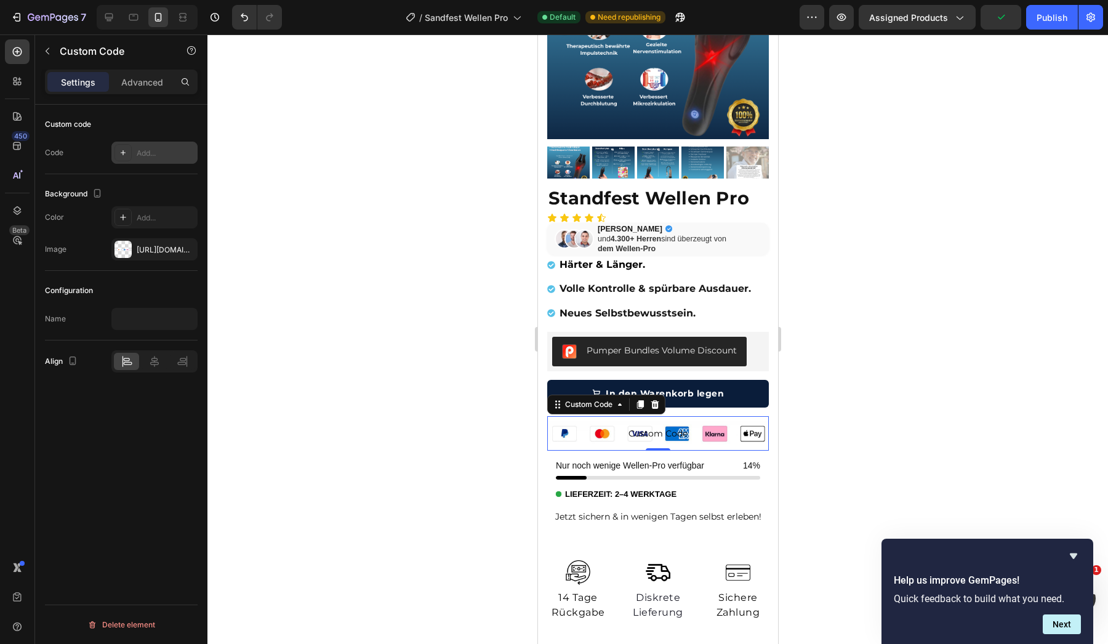
click at [134, 156] on div "Add..." at bounding box center [154, 153] width 86 height 22
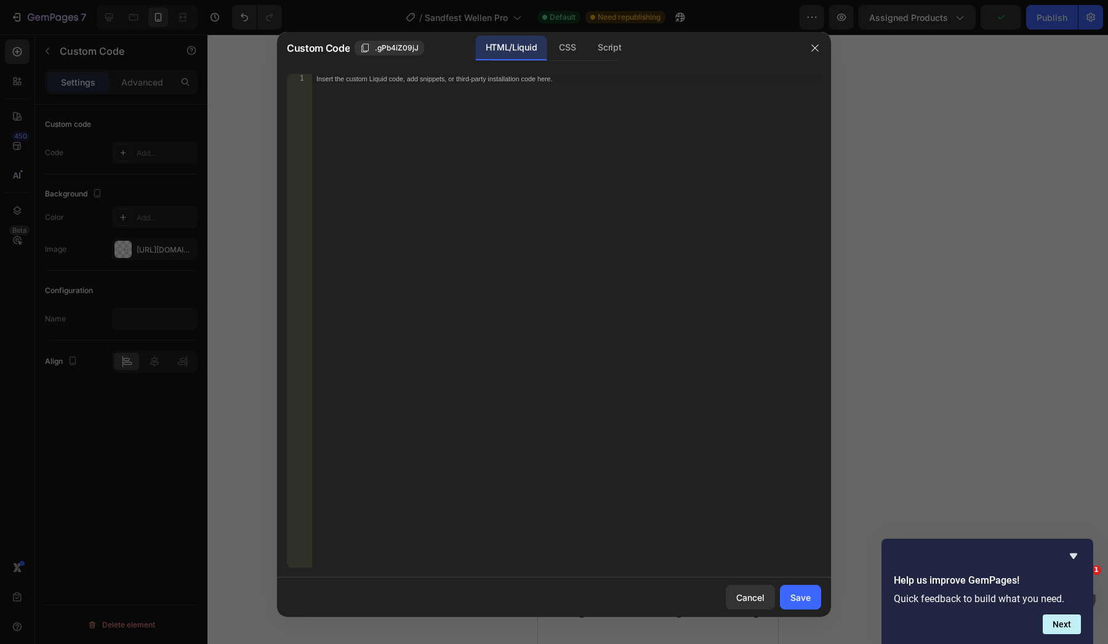
click at [369, 93] on div "Insert the custom Liquid code, add snippets, or third-party installation code h…" at bounding box center [567, 330] width 510 height 513
click at [564, 44] on div "CSS" at bounding box center [567, 48] width 36 height 25
click at [615, 51] on div "Script" at bounding box center [609, 48] width 43 height 25
click at [798, 47] on div "Custom Code .gPb4iZ09jJ HTML/Liquid CSS Script" at bounding box center [554, 48] width 554 height 32
click at [818, 48] on icon "button" at bounding box center [815, 48] width 10 height 10
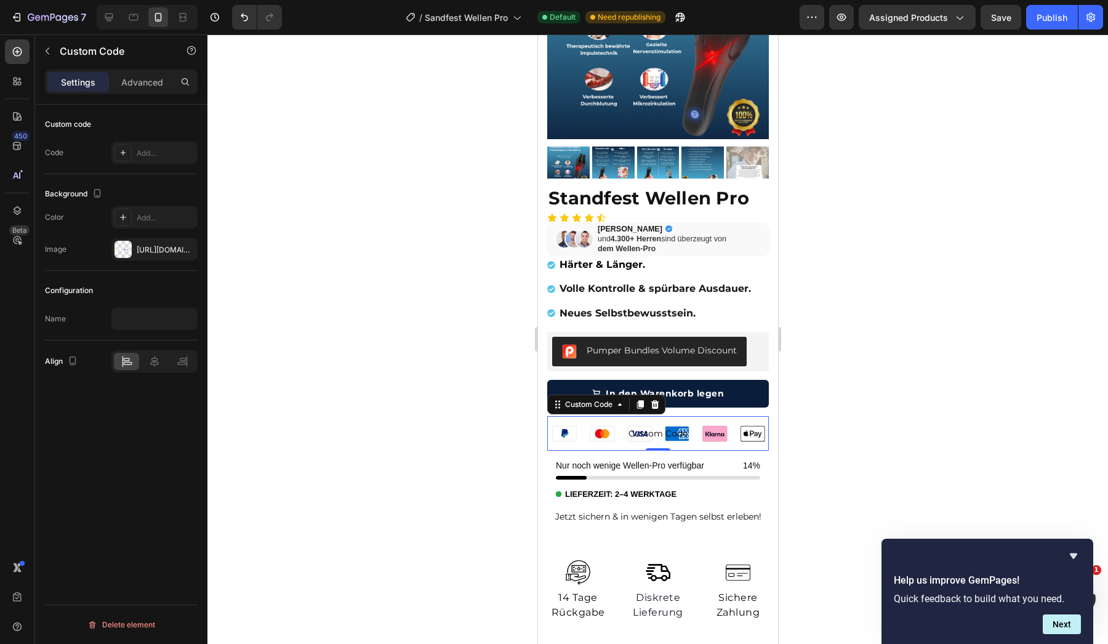
click at [963, 254] on div at bounding box center [657, 338] width 901 height 609
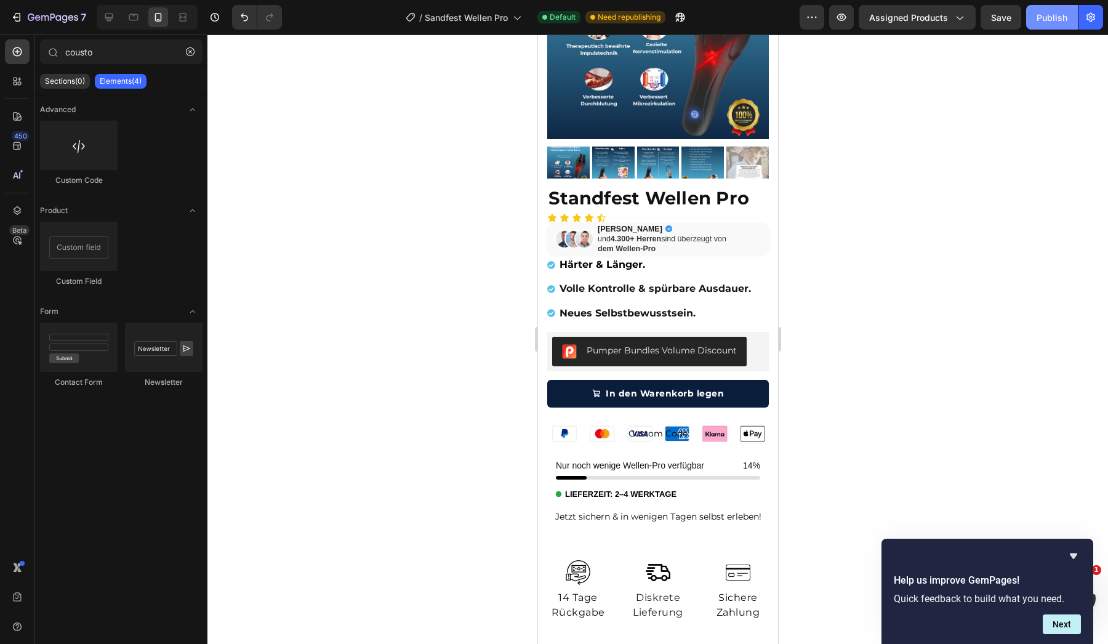
click at [1062, 26] on button "Publish" at bounding box center [1052, 17] width 52 height 25
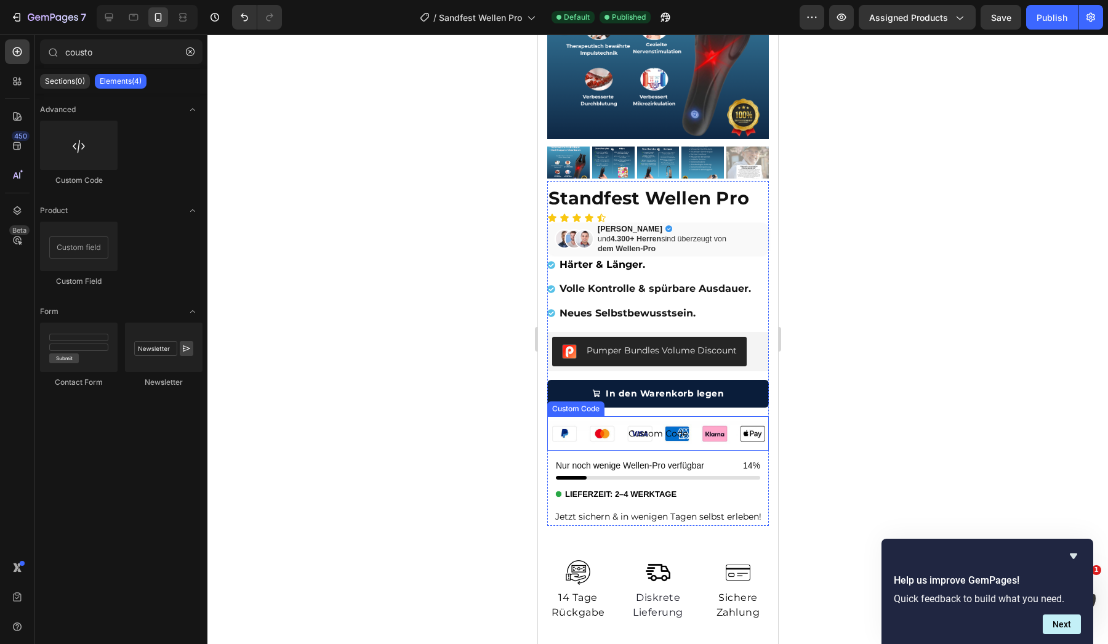
click at [659, 440] on p "Custom Code" at bounding box center [658, 433] width 222 height 34
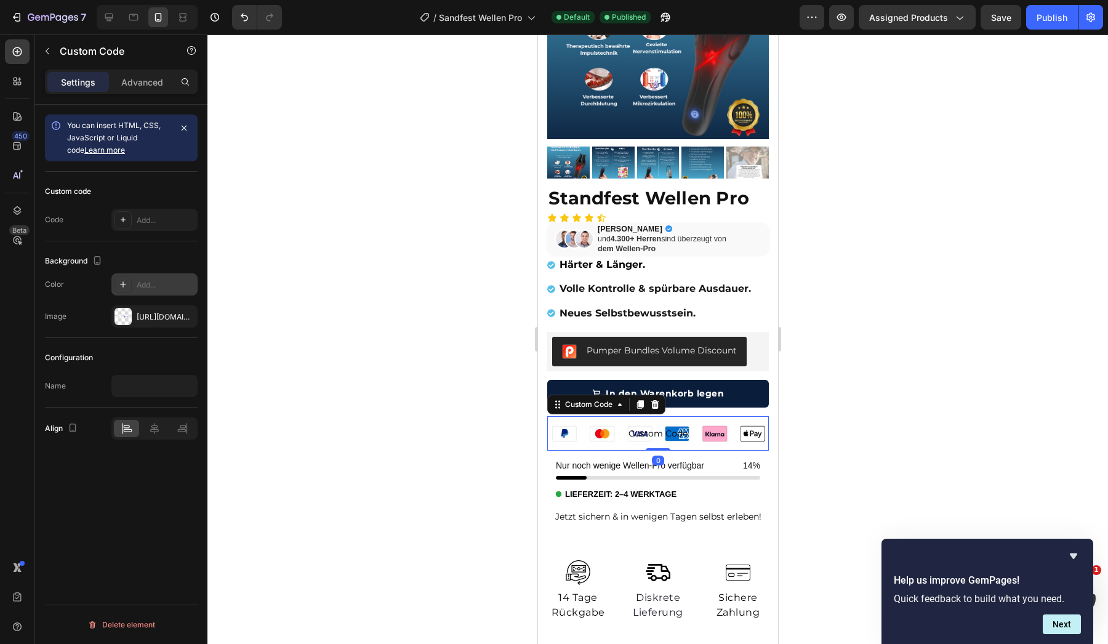
click at [145, 283] on div "Add..." at bounding box center [166, 284] width 58 height 11
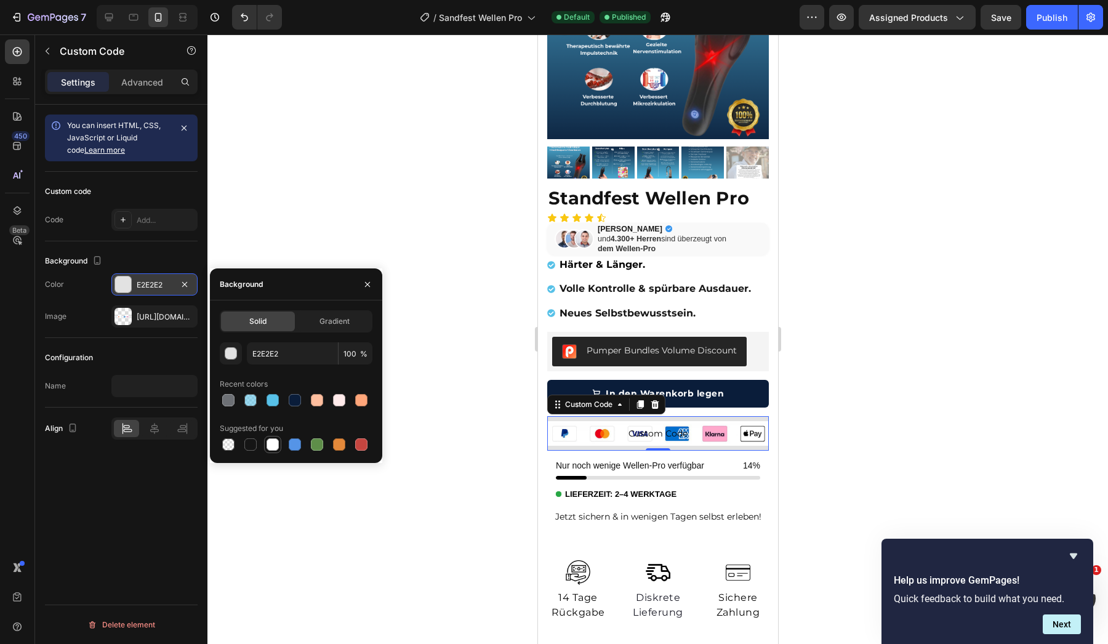
click at [279, 446] on div at bounding box center [272, 444] width 15 height 15
type input "FFFFFF"
click at [428, 263] on div at bounding box center [657, 338] width 901 height 609
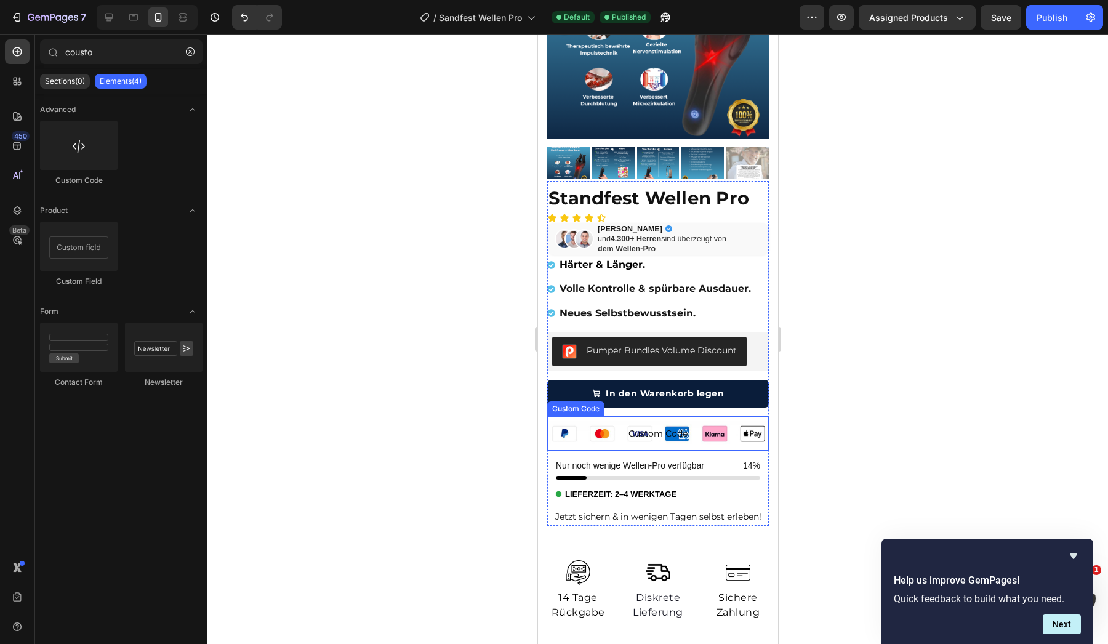
click at [659, 436] on span "Custom Code" at bounding box center [658, 433] width 222 height 15
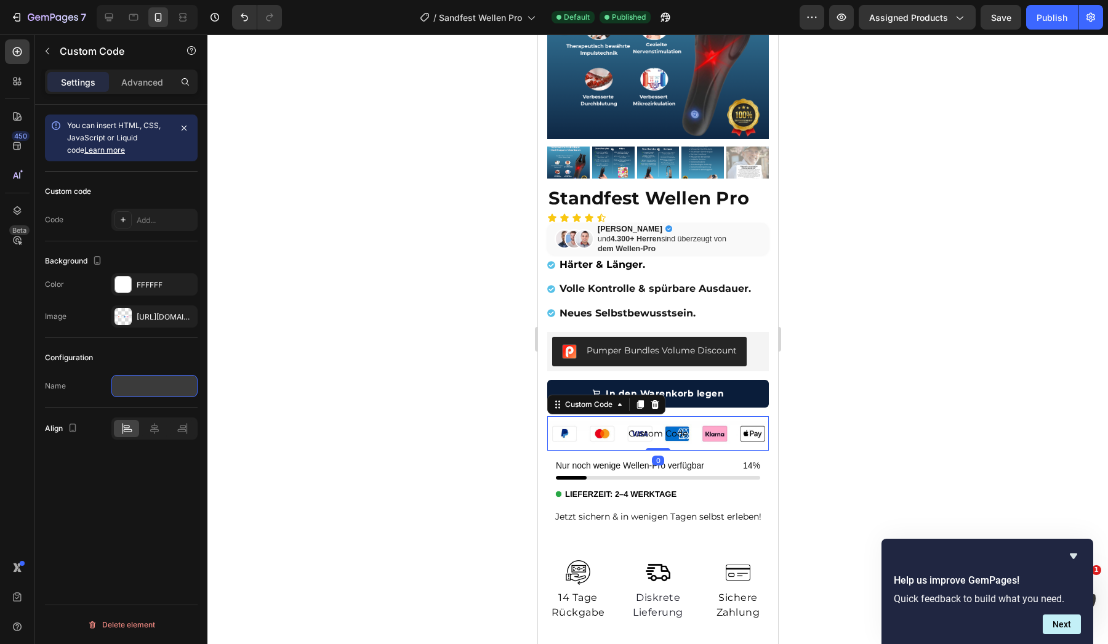
click at [137, 388] on input "text" at bounding box center [154, 386] width 86 height 22
type input "m"
type input "C"
type input "Payment"
click at [293, 508] on div at bounding box center [657, 338] width 901 height 609
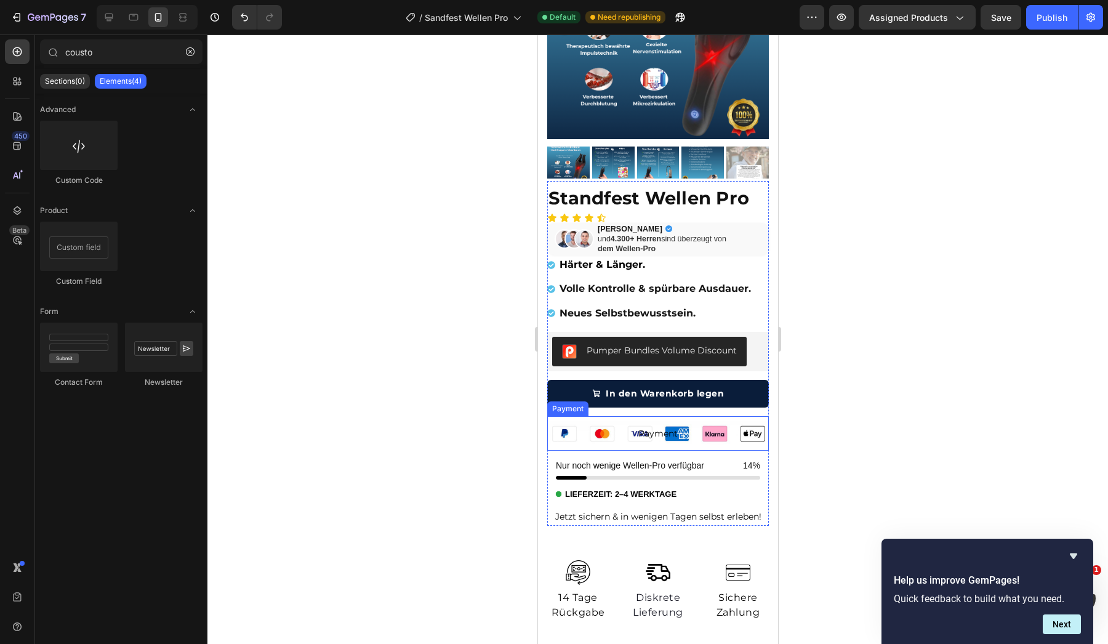
click at [619, 444] on p "Payment" at bounding box center [658, 433] width 222 height 34
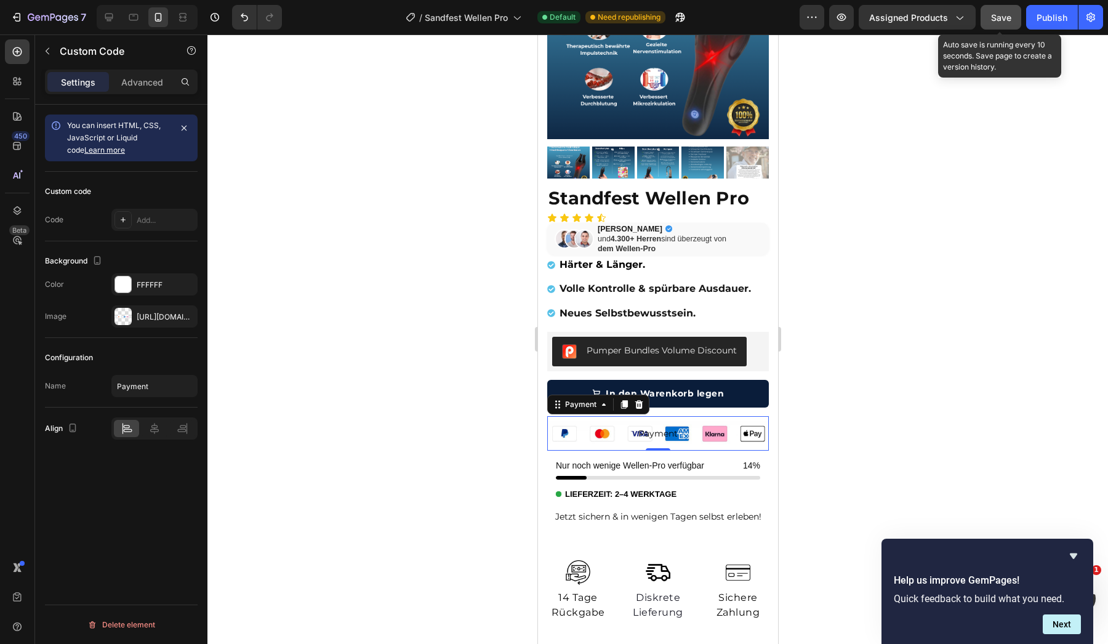
click at [1000, 20] on span "Save" at bounding box center [1001, 17] width 20 height 10
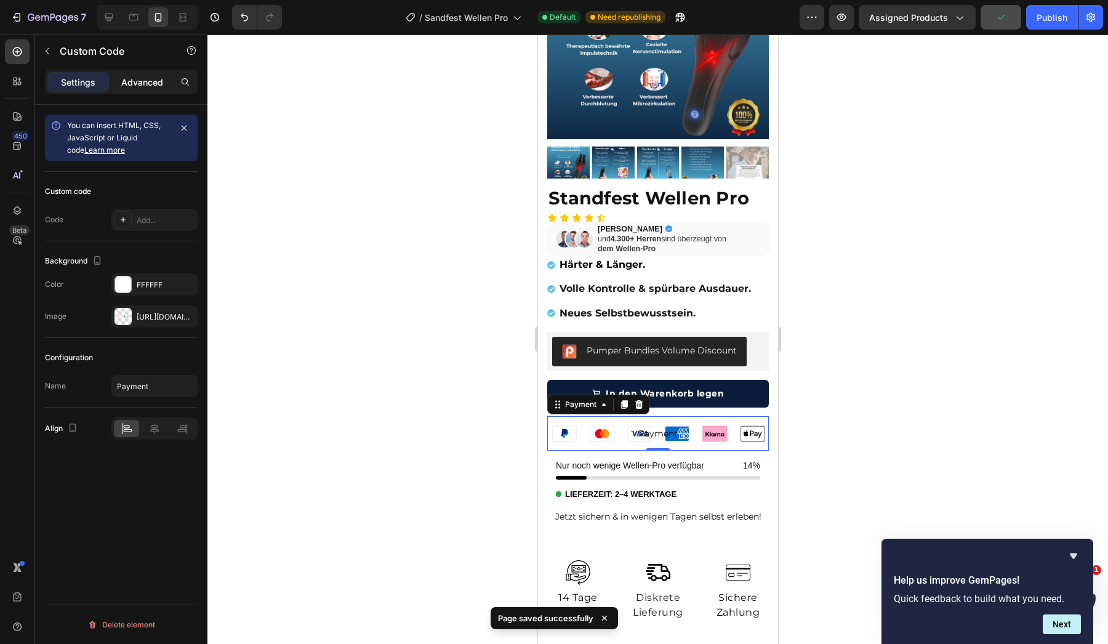
click at [159, 90] on div "Advanced" at bounding box center [142, 82] width 62 height 20
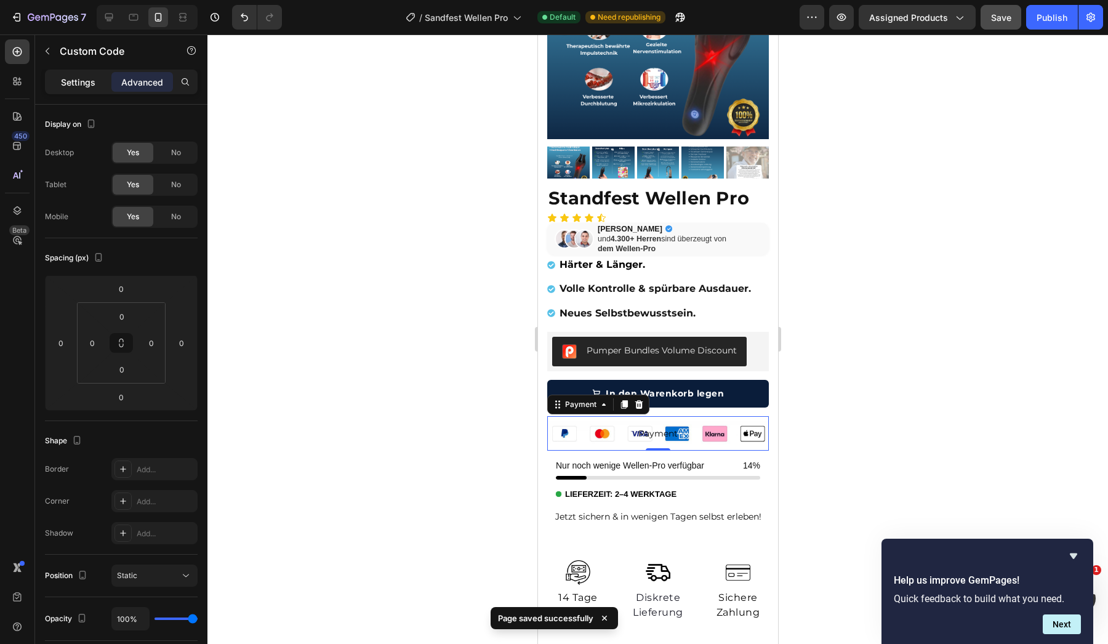
click at [80, 91] on div "Settings" at bounding box center [78, 82] width 62 height 20
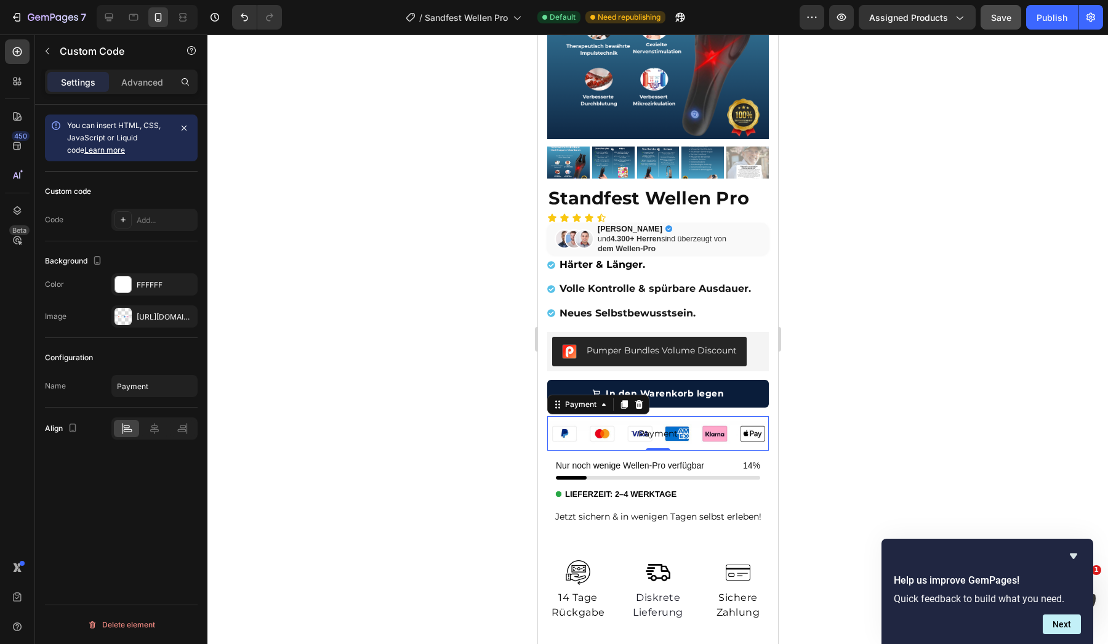
click at [630, 430] on span "Payment" at bounding box center [658, 433] width 222 height 15
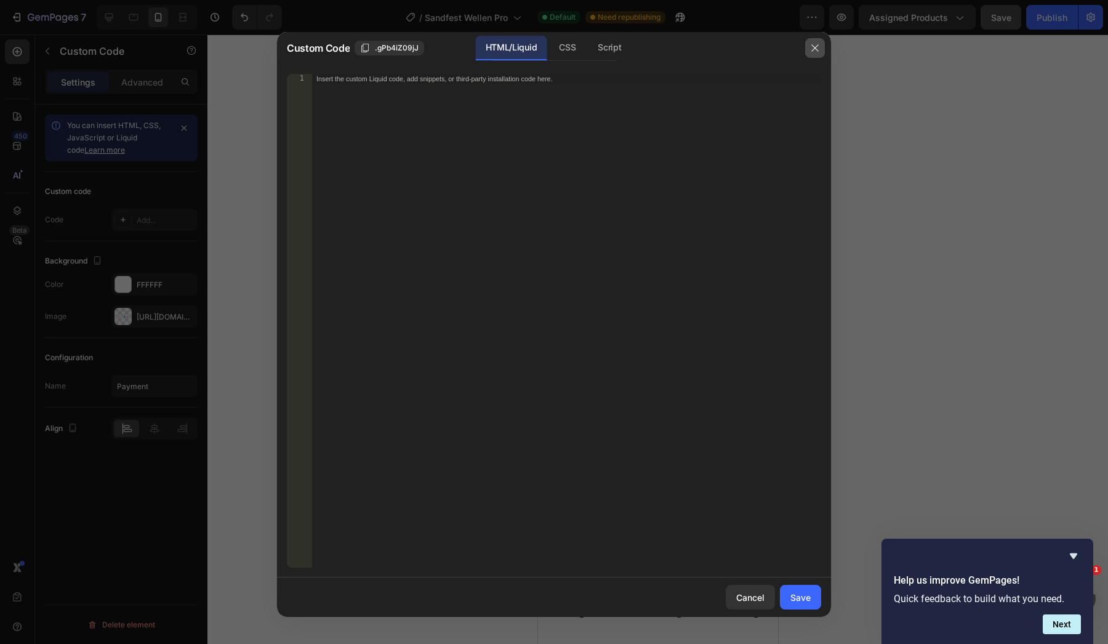
click at [817, 57] on button "button" at bounding box center [815, 48] width 20 height 20
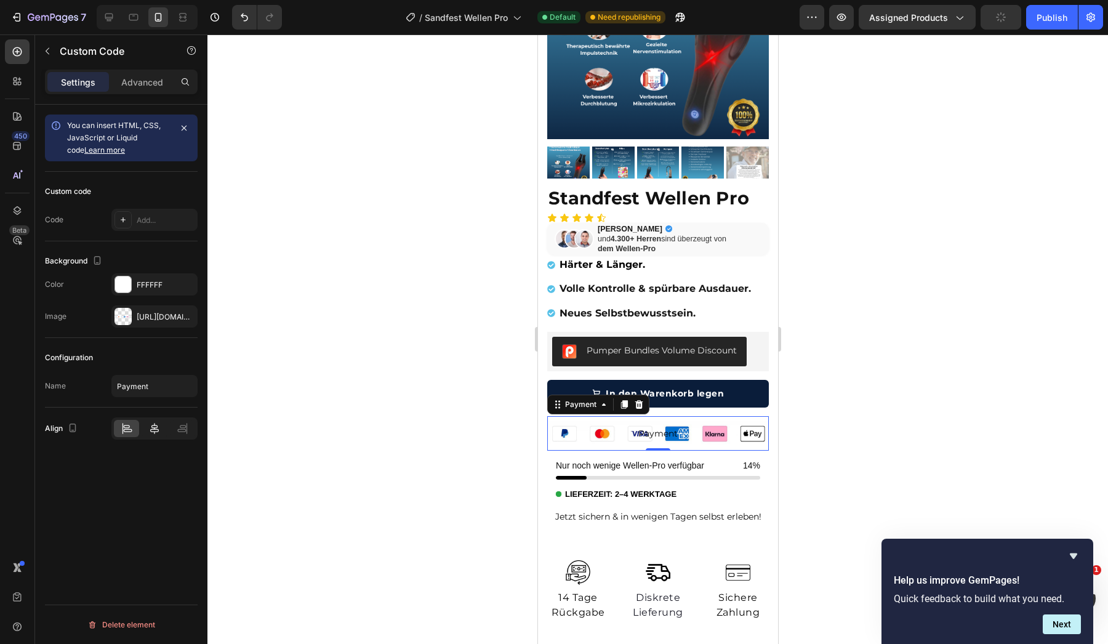
click at [156, 436] on div at bounding box center [154, 428] width 25 height 17
click at [172, 436] on div at bounding box center [182, 428] width 25 height 17
click at [129, 432] on icon at bounding box center [127, 430] width 9 height 3
click at [183, 124] on icon "button" at bounding box center [184, 128] width 10 height 10
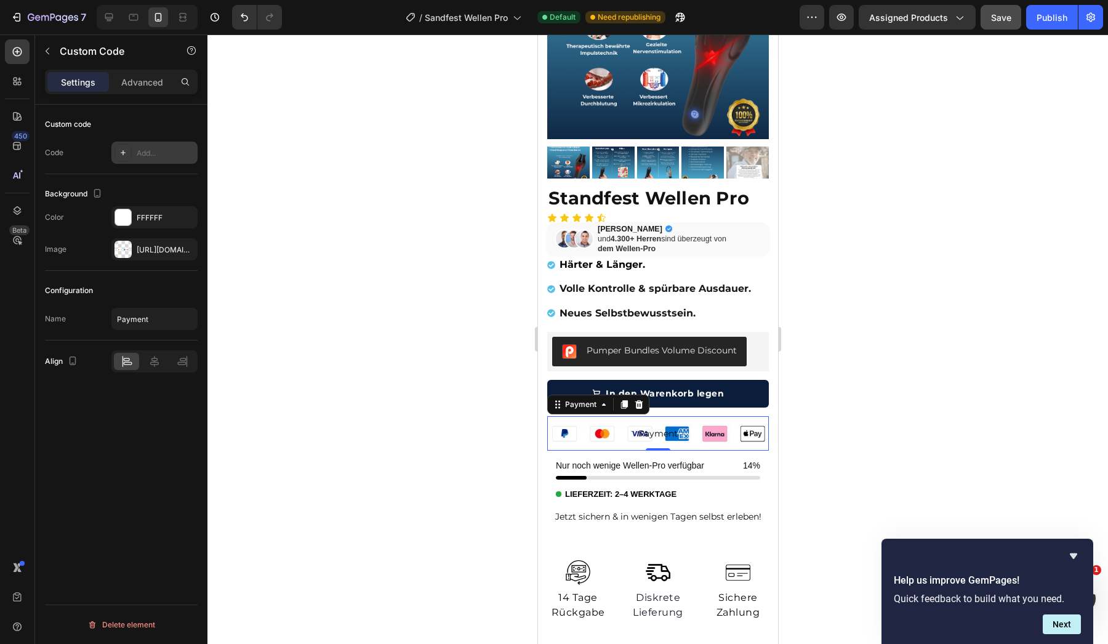
click at [148, 142] on div "Add..." at bounding box center [154, 153] width 86 height 22
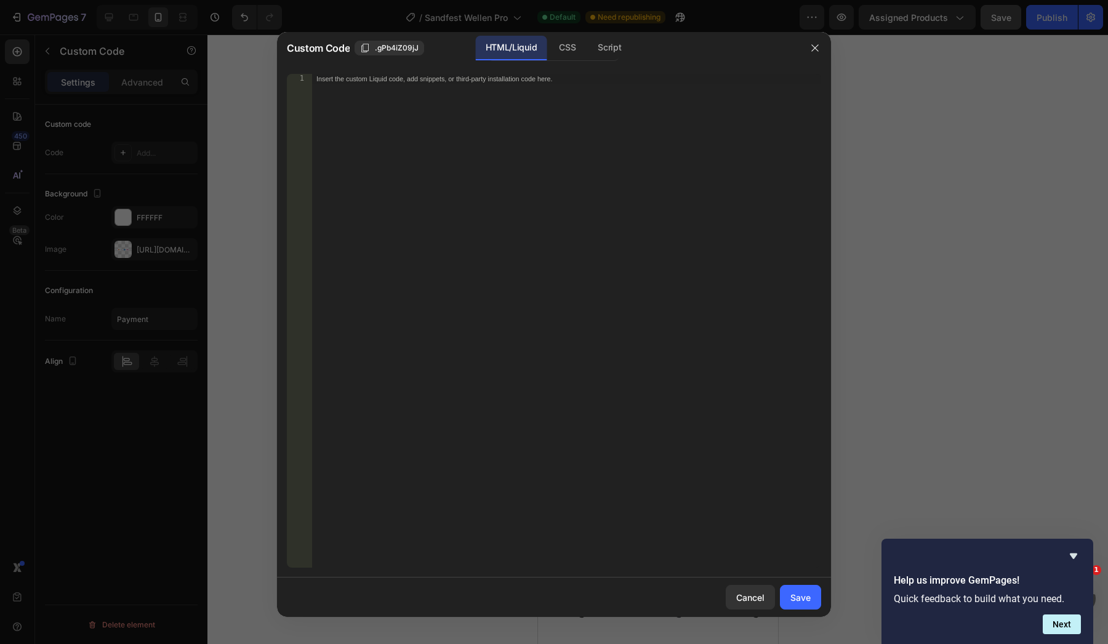
click at [452, 109] on div "Insert the custom Liquid code, add snippets, or third-party installation code h…" at bounding box center [567, 330] width 510 height 513
click at [814, 52] on icon "button" at bounding box center [815, 48] width 10 height 10
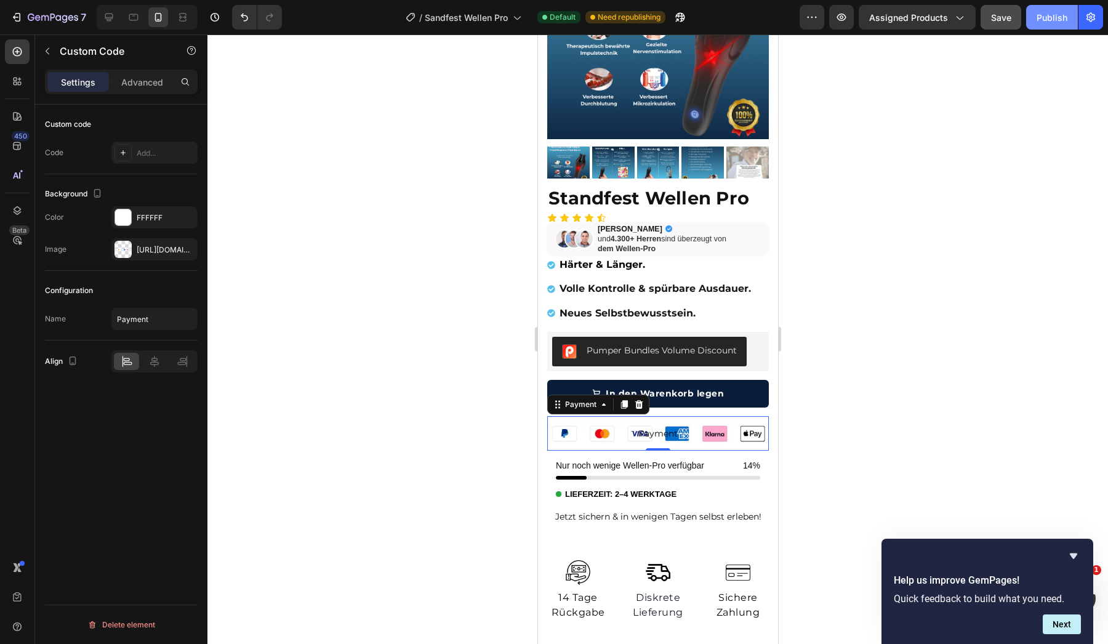
click at [1041, 25] on button "Publish" at bounding box center [1052, 17] width 52 height 25
click at [637, 401] on icon at bounding box center [639, 404] width 8 height 9
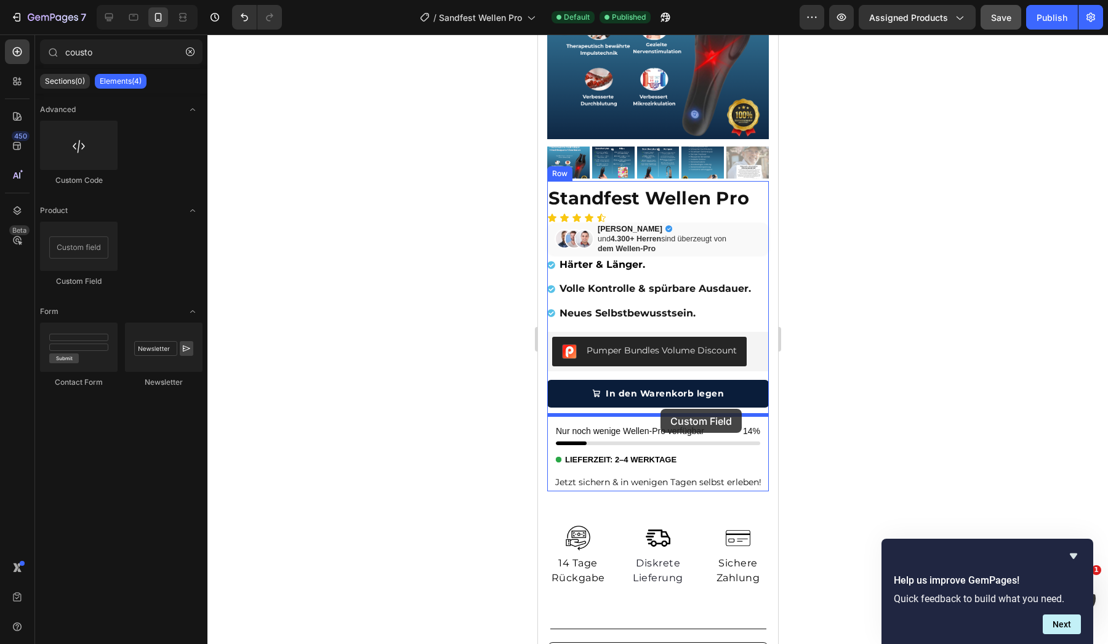
drag, startPoint x: 625, startPoint y: 281, endPoint x: 660, endPoint y: 409, distance: 132.2
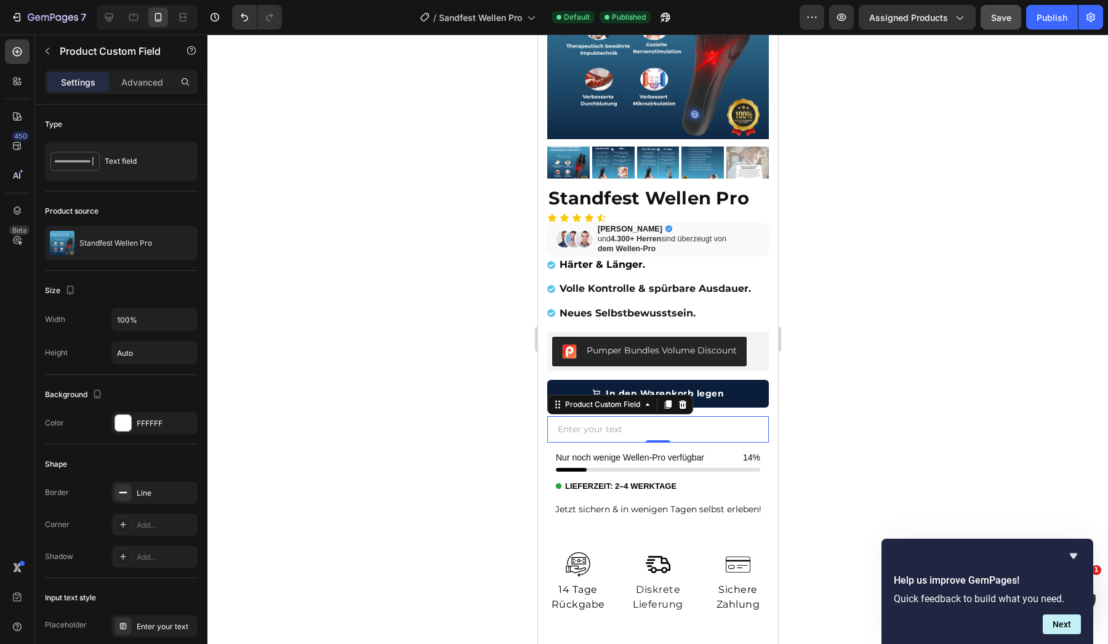
click at [614, 428] on input "text" at bounding box center [658, 429] width 222 height 26
click at [444, 386] on div at bounding box center [657, 338] width 901 height 609
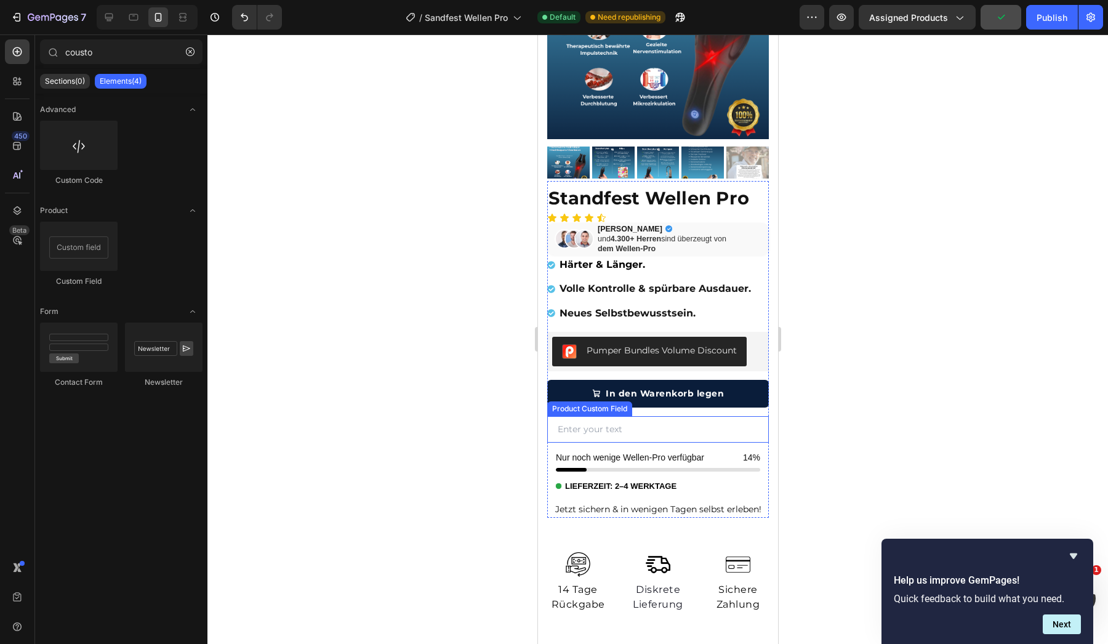
click at [614, 420] on input "text" at bounding box center [658, 429] width 222 height 26
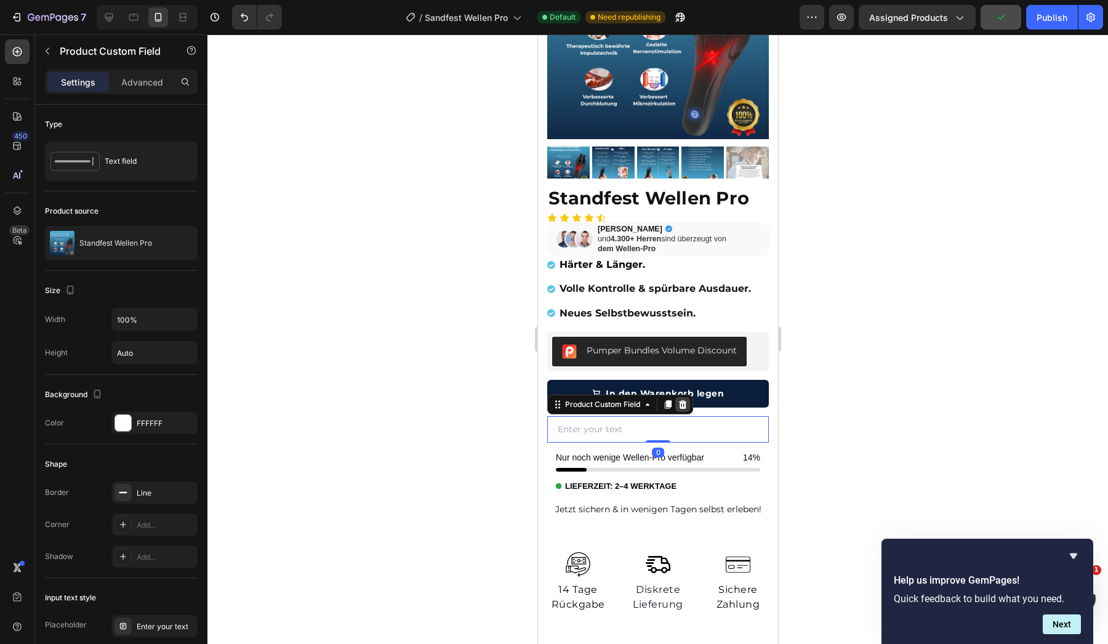
click at [686, 400] on icon at bounding box center [682, 404] width 8 height 9
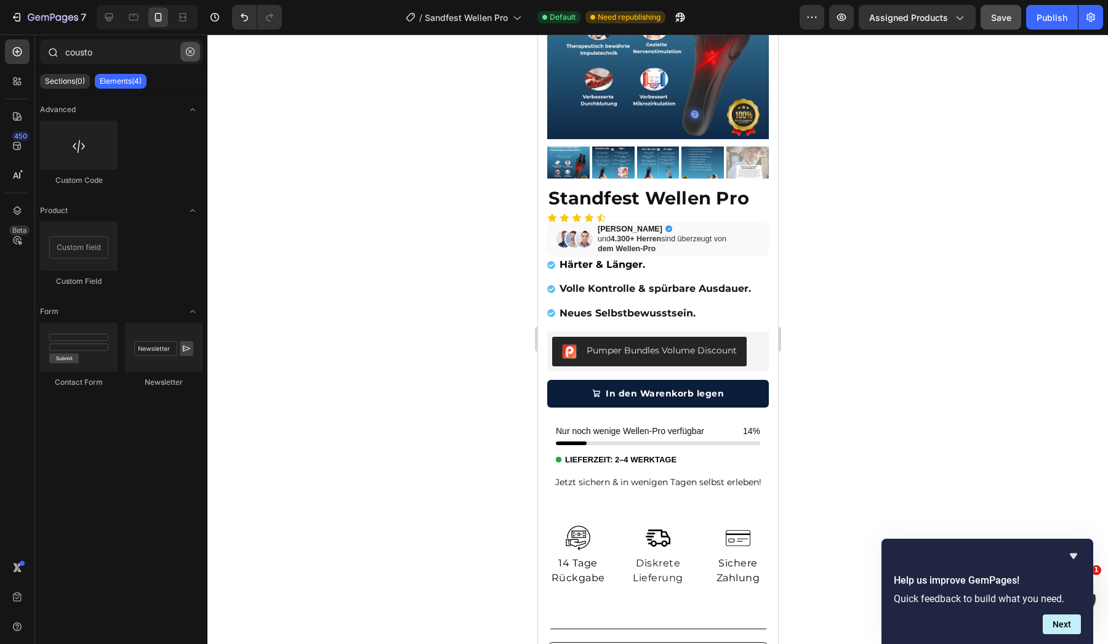
click at [191, 46] on button "button" at bounding box center [190, 52] width 20 height 20
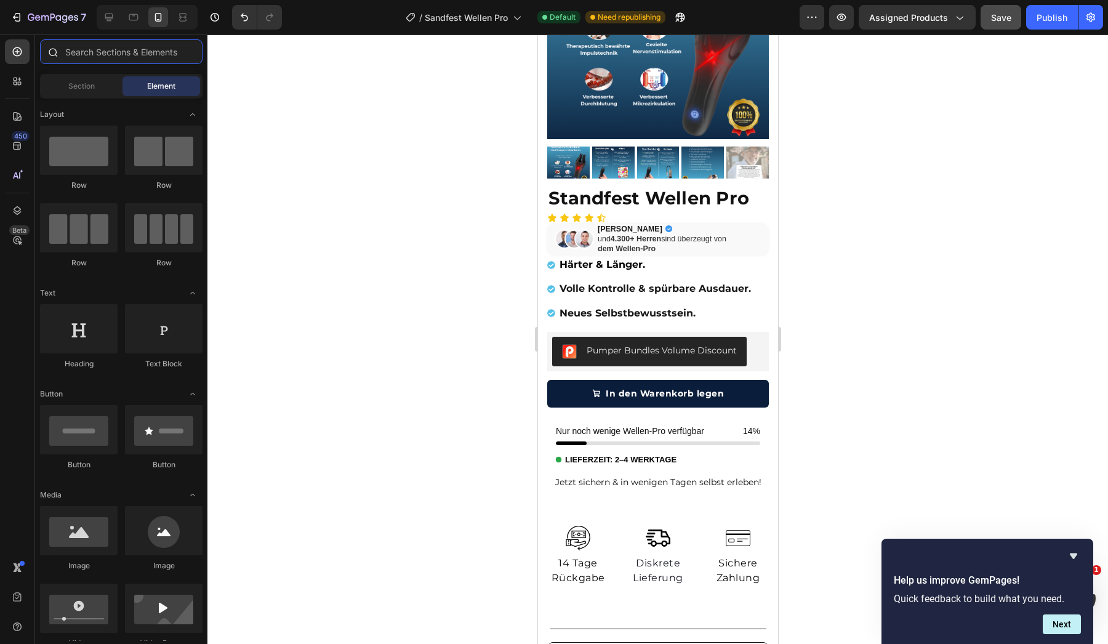
click at [159, 63] on input "text" at bounding box center [121, 51] width 163 height 25
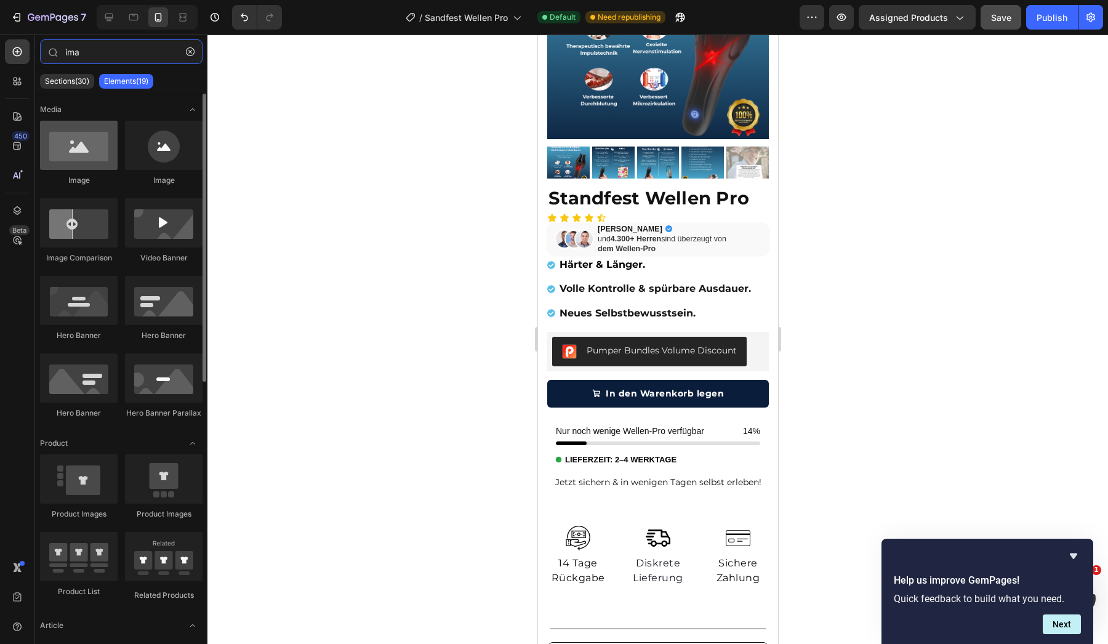
type input "ima"
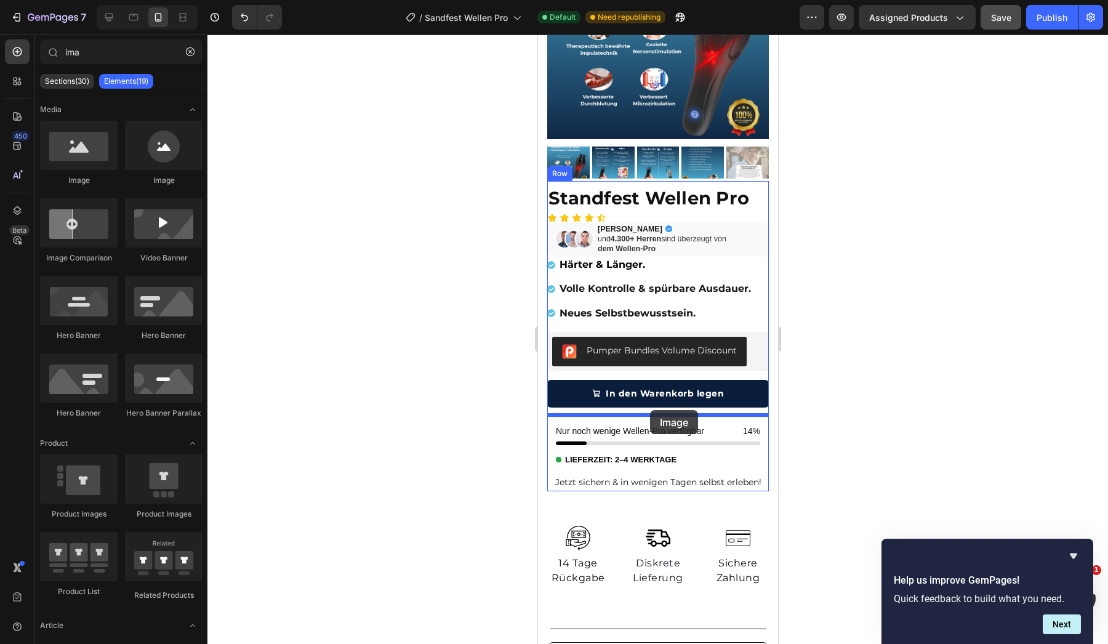
drag, startPoint x: 601, startPoint y: 191, endPoint x: 649, endPoint y: 410, distance: 224.5
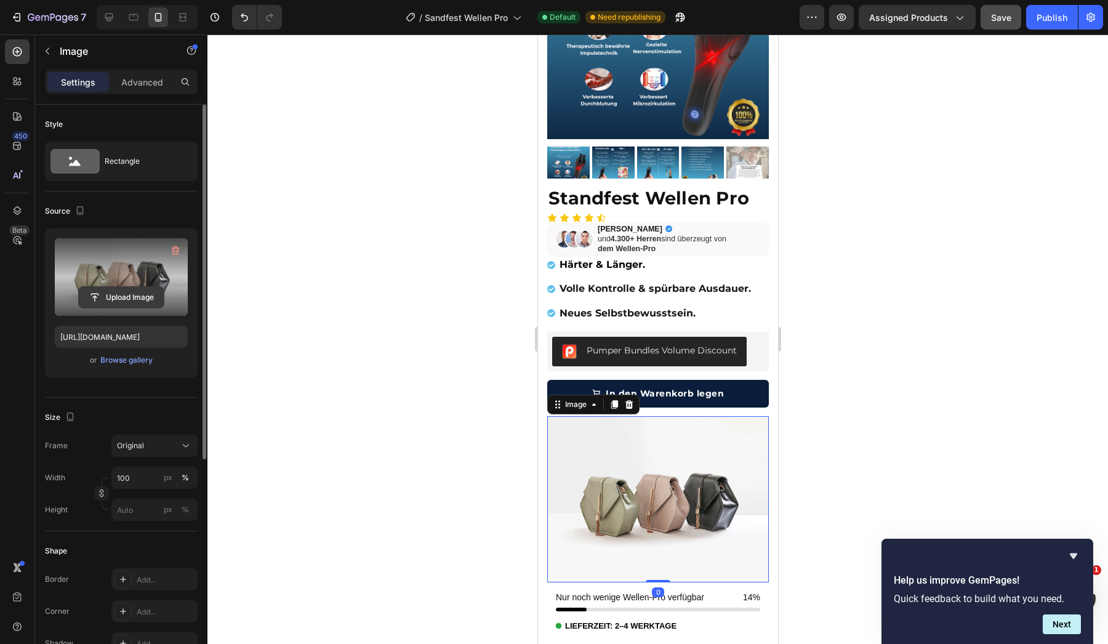
click at [134, 293] on input "file" at bounding box center [121, 297] width 85 height 21
type input "[URL][DOMAIN_NAME]"
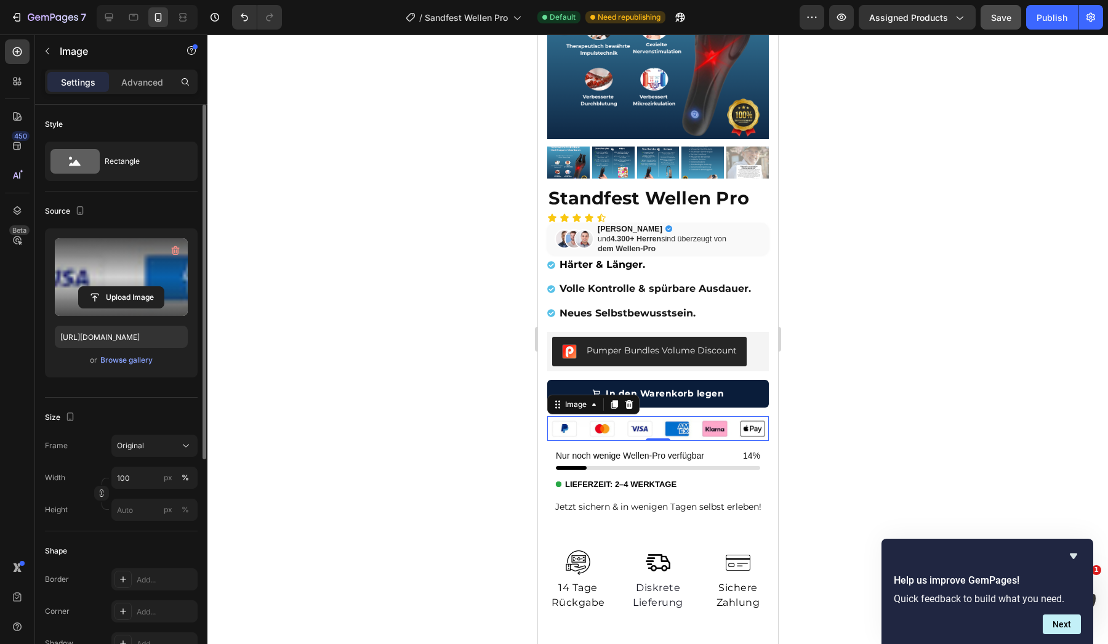
click at [447, 406] on div at bounding box center [657, 338] width 901 height 609
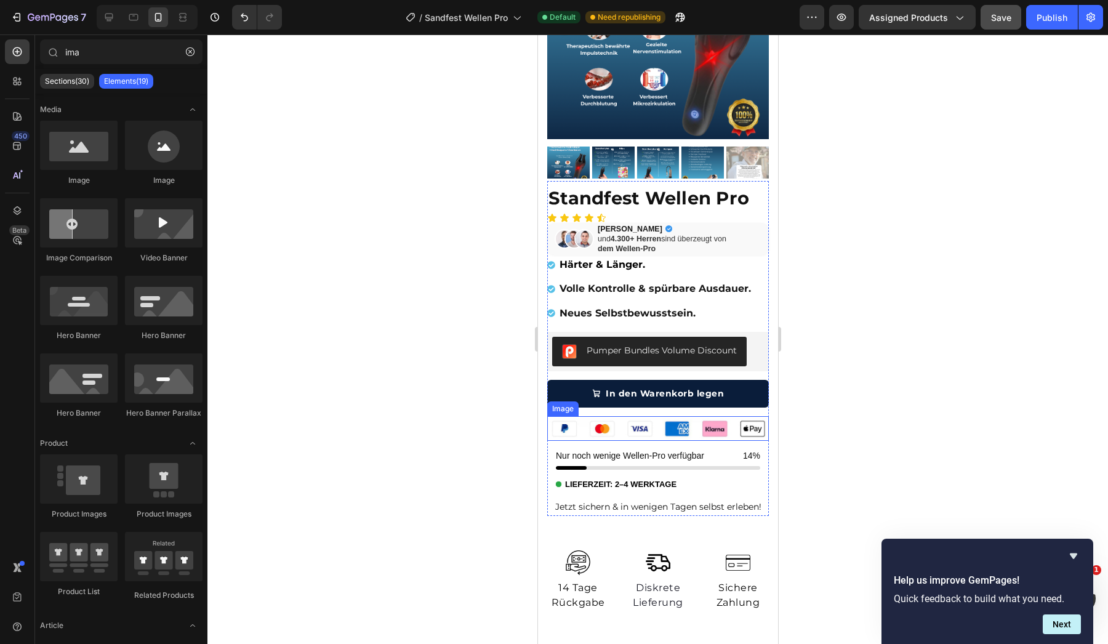
click at [605, 425] on img at bounding box center [658, 428] width 222 height 25
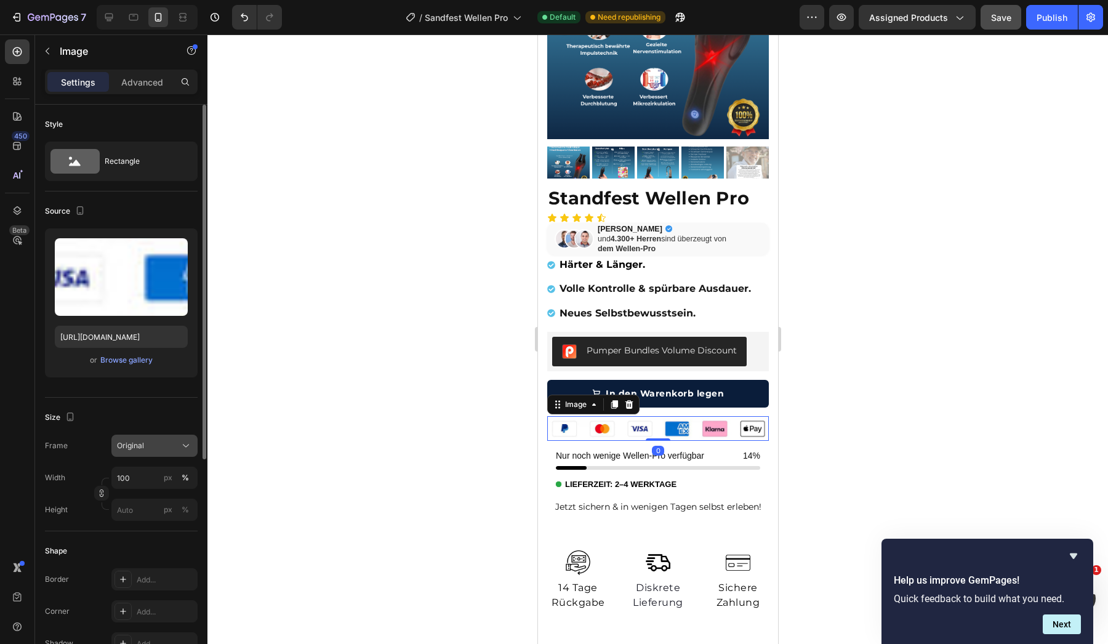
click at [156, 443] on div "Original" at bounding box center [147, 445] width 60 height 11
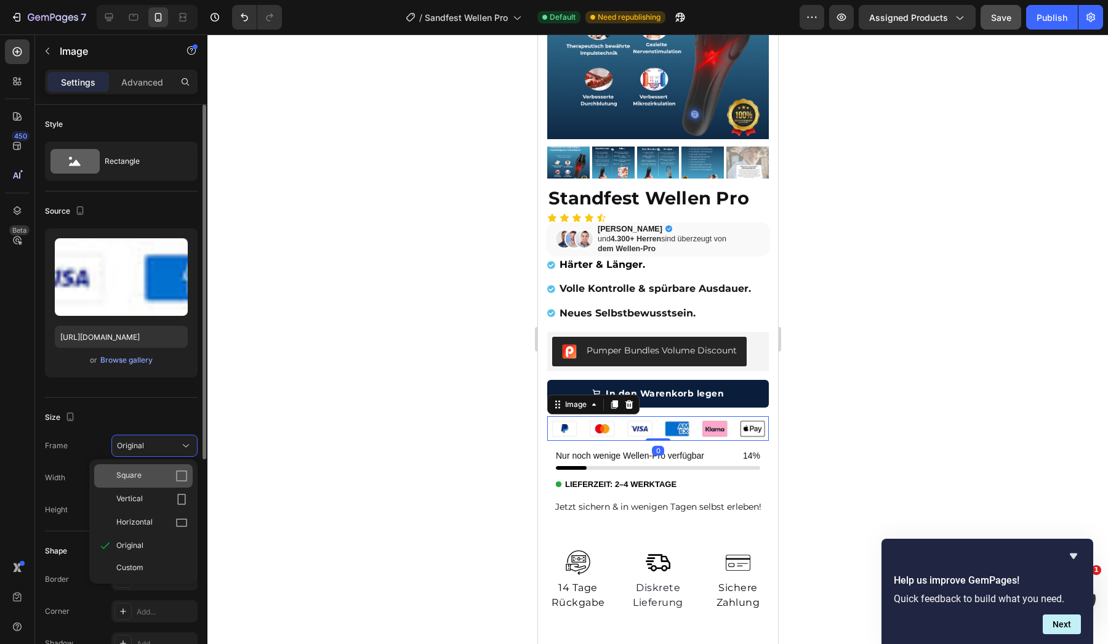
click at [151, 473] on div "Square" at bounding box center [151, 476] width 71 height 12
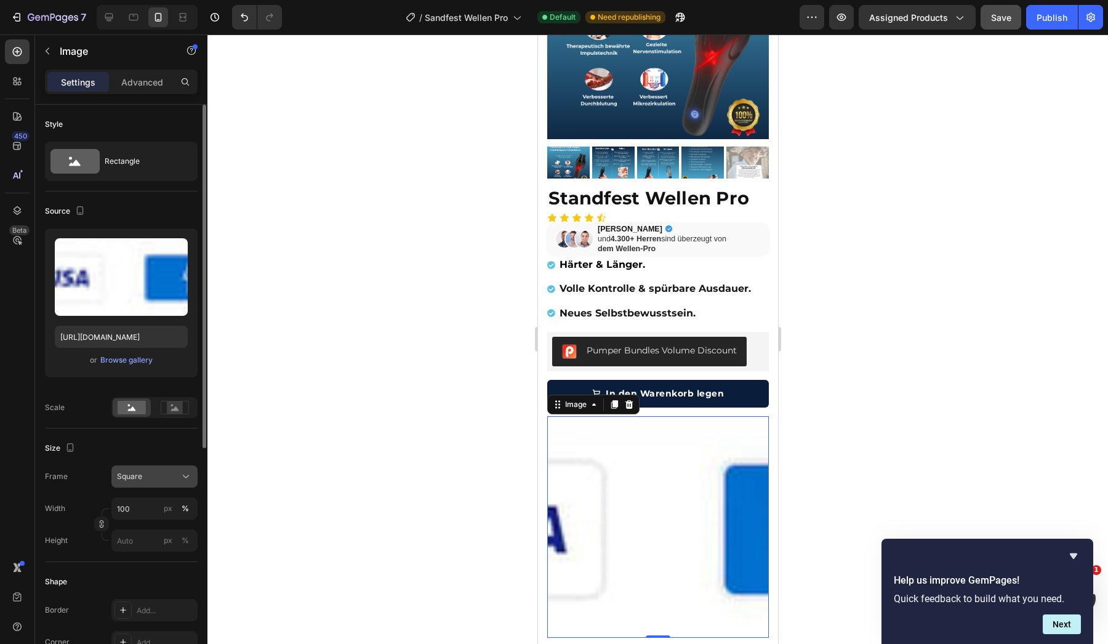
click at [155, 468] on button "Square" at bounding box center [154, 476] width 86 height 22
click at [139, 579] on span "Original" at bounding box center [129, 576] width 27 height 11
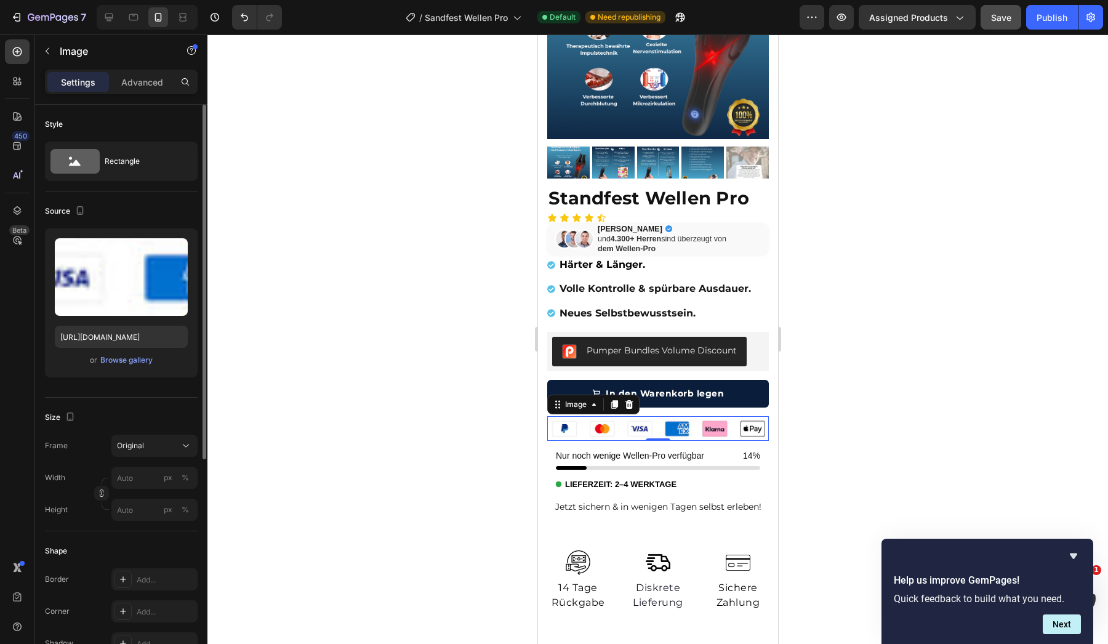
click at [340, 449] on div at bounding box center [657, 338] width 901 height 609
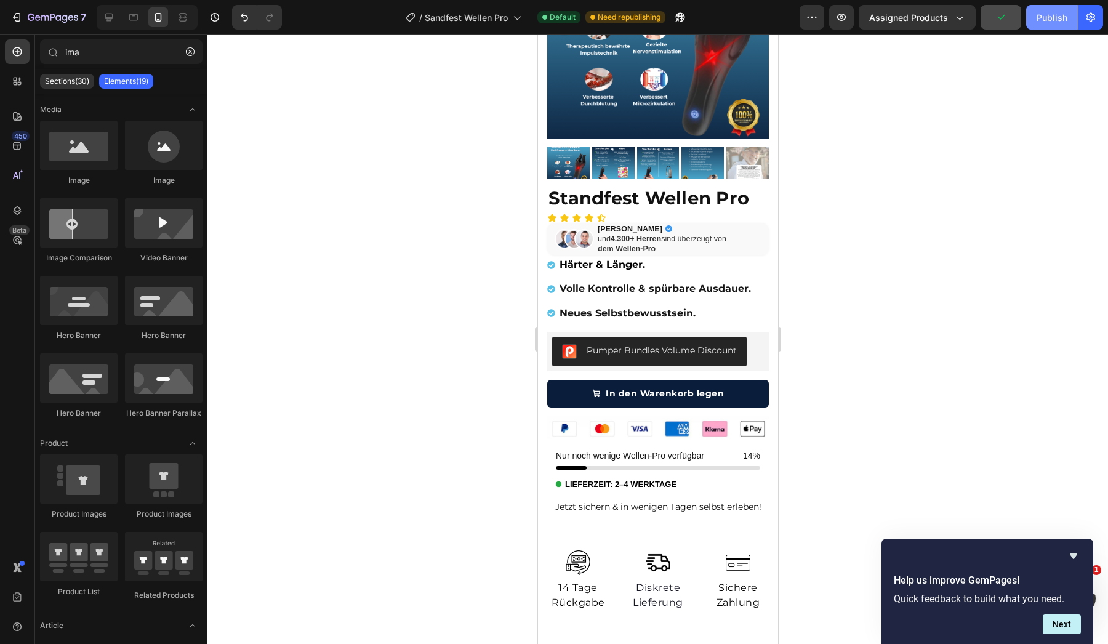
click at [1062, 18] on div "Publish" at bounding box center [1052, 17] width 31 height 13
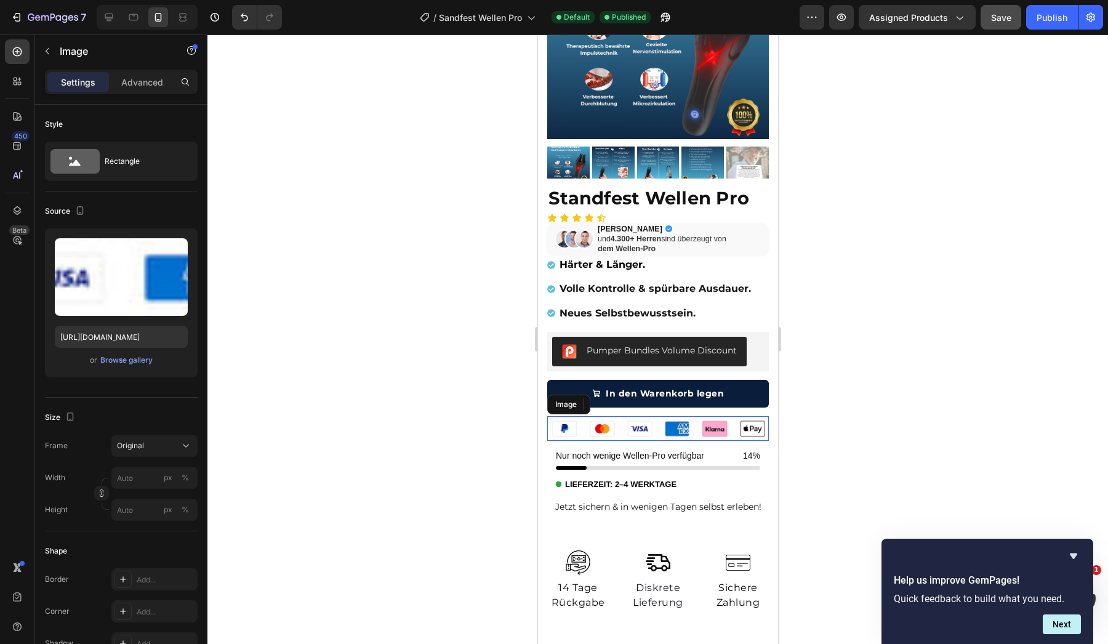
click at [621, 424] on img at bounding box center [658, 428] width 222 height 25
click at [625, 404] on icon at bounding box center [629, 405] width 10 height 10
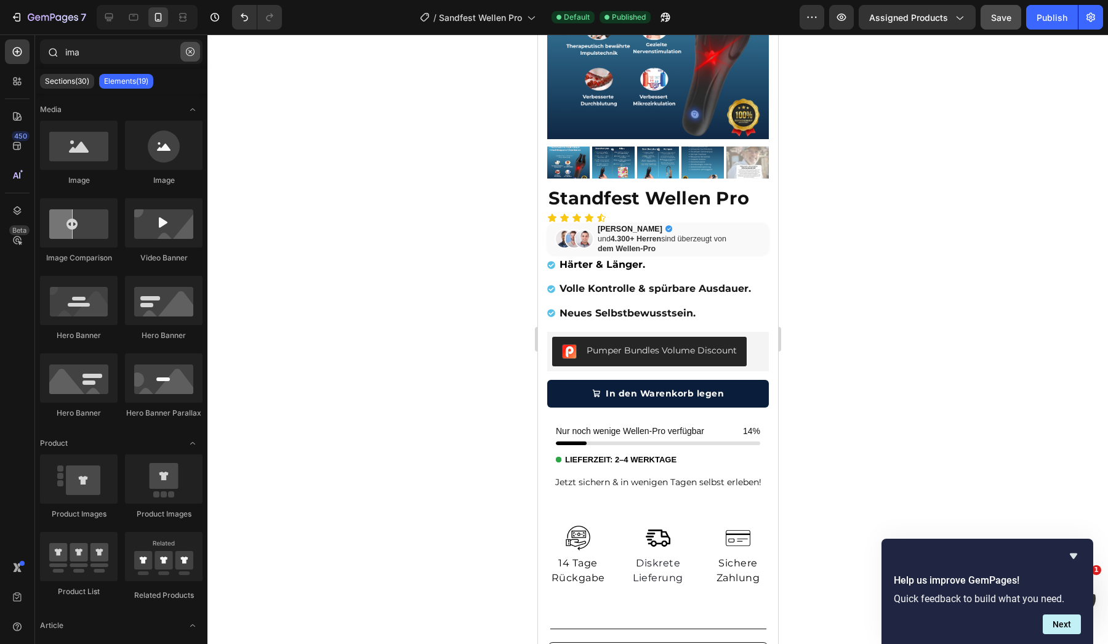
click at [184, 57] on button "button" at bounding box center [190, 52] width 20 height 20
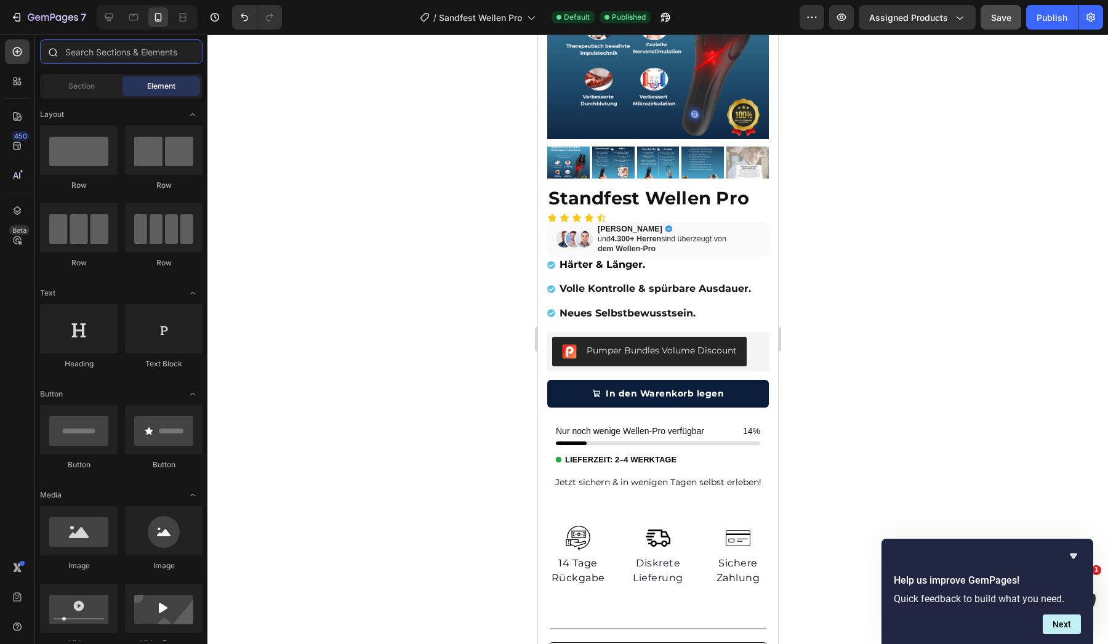
click at [185, 57] on input "text" at bounding box center [121, 51] width 163 height 25
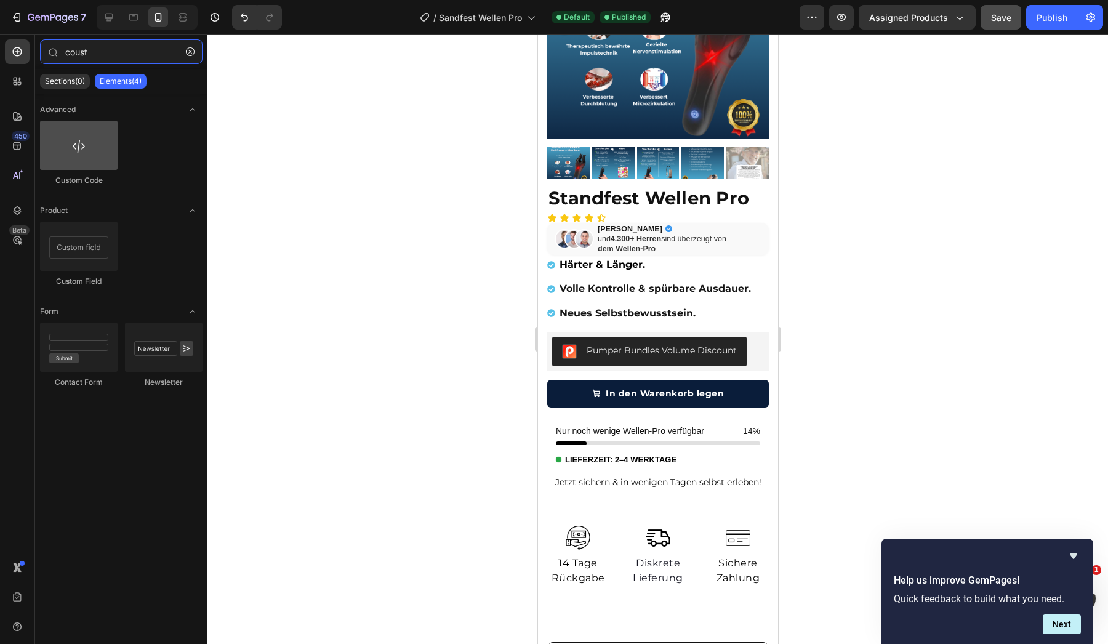
type input "coust"
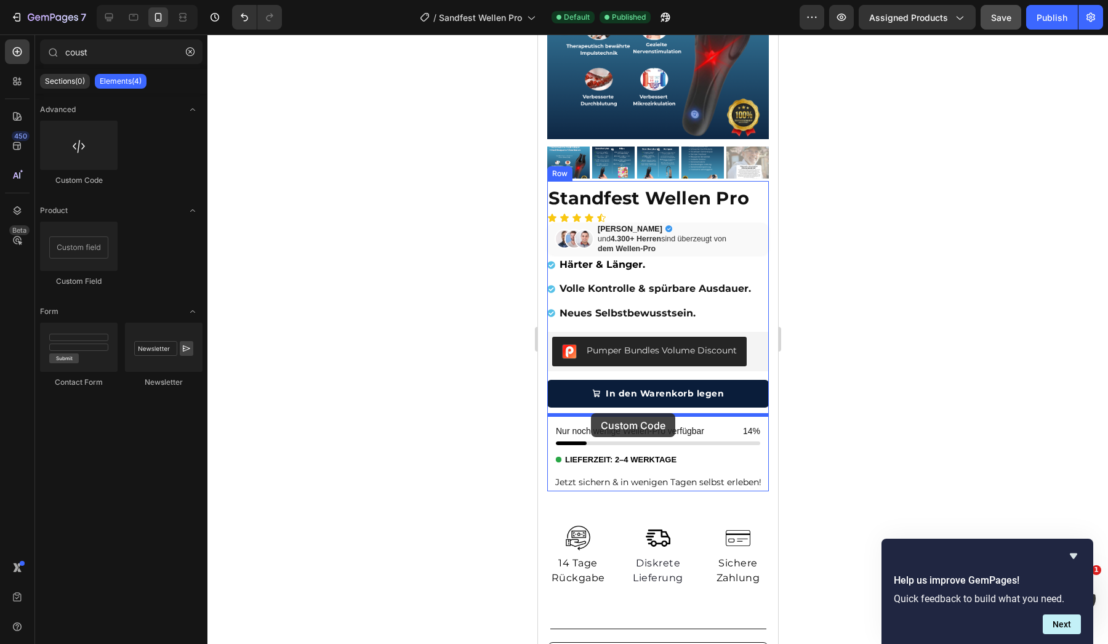
drag, startPoint x: 618, startPoint y: 194, endPoint x: 590, endPoint y: 413, distance: 220.9
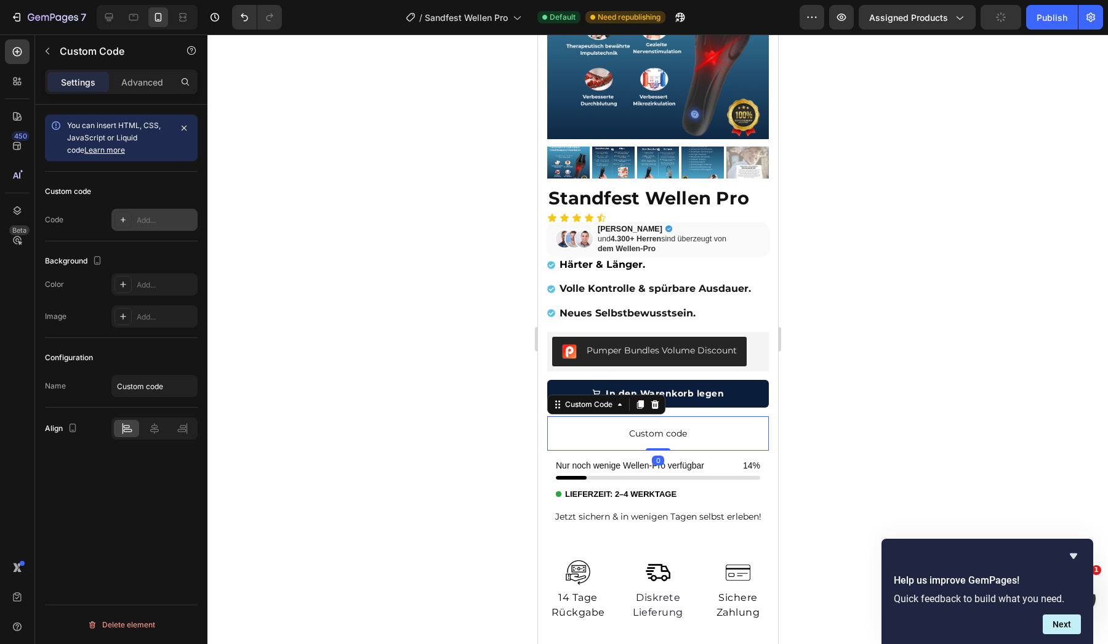
click at [146, 222] on div "Add..." at bounding box center [166, 220] width 58 height 11
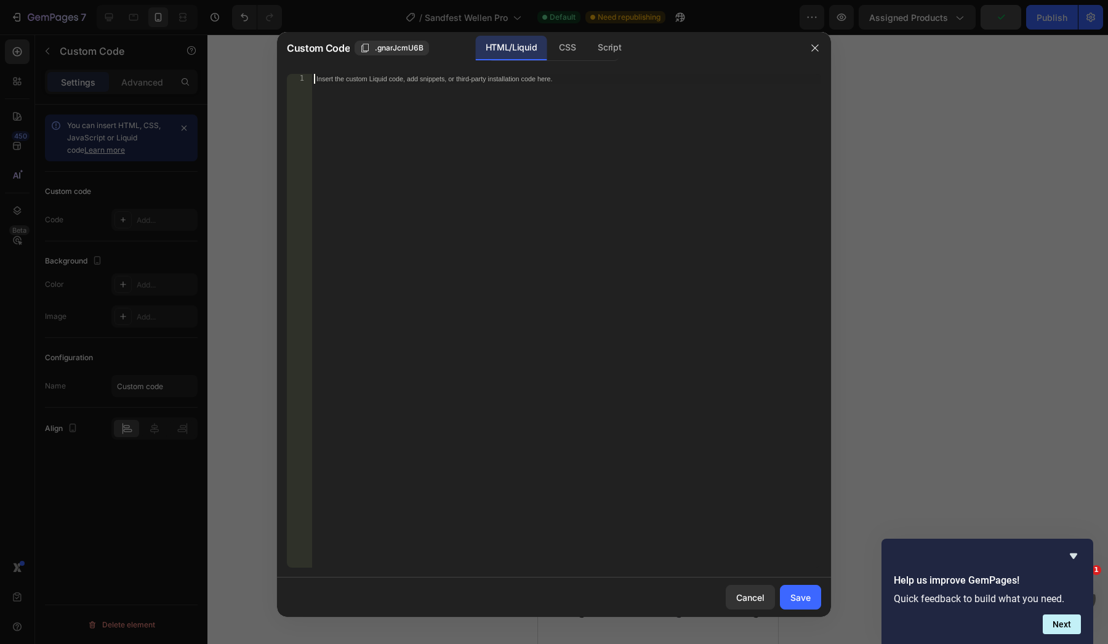
click at [381, 199] on div "Insert the custom Liquid code, add snippets, or third-party installation code h…" at bounding box center [567, 330] width 510 height 513
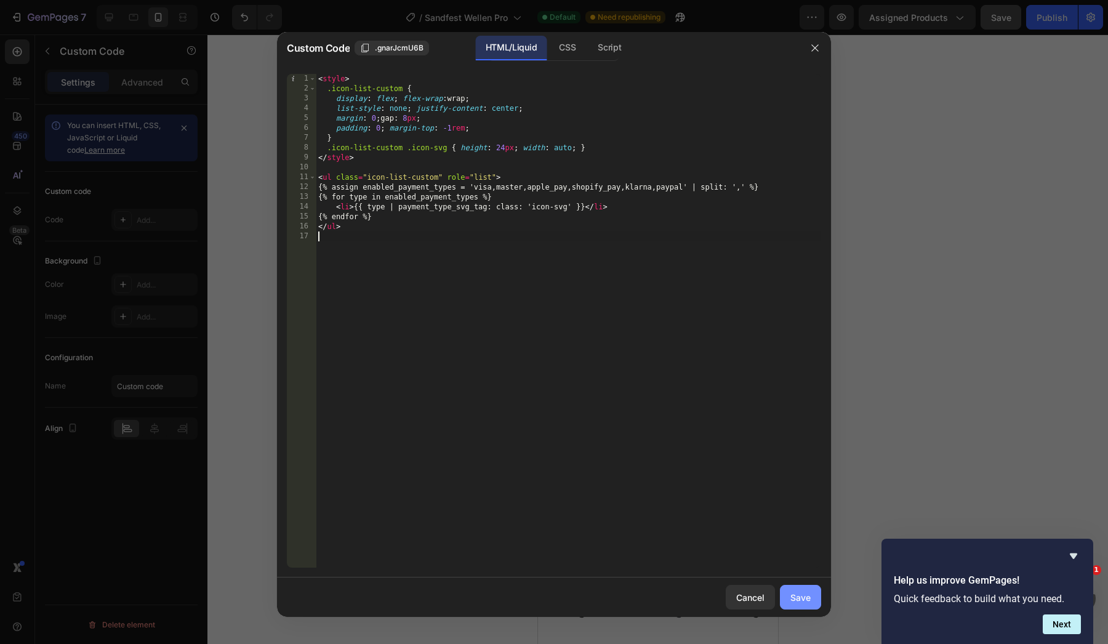
click at [795, 592] on div "Save" at bounding box center [800, 597] width 20 height 13
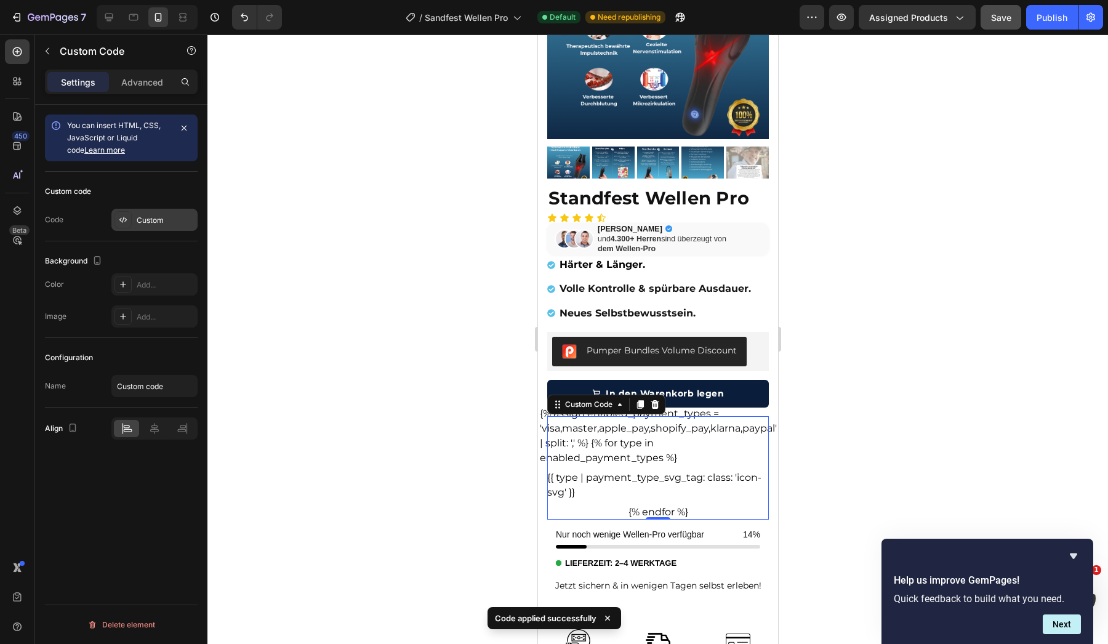
click at [155, 225] on div "Custom" at bounding box center [166, 220] width 58 height 11
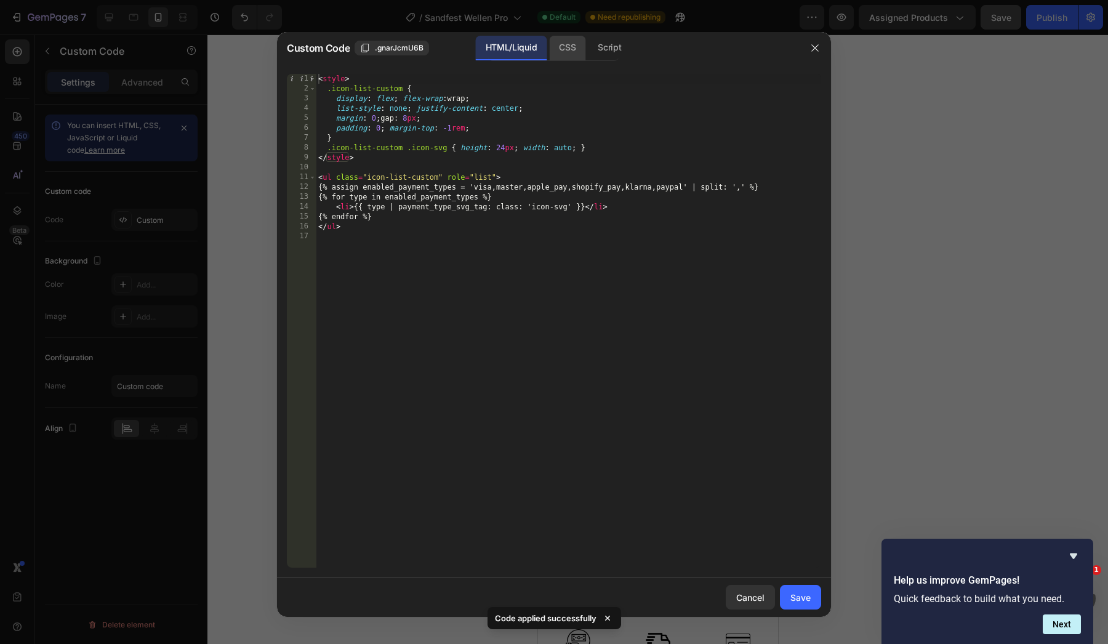
click at [565, 54] on div "CSS" at bounding box center [567, 48] width 36 height 25
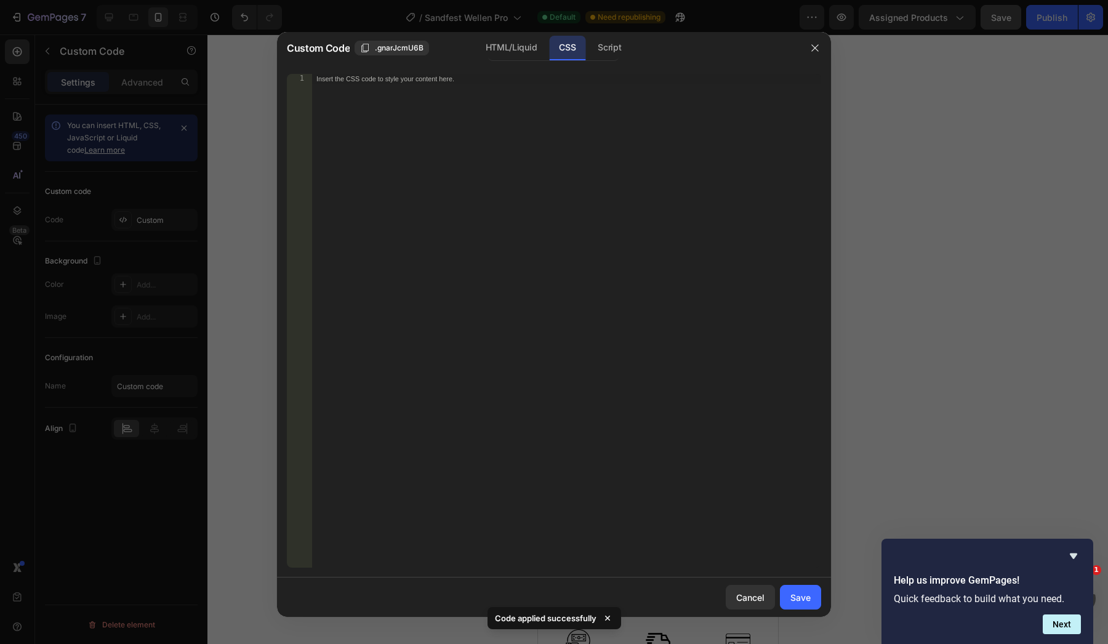
click at [499, 97] on div "Insert the CSS code to style your content here." at bounding box center [567, 330] width 510 height 513
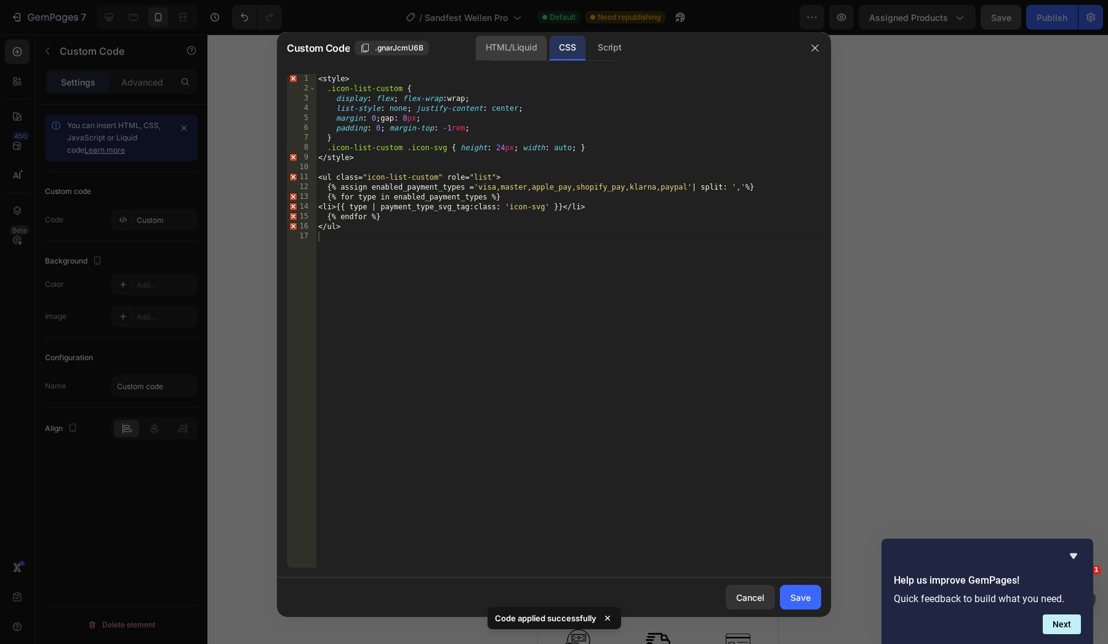
click at [530, 46] on div "HTML/Liquid" at bounding box center [511, 48] width 71 height 25
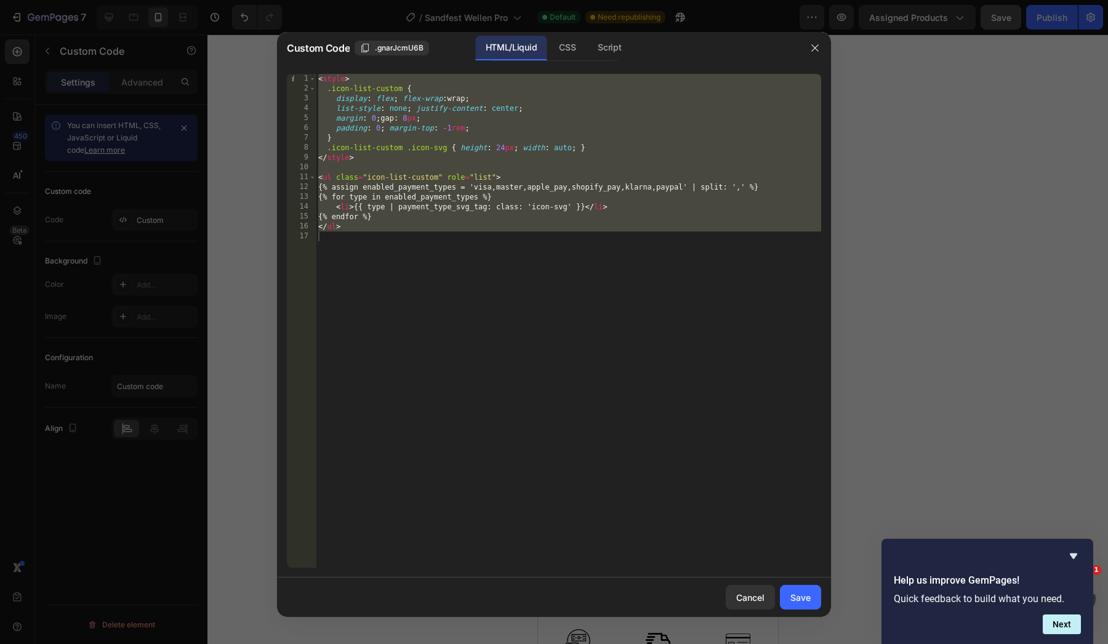
click at [552, 197] on div "< style > .icon-list-custom { display : flex ; flex-wrap : wrap ; list-style : …" at bounding box center [568, 330] width 505 height 513
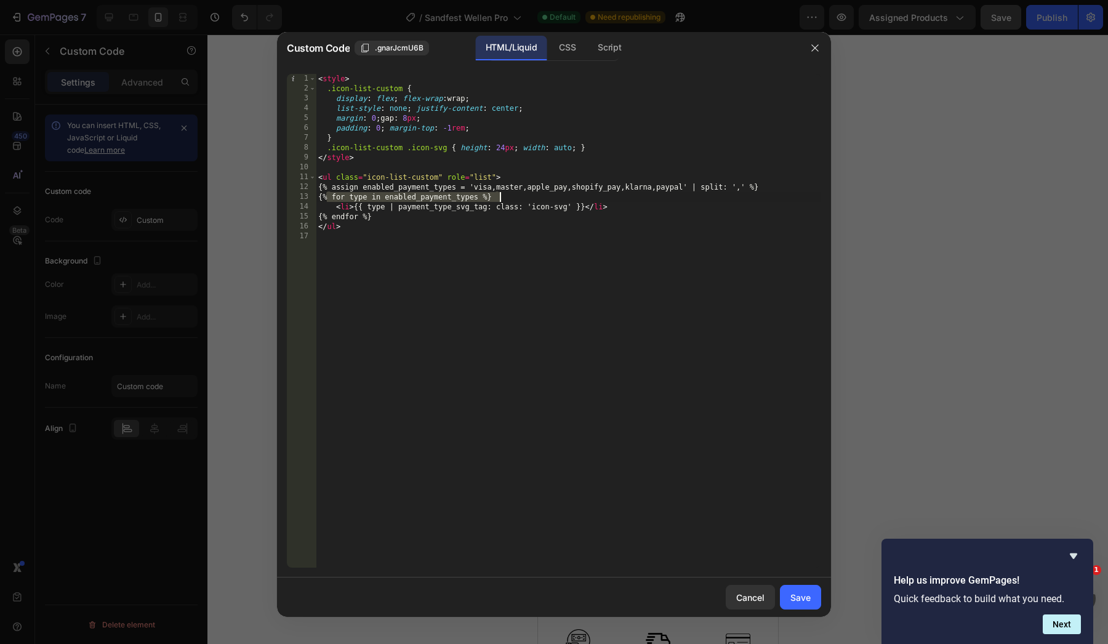
click at [552, 197] on div "< style > .icon-list-custom { display : flex ; flex-wrap : wrap ; list-style : …" at bounding box center [568, 330] width 505 height 513
type textarea "{% for type in enabled_payment_types %} <li>{{ type | payment_type_svg_tag: cla…"
click at [476, 246] on div "< style > .icon-list-custom { display : flex ; flex-wrap : wrap ; list-style : …" at bounding box center [568, 330] width 505 height 513
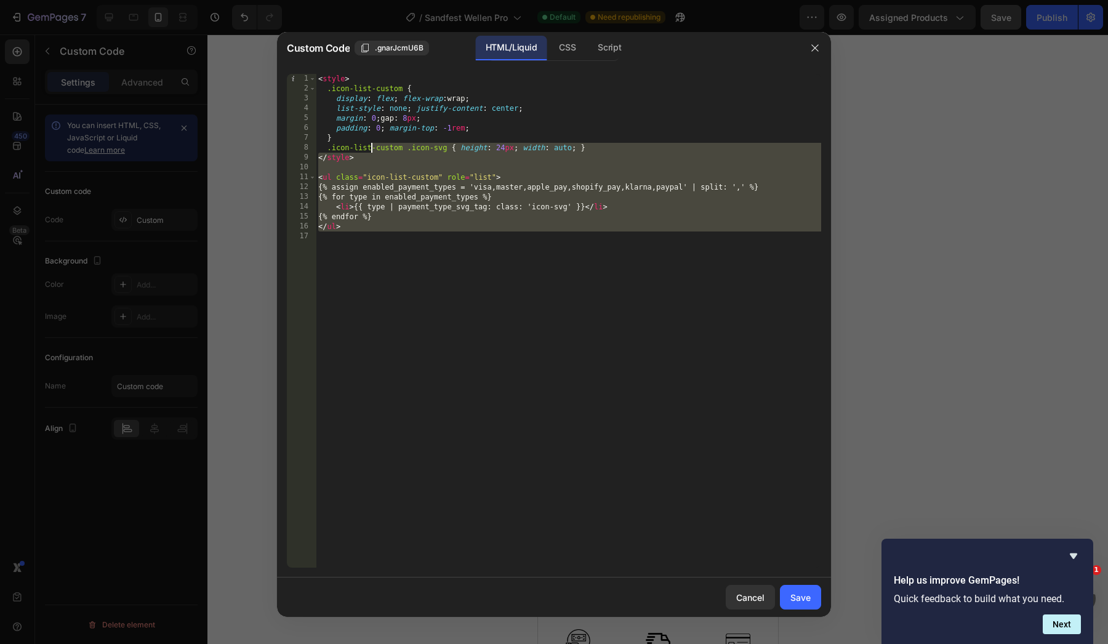
type textarea "<style> .icon-list-custom {"
drag, startPoint x: 392, startPoint y: 268, endPoint x: 368, endPoint y: 58, distance: 211.2
click at [368, 63] on div "Custom Code .gnarJcmU6B HTML/Liquid CSS Script <style> .icon-list-custom { 1 2 …" at bounding box center [554, 324] width 554 height 585
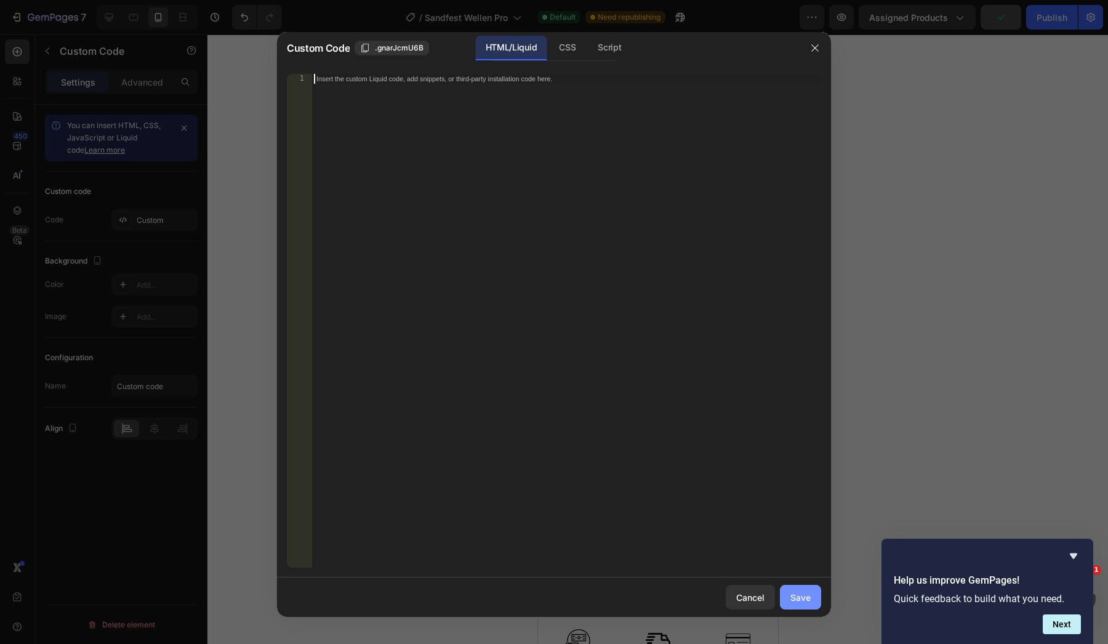
click at [802, 598] on div "Save" at bounding box center [800, 597] width 20 height 13
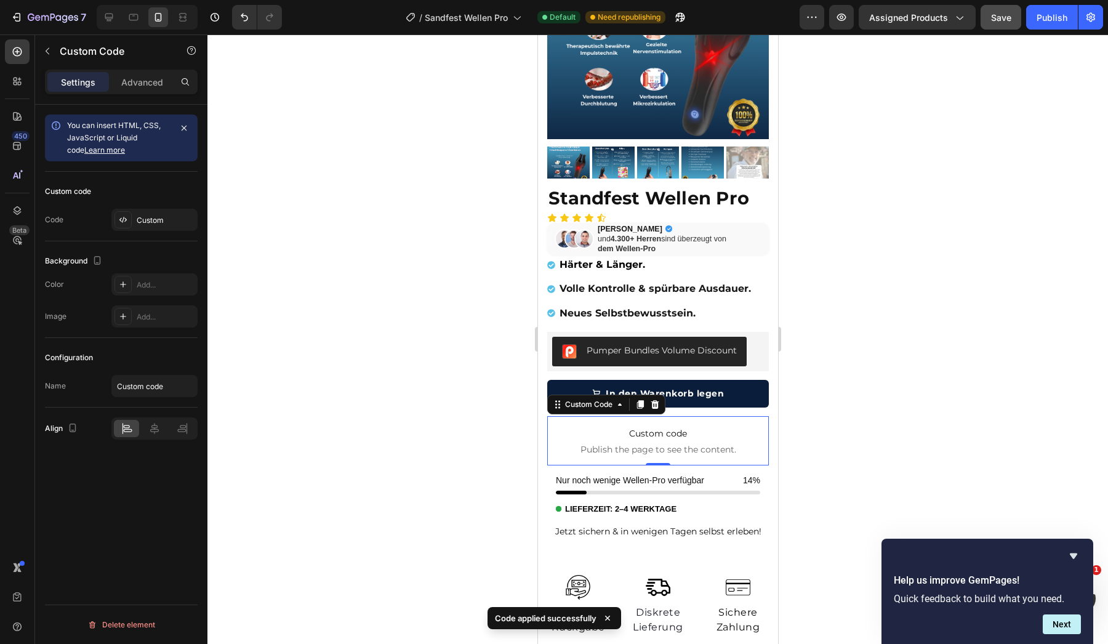
click at [696, 446] on span "Publish the page to see the content." at bounding box center [658, 449] width 222 height 12
click at [427, 476] on div at bounding box center [657, 338] width 901 height 609
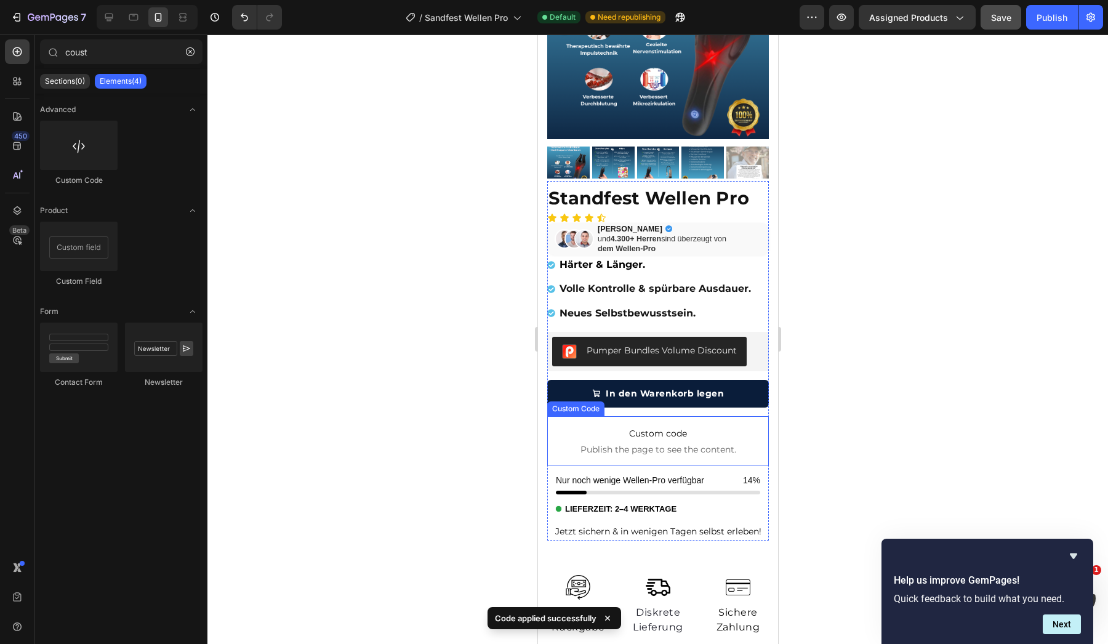
click at [637, 443] on span "Publish the page to see the content." at bounding box center [658, 449] width 222 height 12
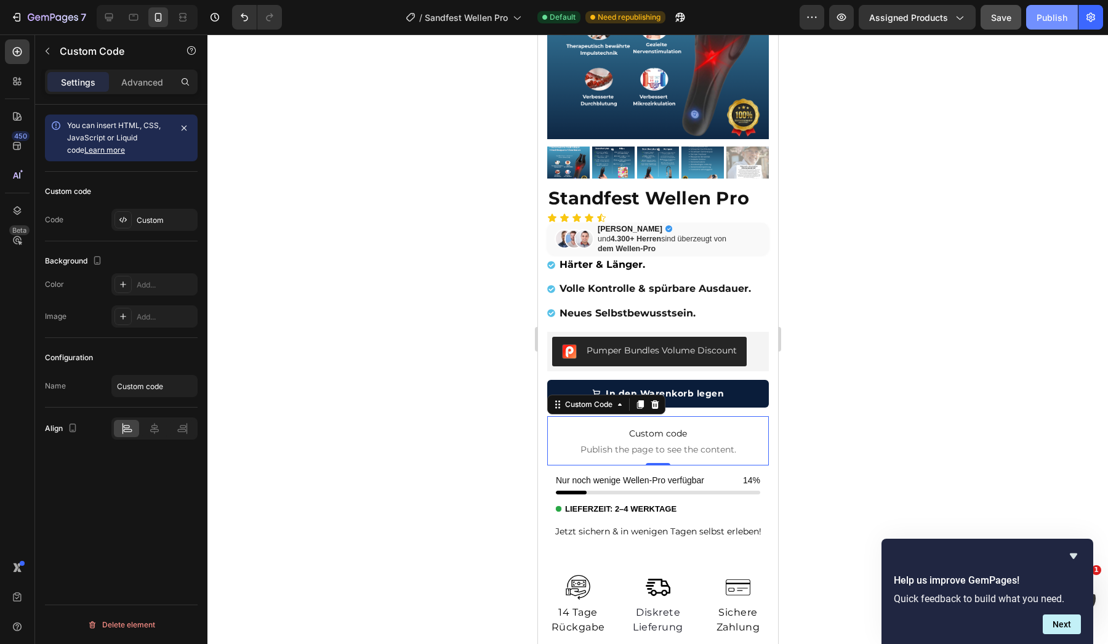
click at [1045, 15] on div "Publish" at bounding box center [1052, 17] width 31 height 13
click at [656, 408] on icon at bounding box center [655, 404] width 8 height 9
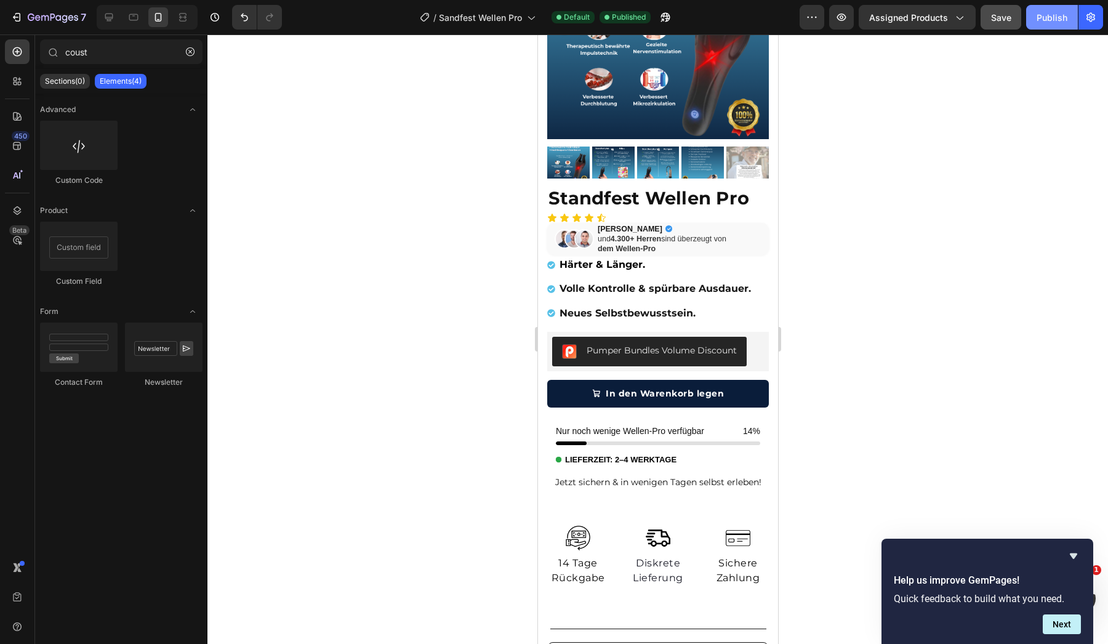
click at [1054, 15] on div "Publish" at bounding box center [1052, 17] width 31 height 13
click at [187, 57] on button "button" at bounding box center [190, 52] width 20 height 20
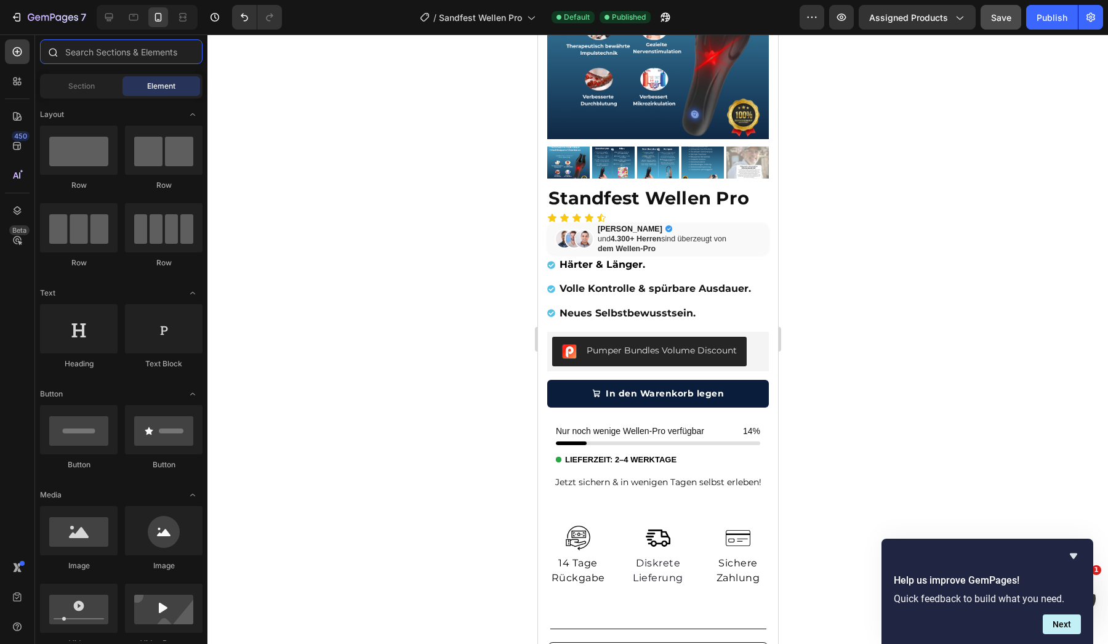
click at [177, 59] on input "text" at bounding box center [121, 51] width 163 height 25
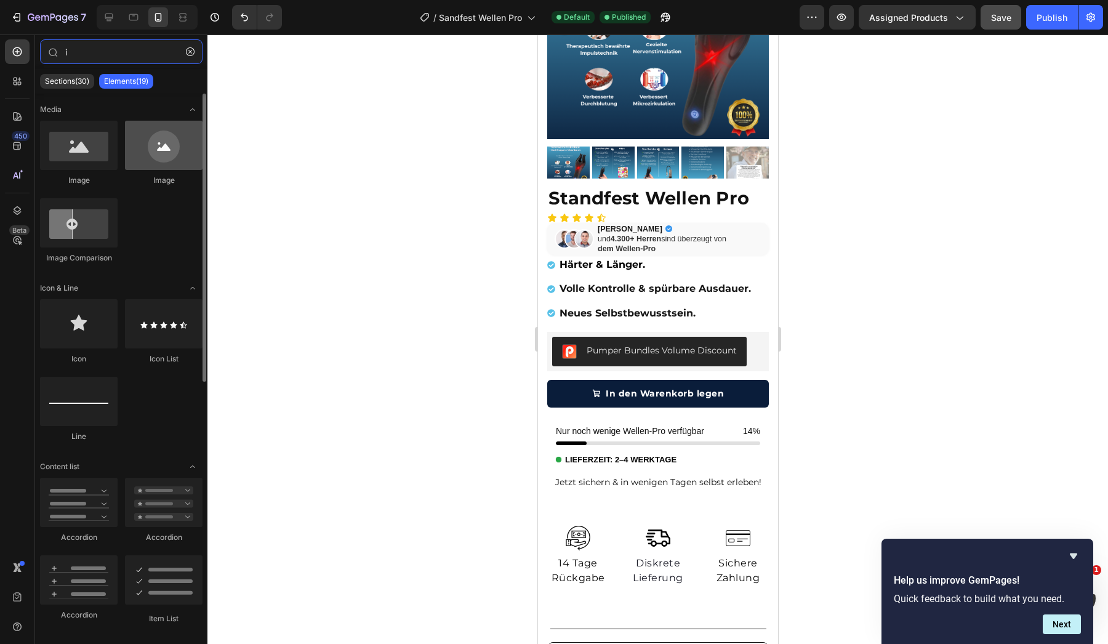
type input "i"
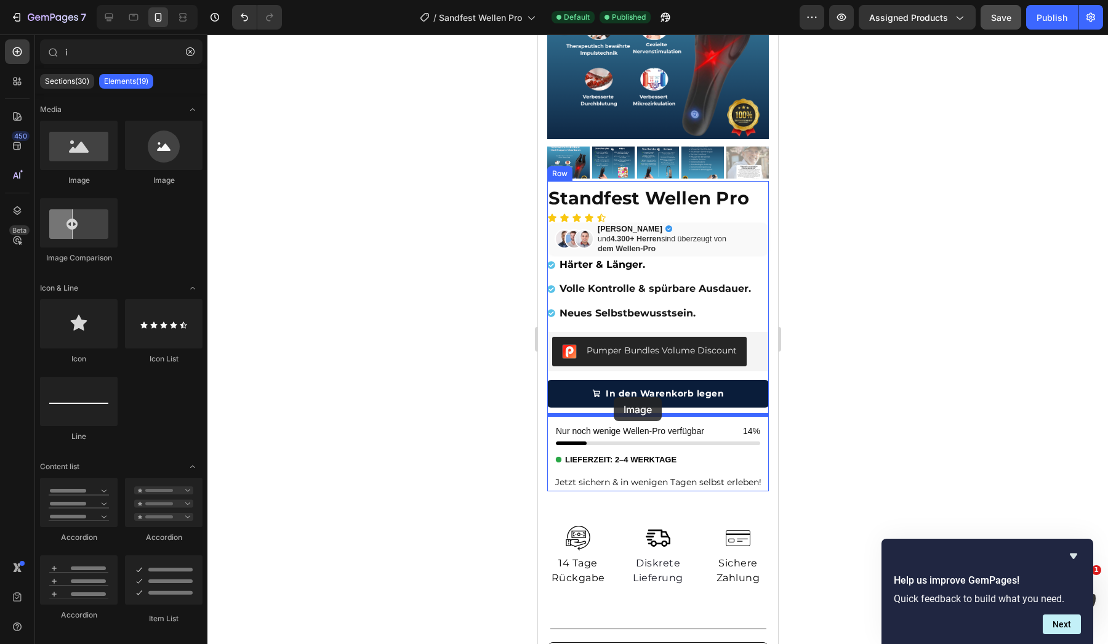
drag, startPoint x: 718, startPoint y: 195, endPoint x: 611, endPoint y: 396, distance: 228.3
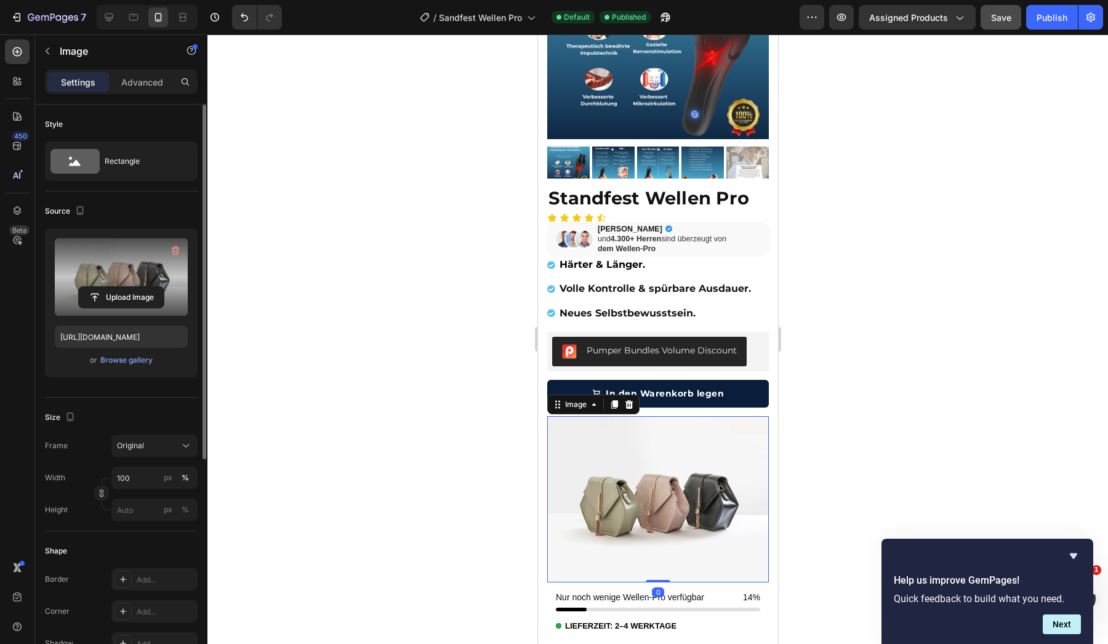
click at [132, 259] on label at bounding box center [121, 277] width 133 height 78
click at [132, 287] on input "file" at bounding box center [121, 297] width 85 height 21
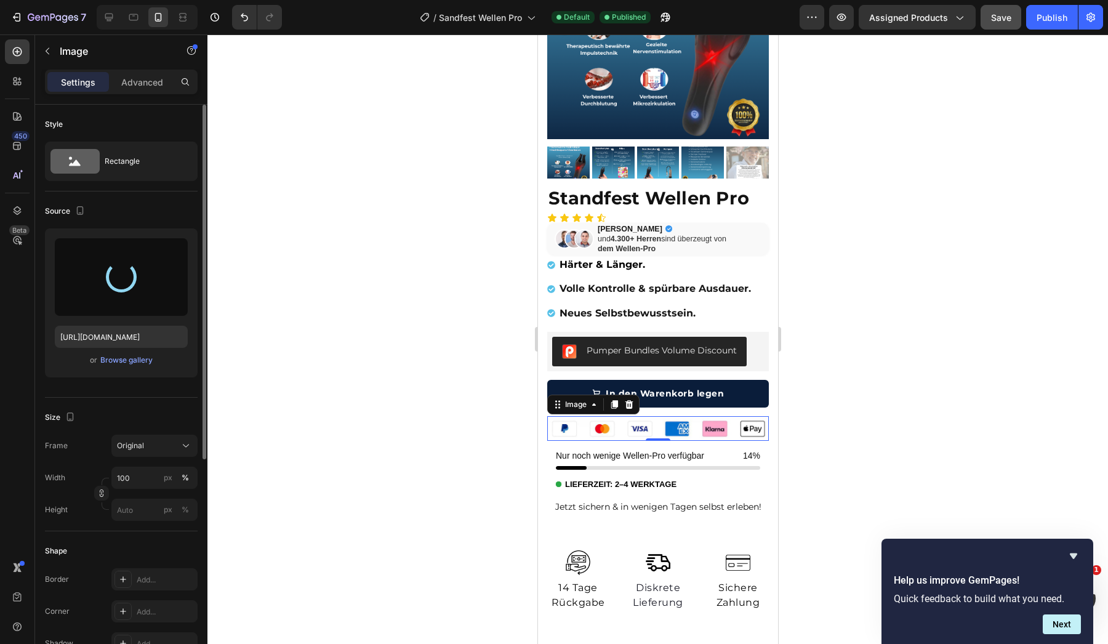
type input "[URL][DOMAIN_NAME]"
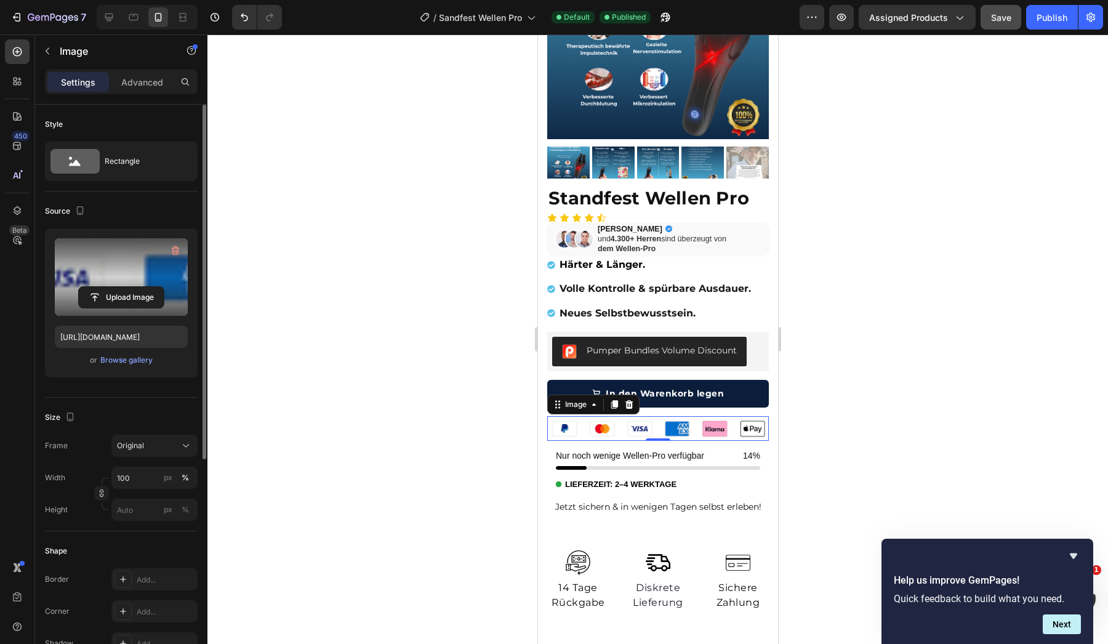
click at [357, 316] on div at bounding box center [657, 338] width 901 height 609
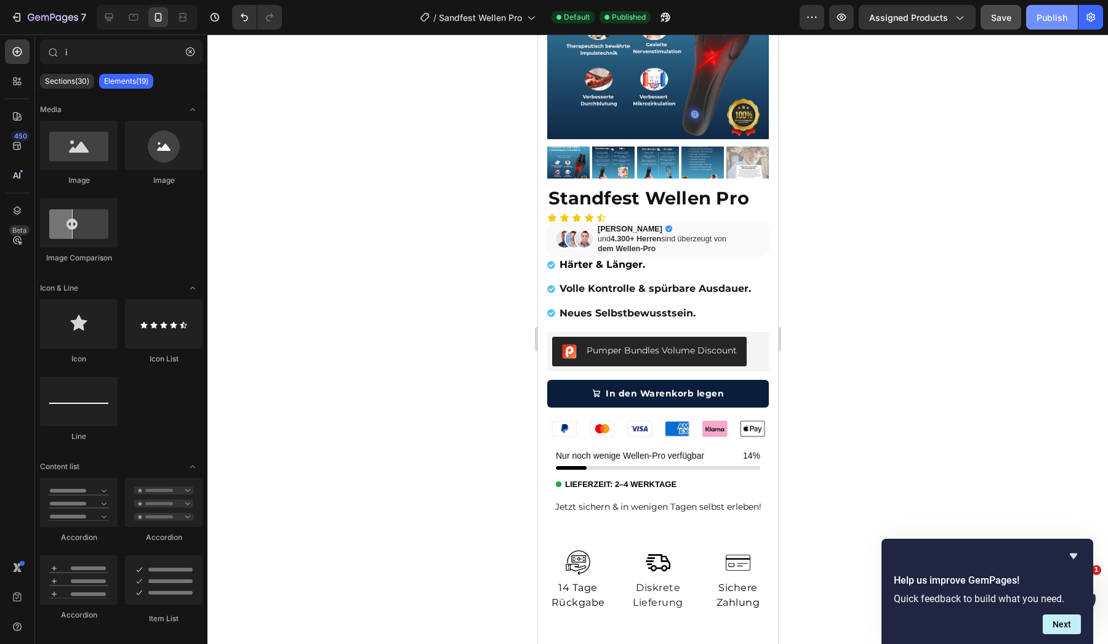
click at [1051, 23] on div "Publish" at bounding box center [1052, 17] width 31 height 13
